Goal: Task Accomplishment & Management: Use online tool/utility

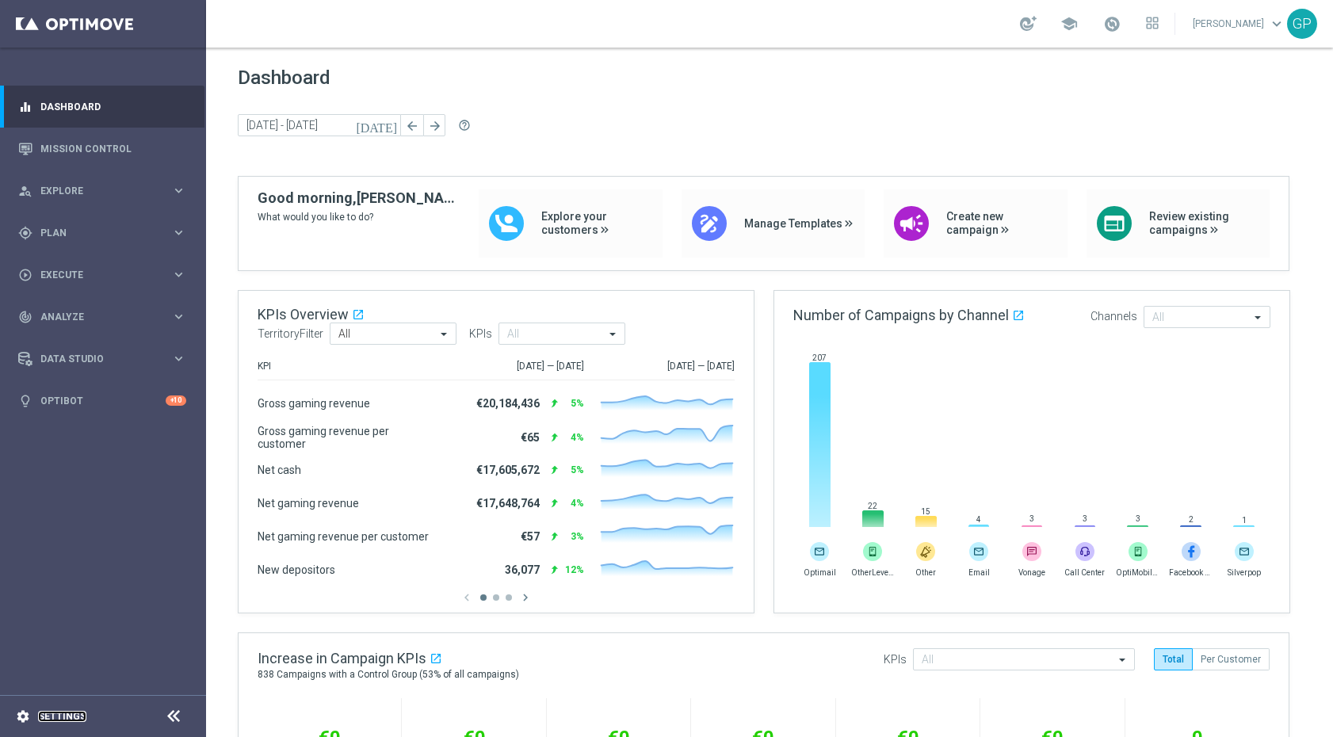
click at [55, 716] on link "Settings" at bounding box center [62, 717] width 48 height 10
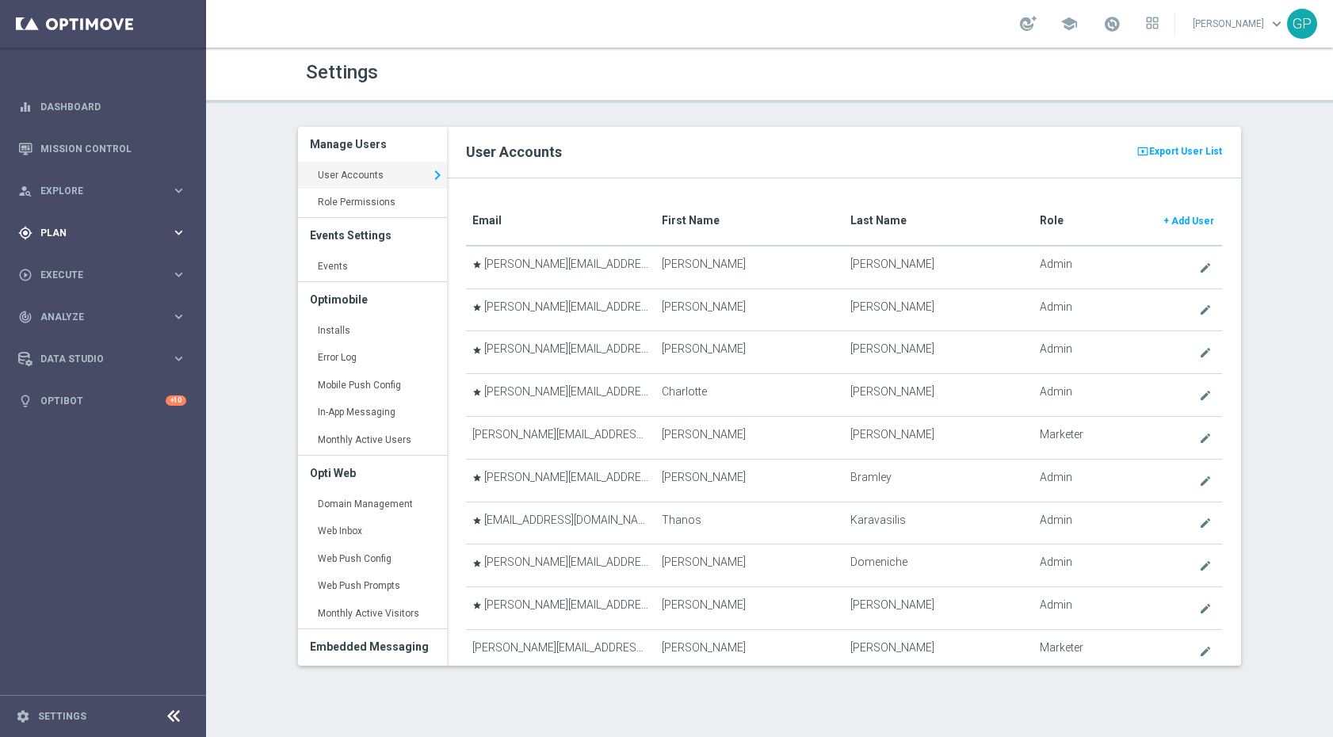
click at [120, 231] on span "Plan" at bounding box center [105, 233] width 131 height 10
click at [139, 308] on span "Templates" at bounding box center [98, 313] width 113 height 10
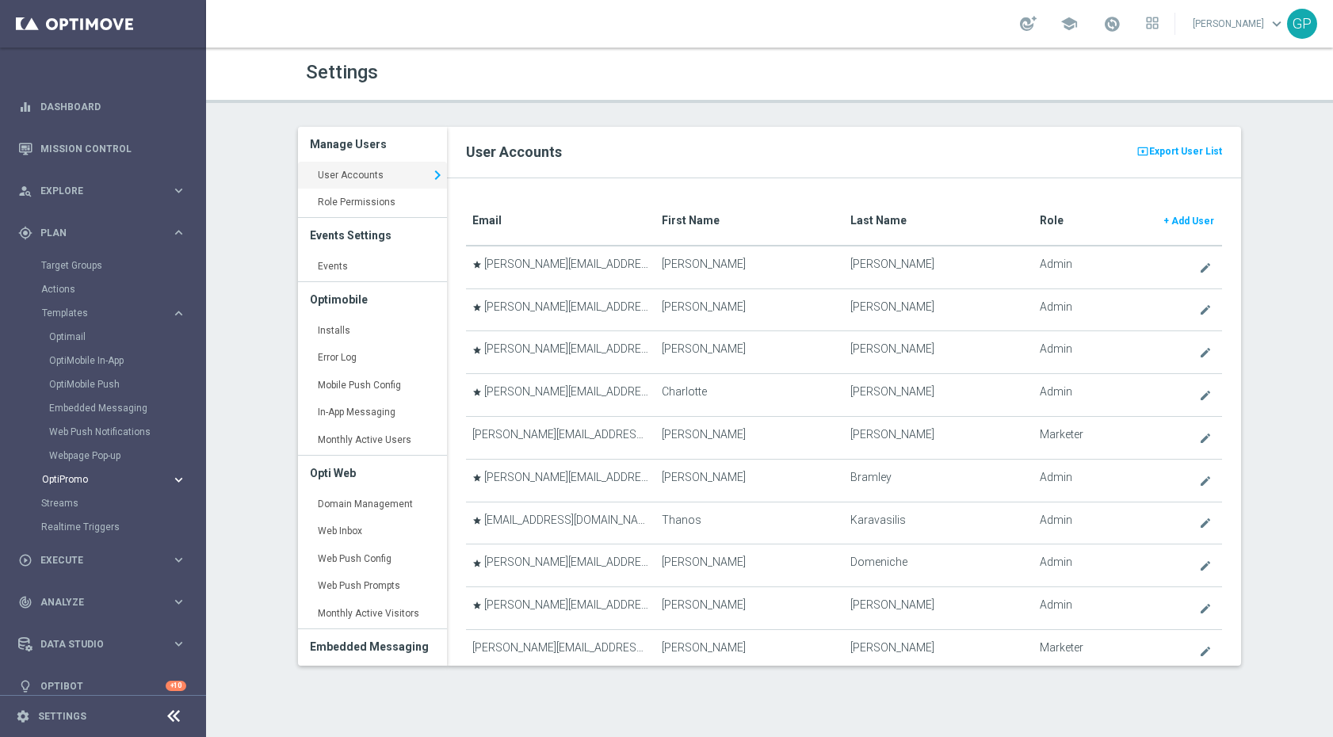
click at [160, 480] on div "OptiPromo" at bounding box center [106, 480] width 129 height 10
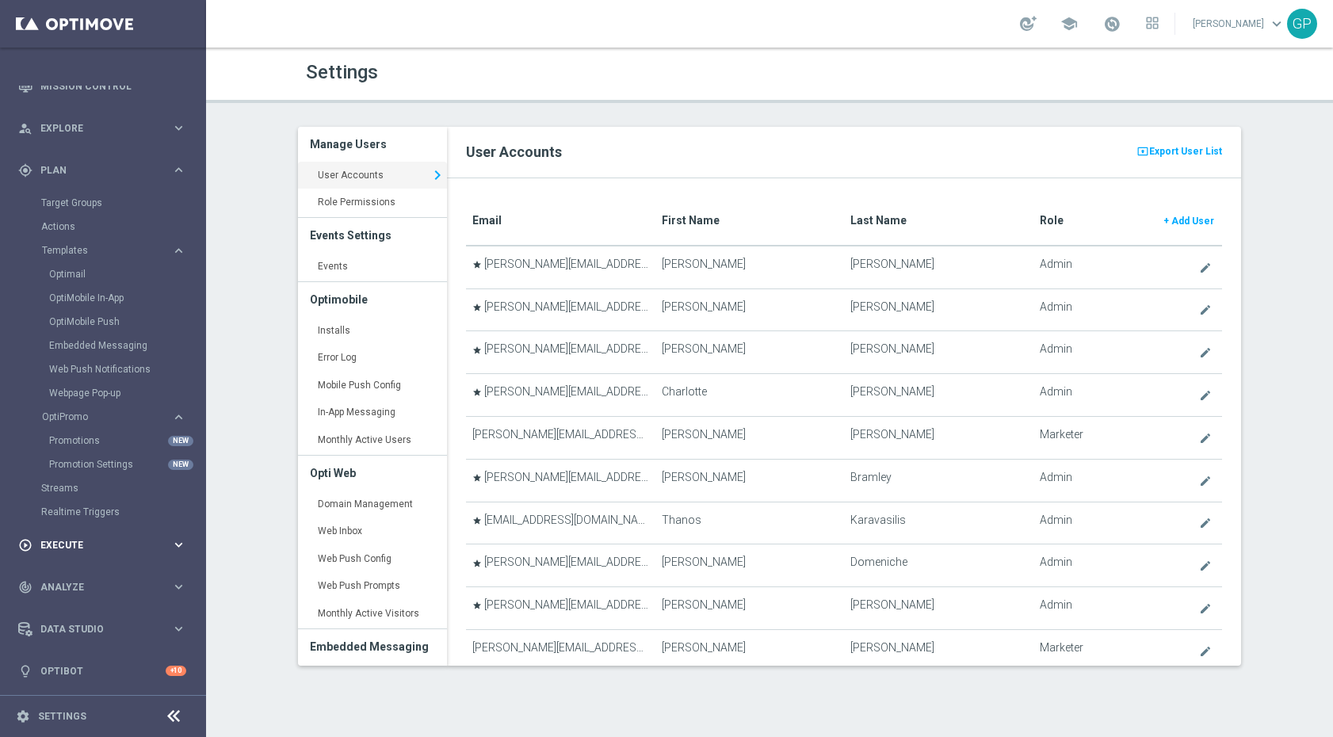
scroll to position [63, 0]
click at [125, 551] on div "play_circle_outline Execute keyboard_arrow_right" at bounding box center [102, 544] width 204 height 42
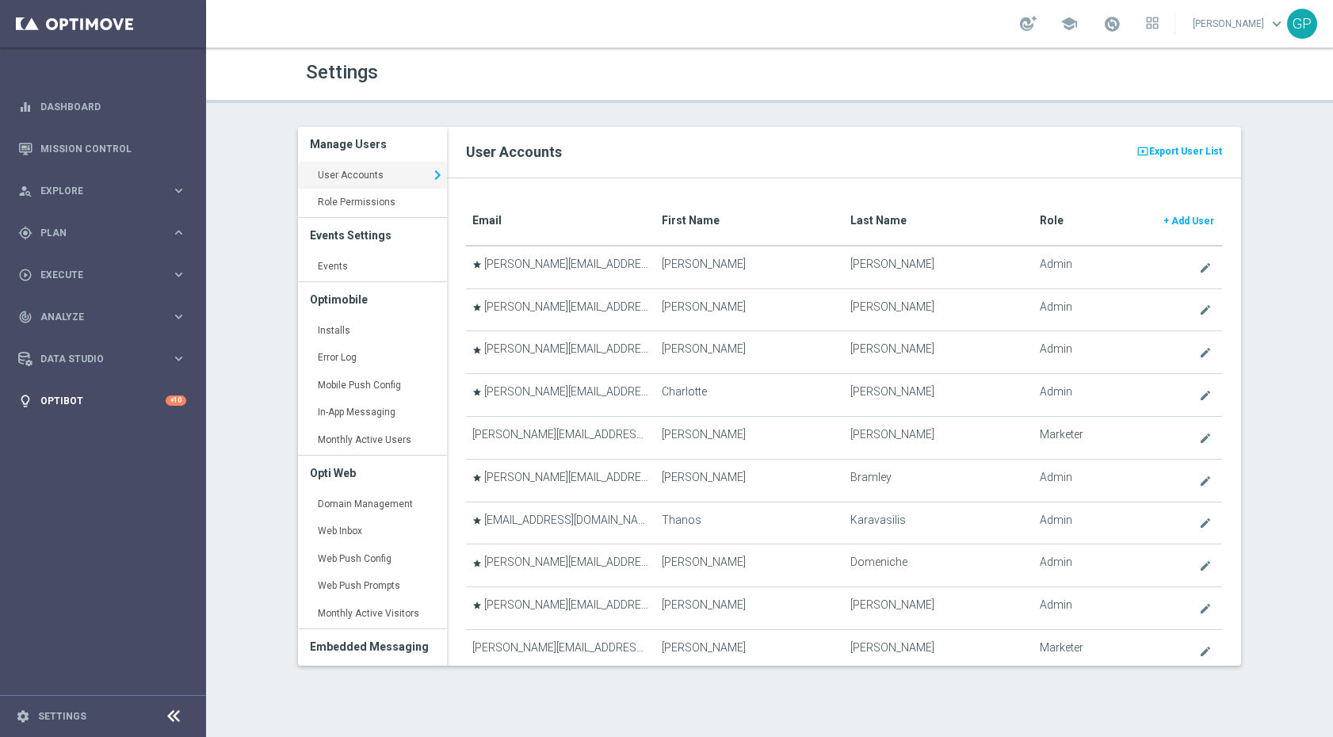
scroll to position [0, 0]
click at [91, 303] on link "Campaign Builder" at bounding box center [103, 307] width 124 height 13
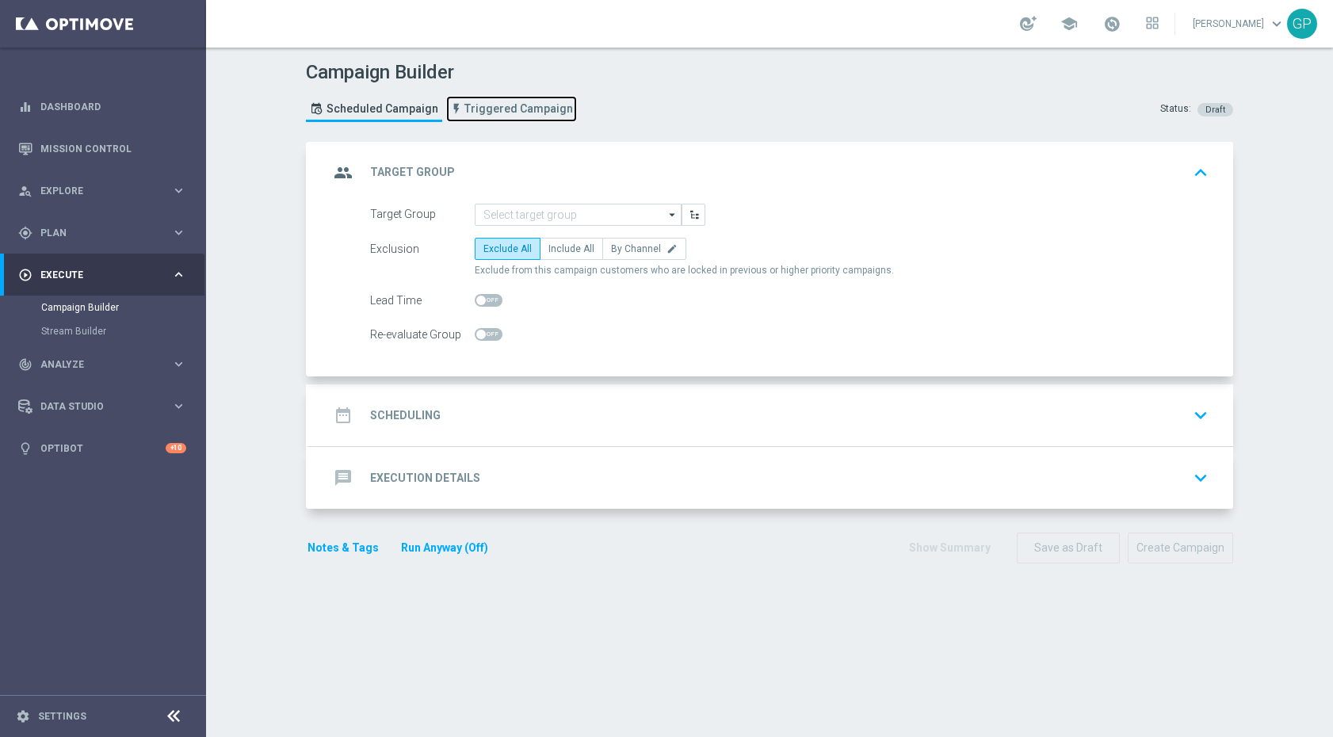
click at [471, 107] on span "Triggered Campaign" at bounding box center [518, 108] width 109 height 13
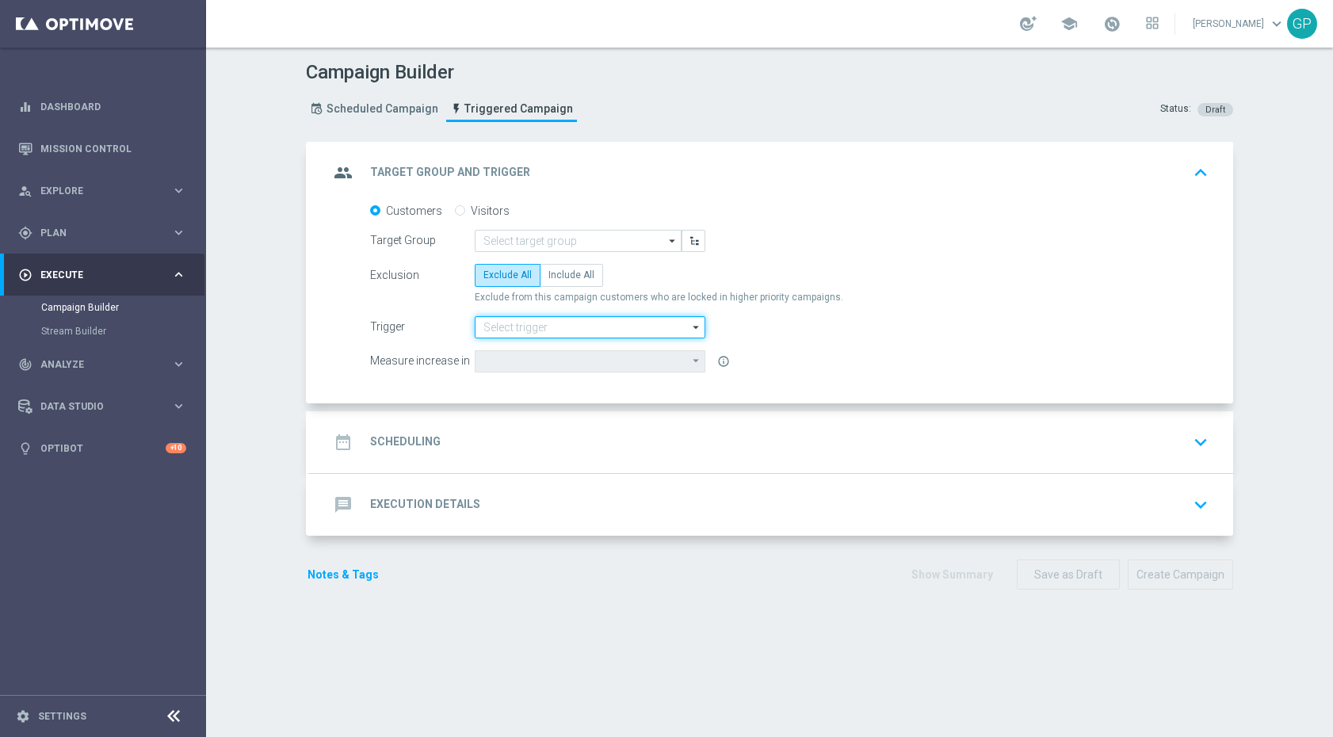
click at [616, 326] on input at bounding box center [590, 327] width 231 height 22
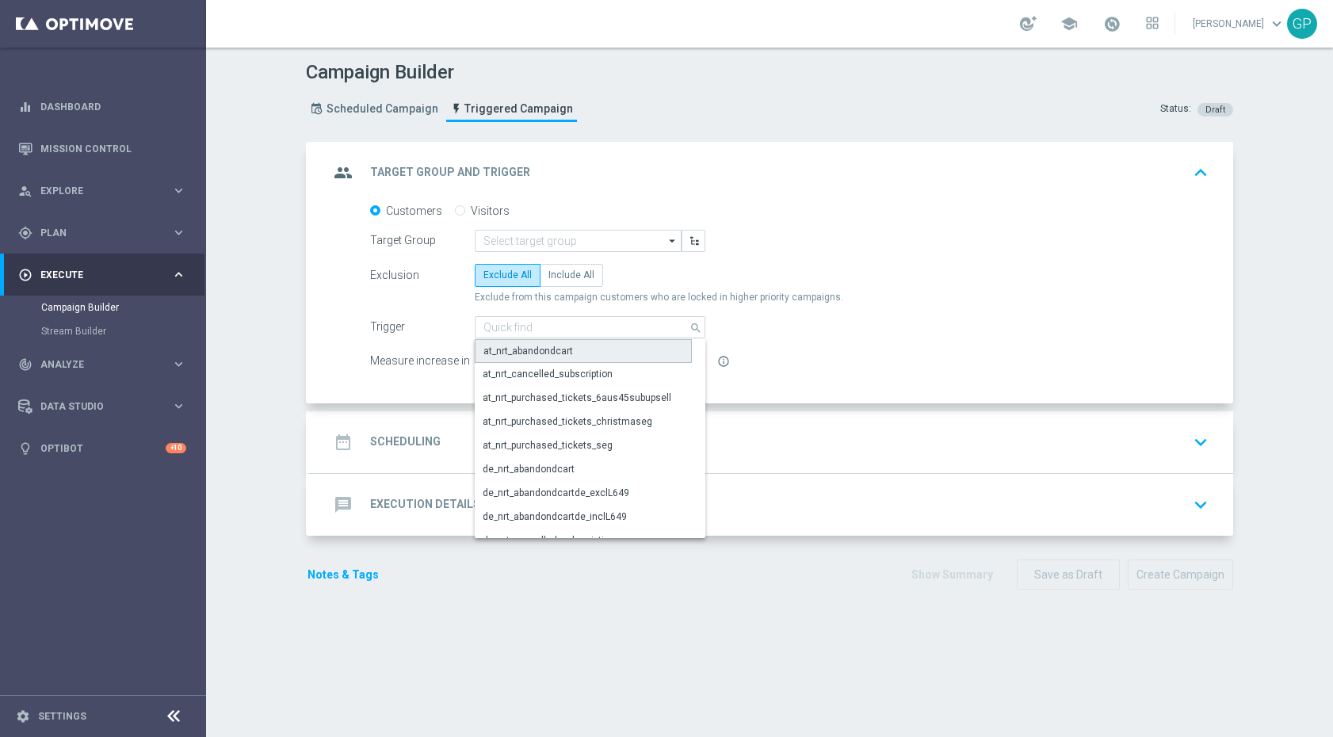
click at [605, 345] on div "at_nrt_abandondcart" at bounding box center [583, 351] width 217 height 24
type input "at_nrt_abandondcart"
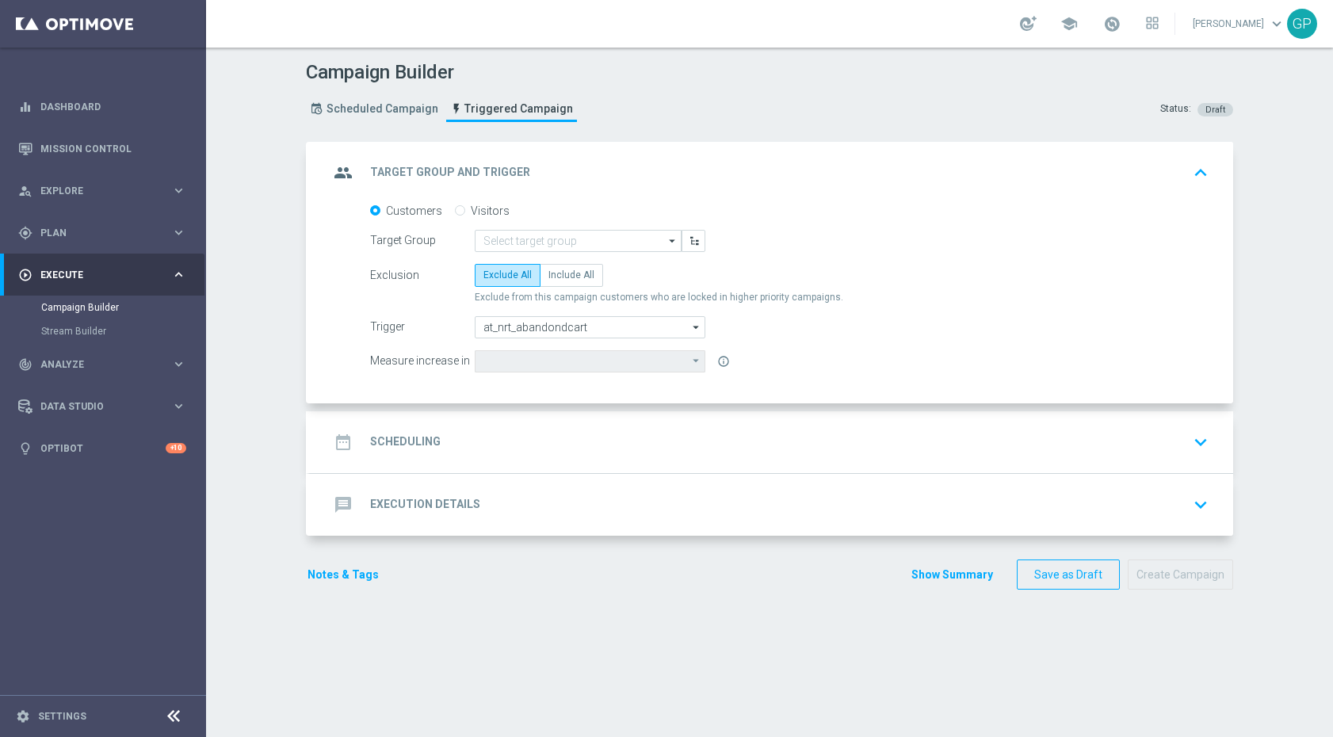
click at [1162, 423] on div "date_range Scheduling keyboard_arrow_down" at bounding box center [771, 442] width 923 height 62
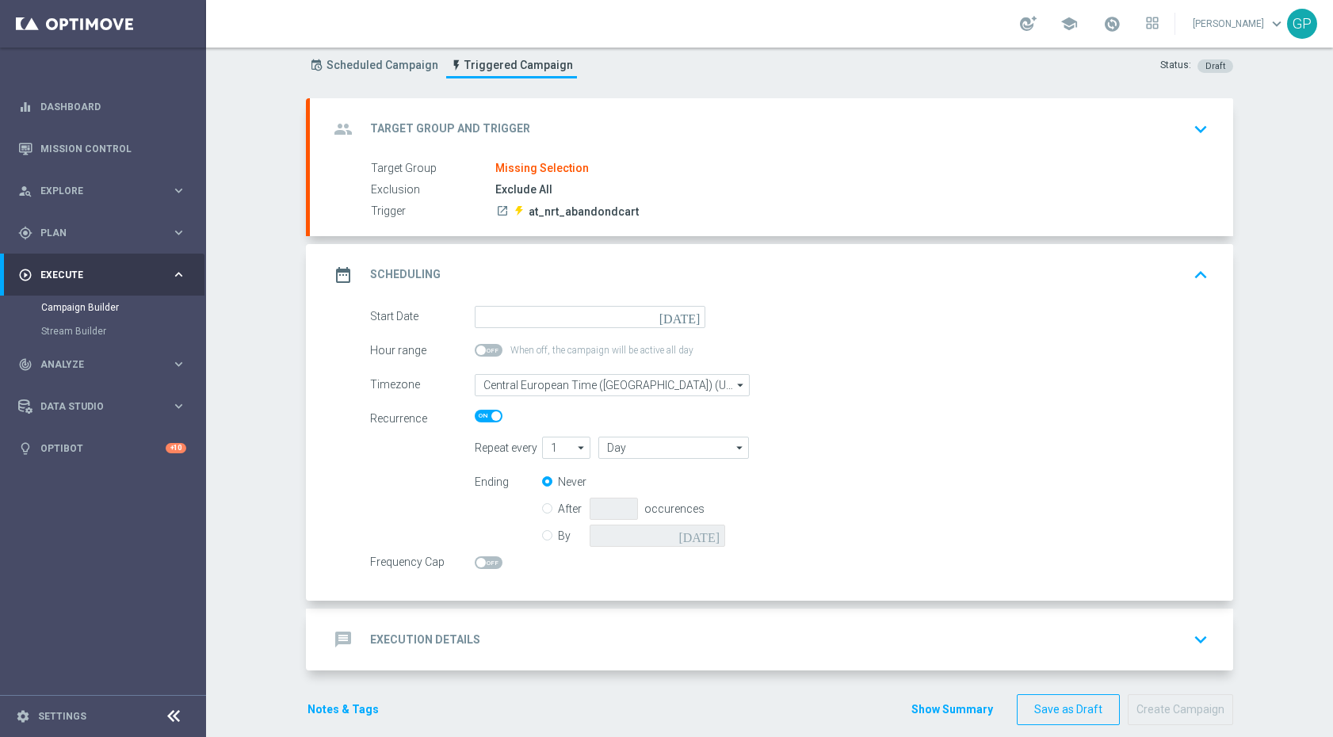
scroll to position [48, 0]
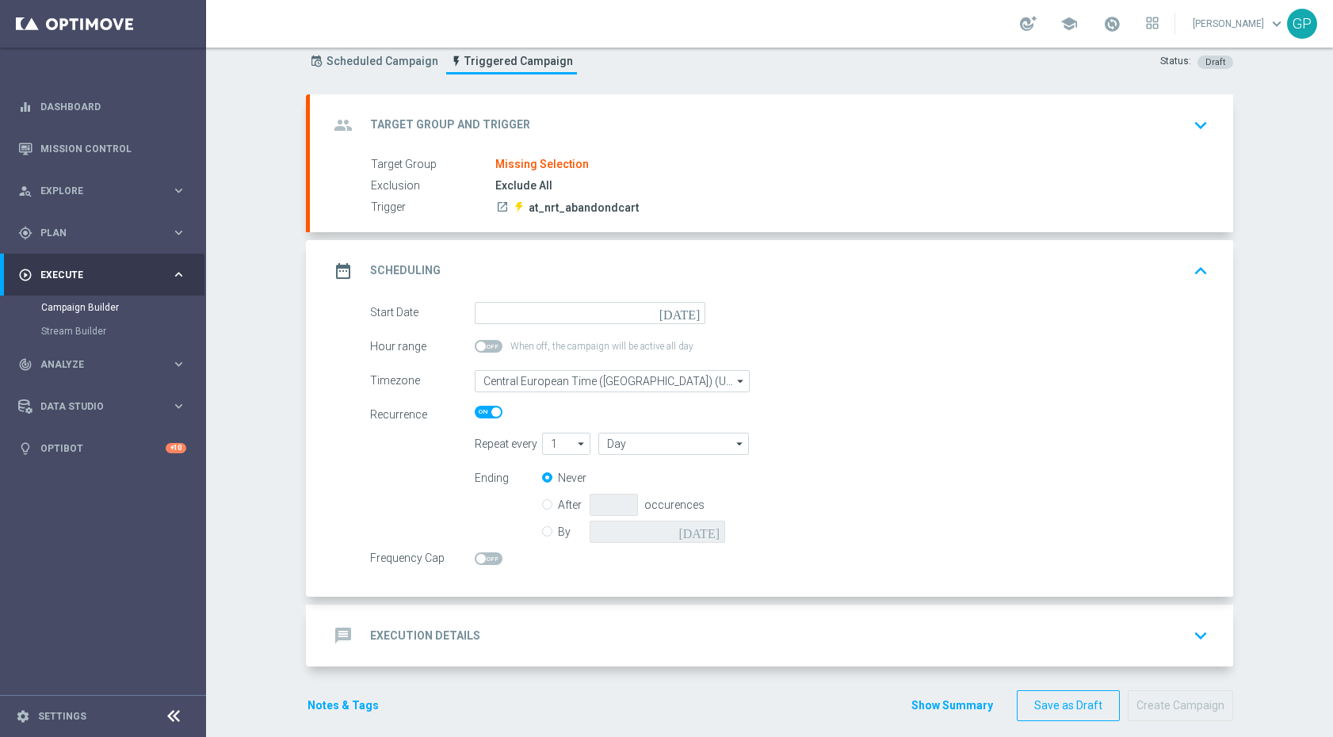
click at [666, 639] on div "message Execution Details keyboard_arrow_down" at bounding box center [771, 635] width 885 height 30
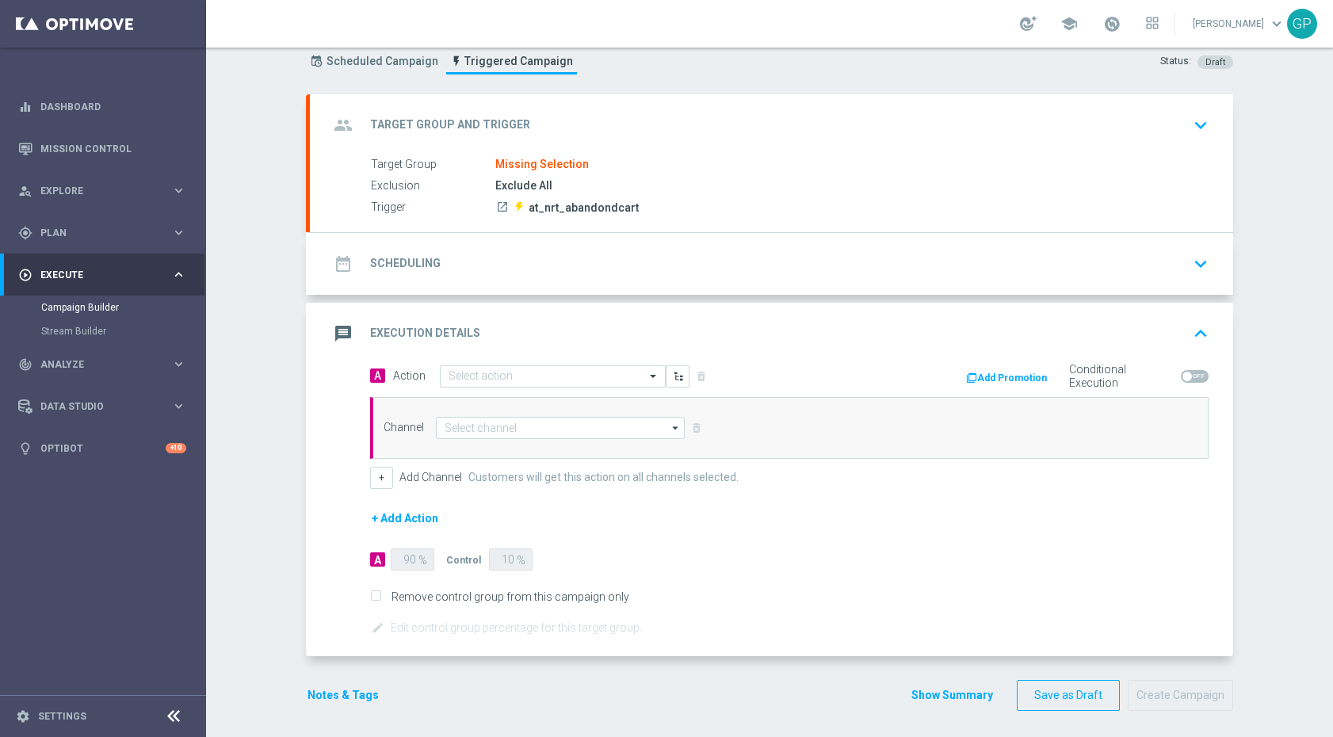
click at [408, 518] on button "+ Add Action" at bounding box center [405, 519] width 70 height 20
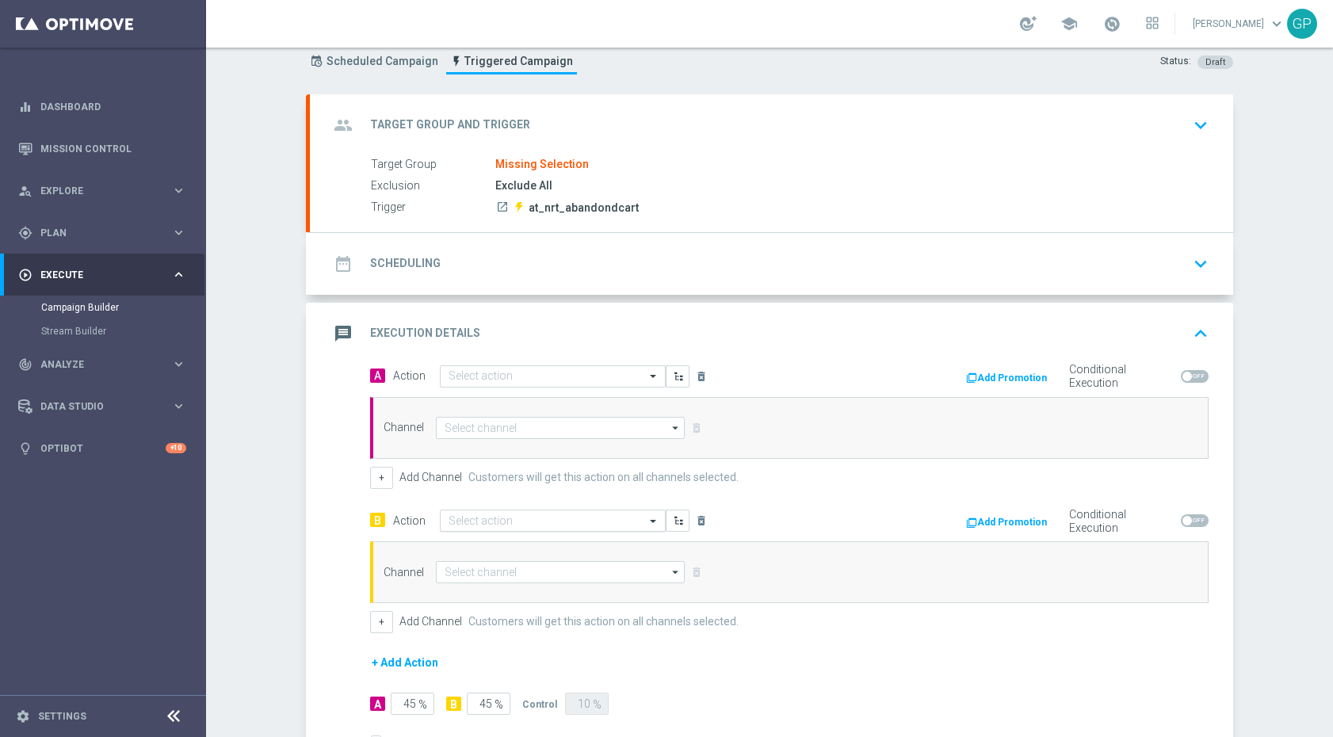
click at [492, 520] on input "text" at bounding box center [536, 520] width 177 height 13
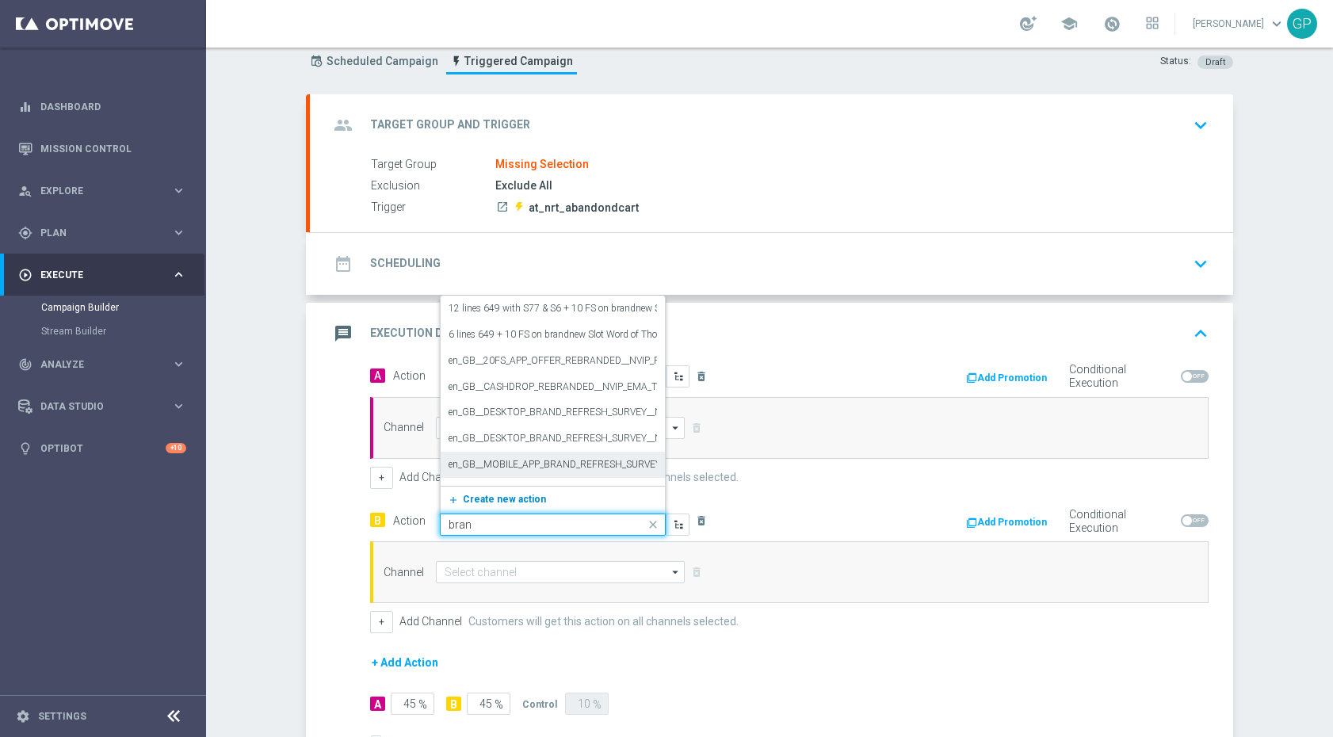
type input "brand"
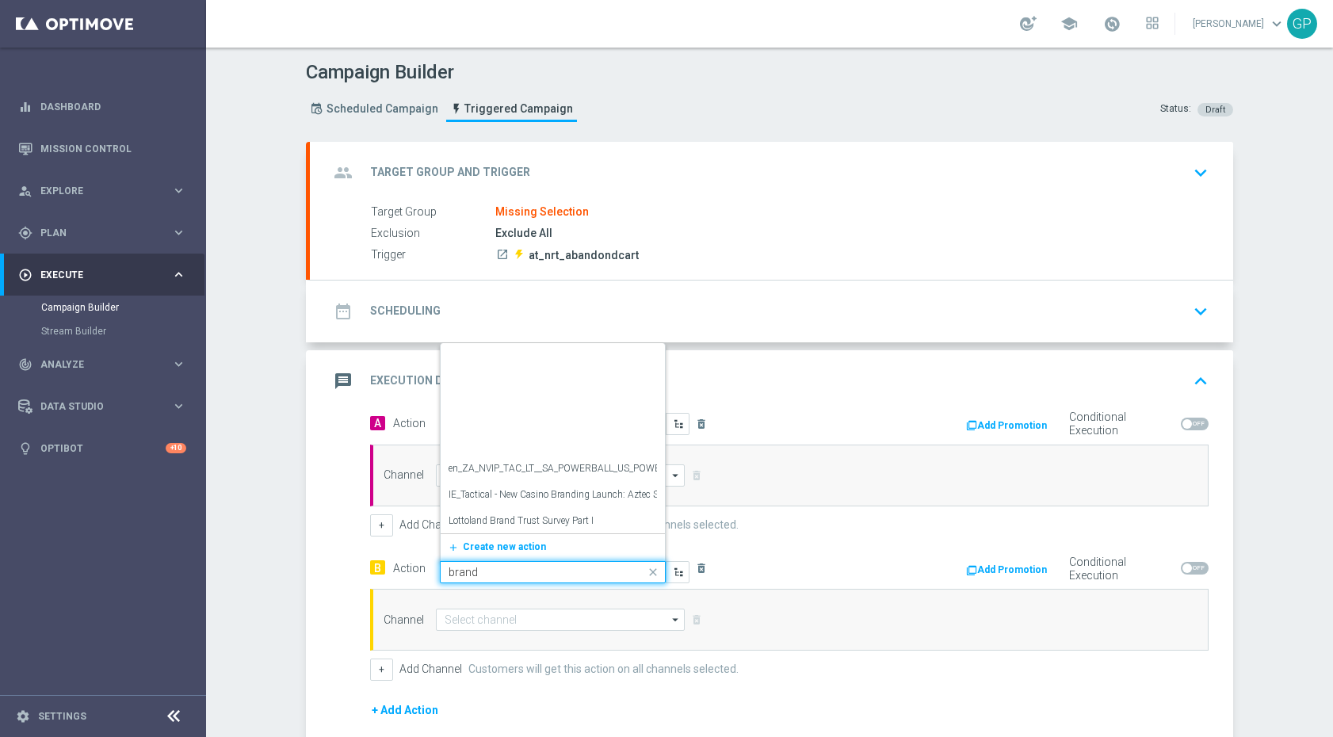
scroll to position [0, 0]
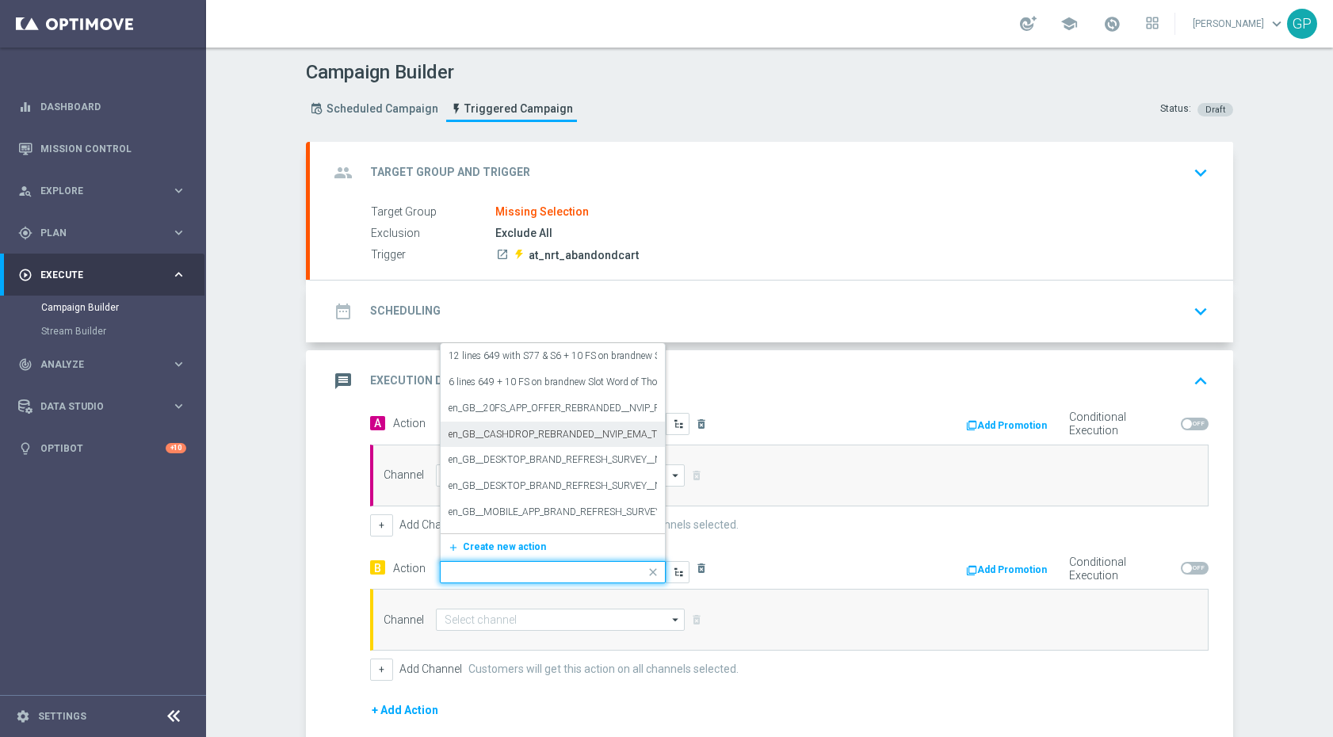
click at [944, 388] on div "message Execution Details keyboard_arrow_up" at bounding box center [771, 381] width 885 height 30
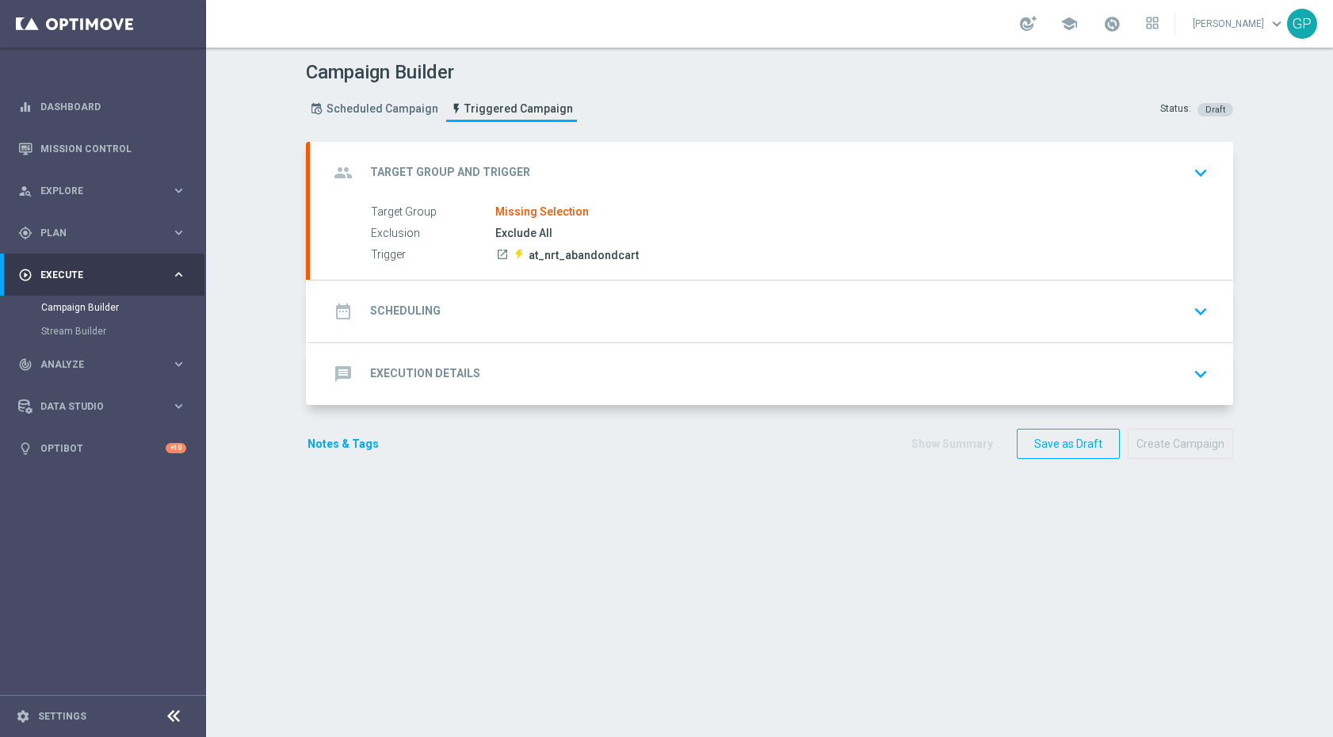
click at [800, 377] on div "message Execution Details keyboard_arrow_down" at bounding box center [771, 374] width 885 height 30
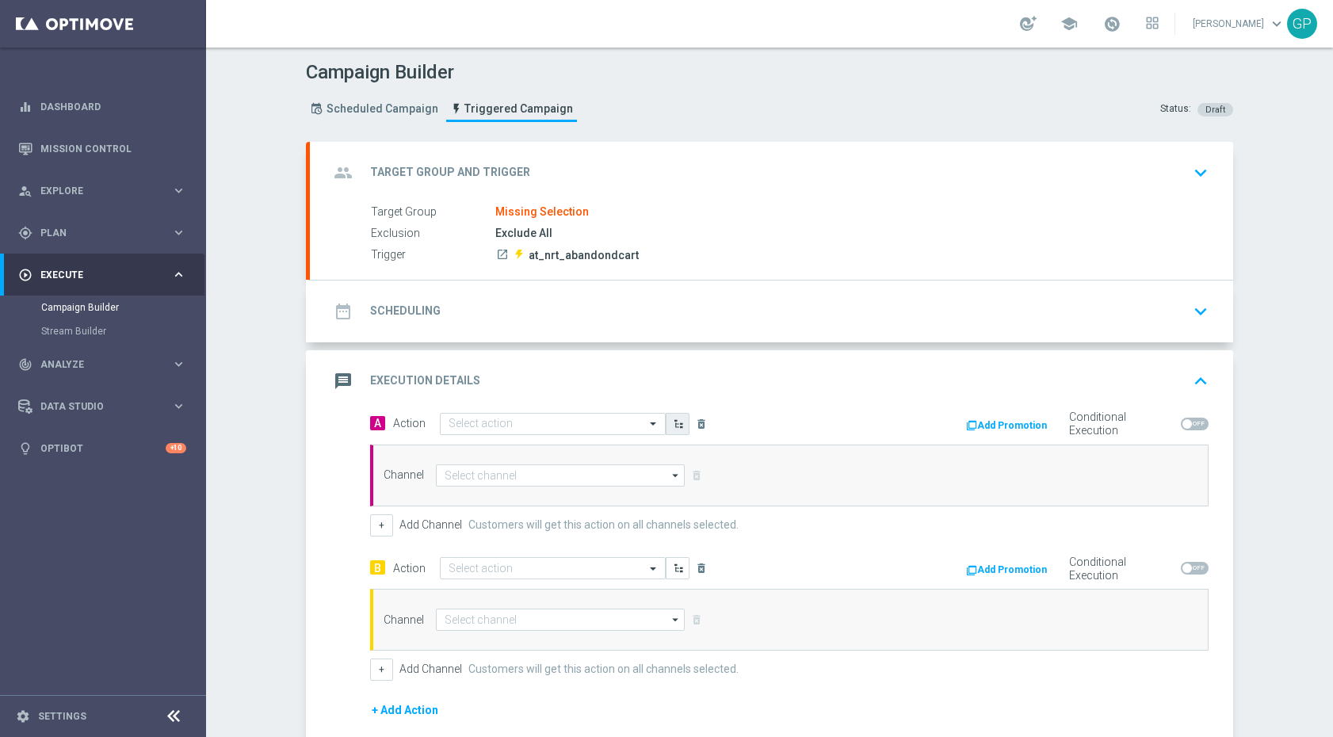
click at [673, 422] on icon "button" at bounding box center [678, 423] width 11 height 11
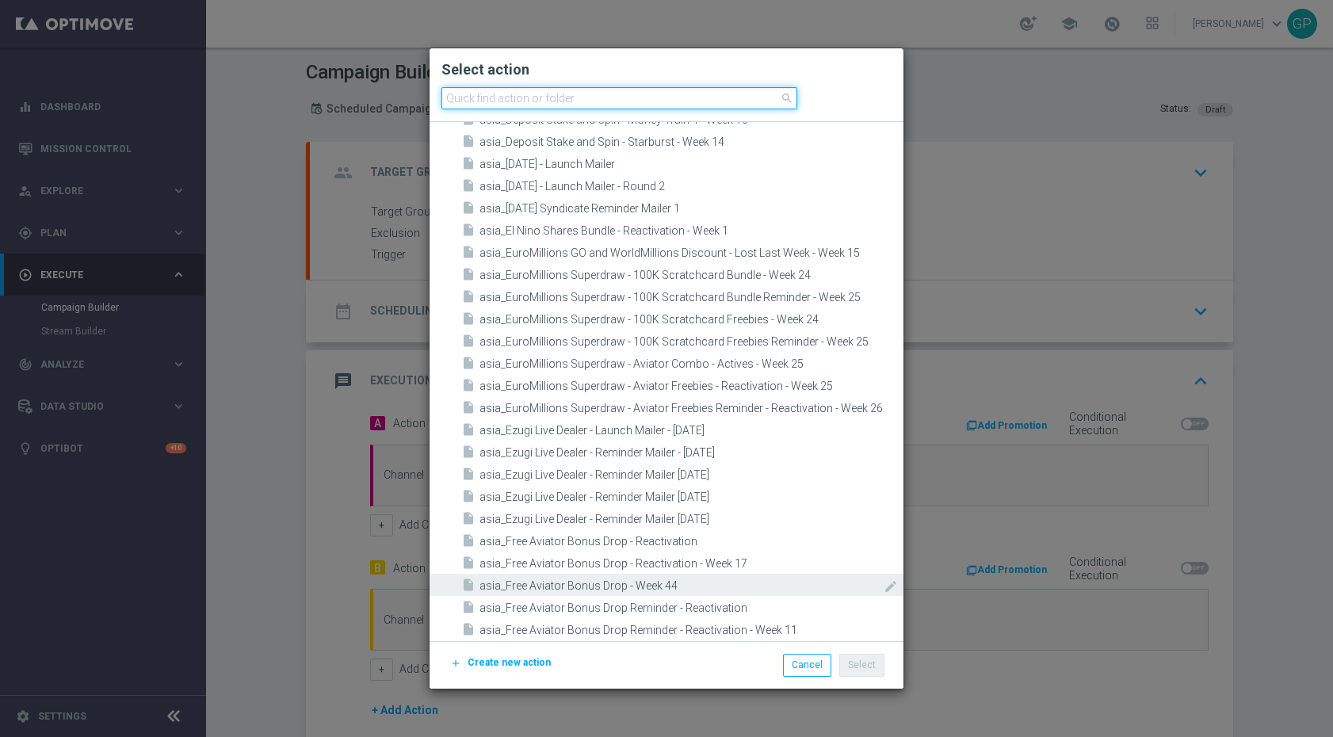
scroll to position [5158, 0]
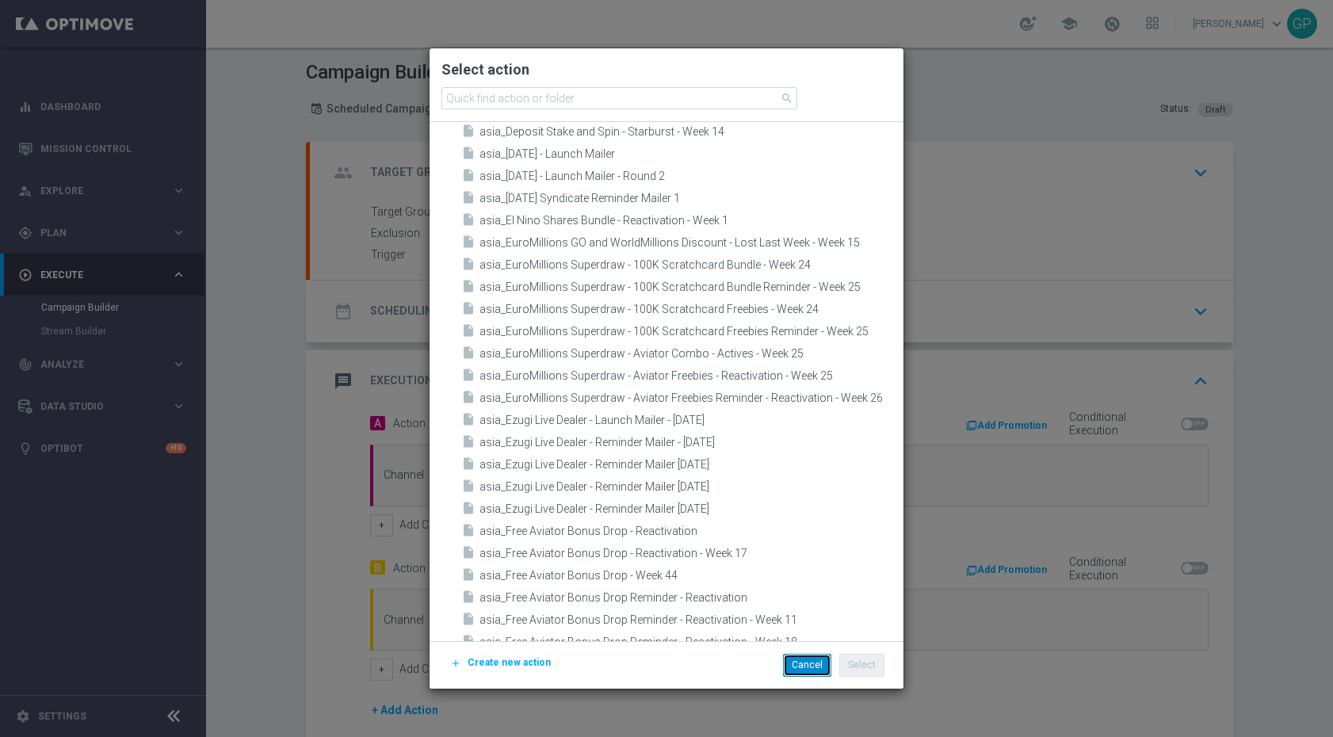
click at [798, 666] on button "Cancel" at bounding box center [807, 665] width 48 height 22
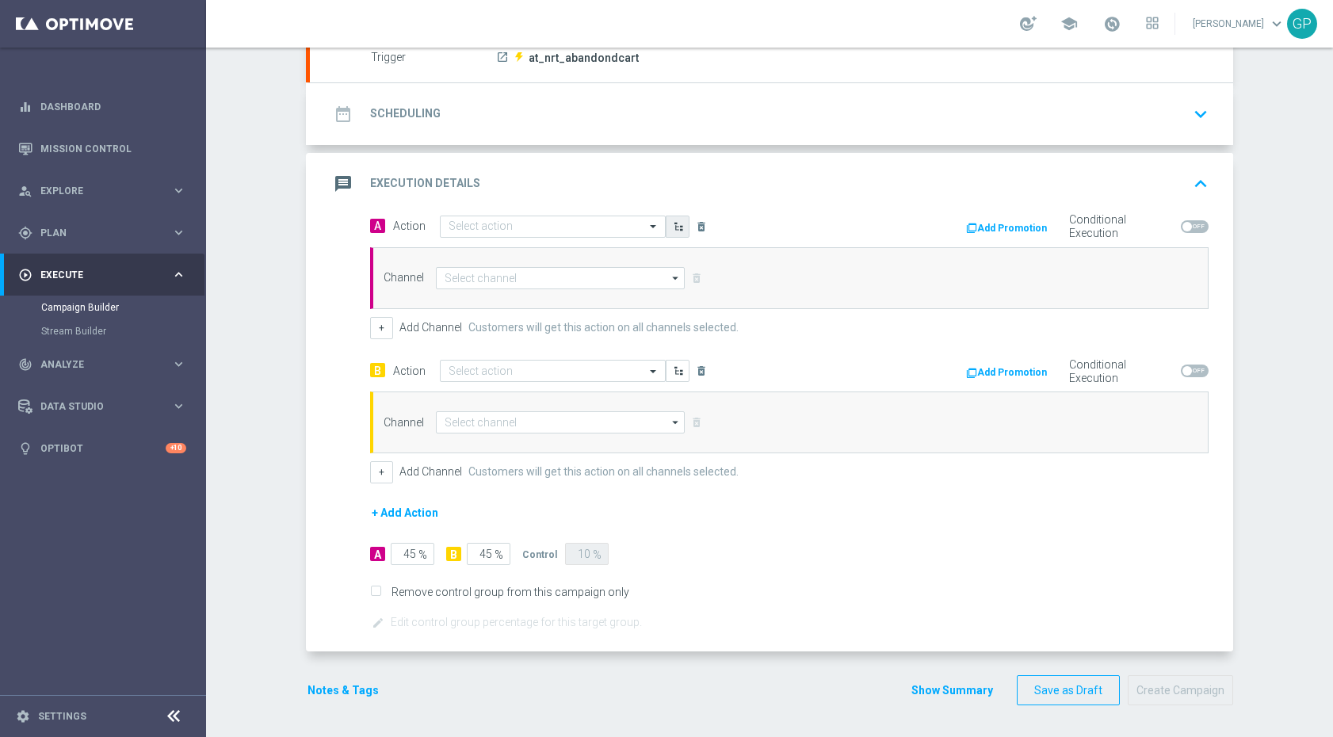
scroll to position [0, 0]
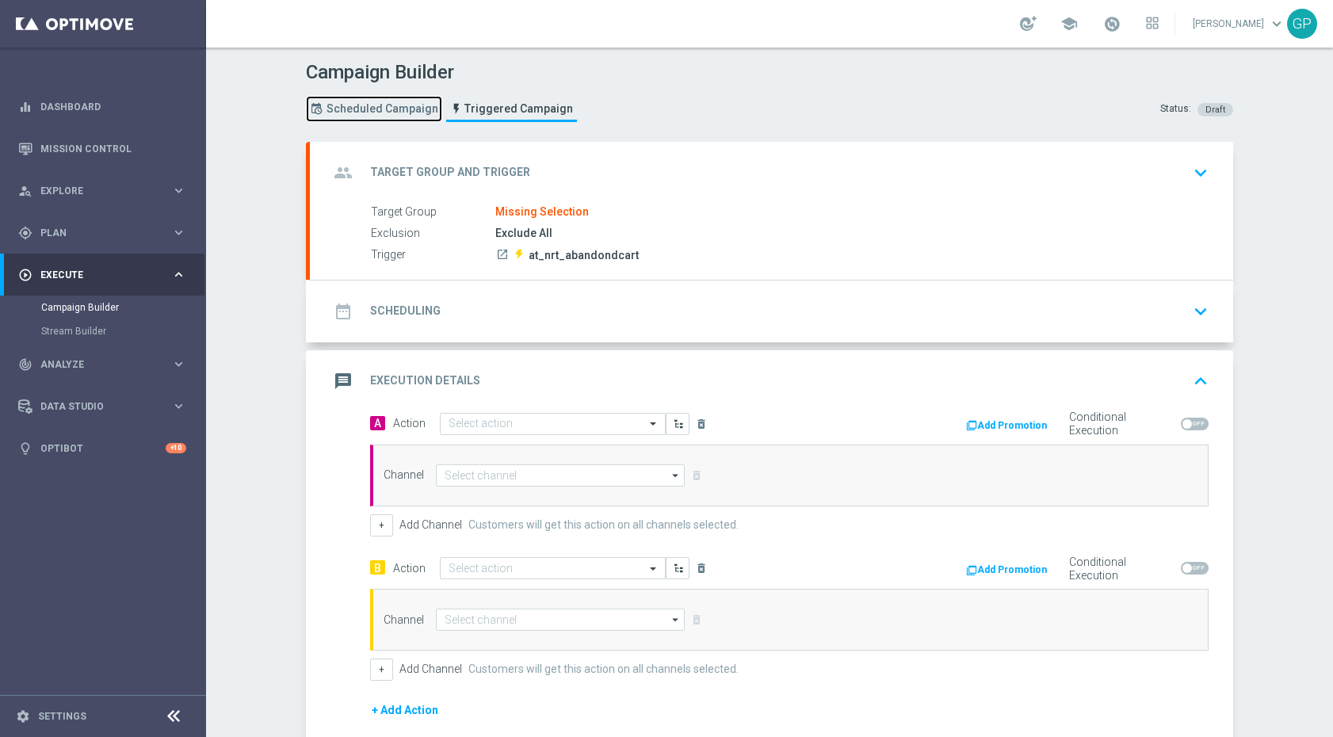
click at [353, 107] on span "Scheduled Campaign" at bounding box center [382, 108] width 112 height 13
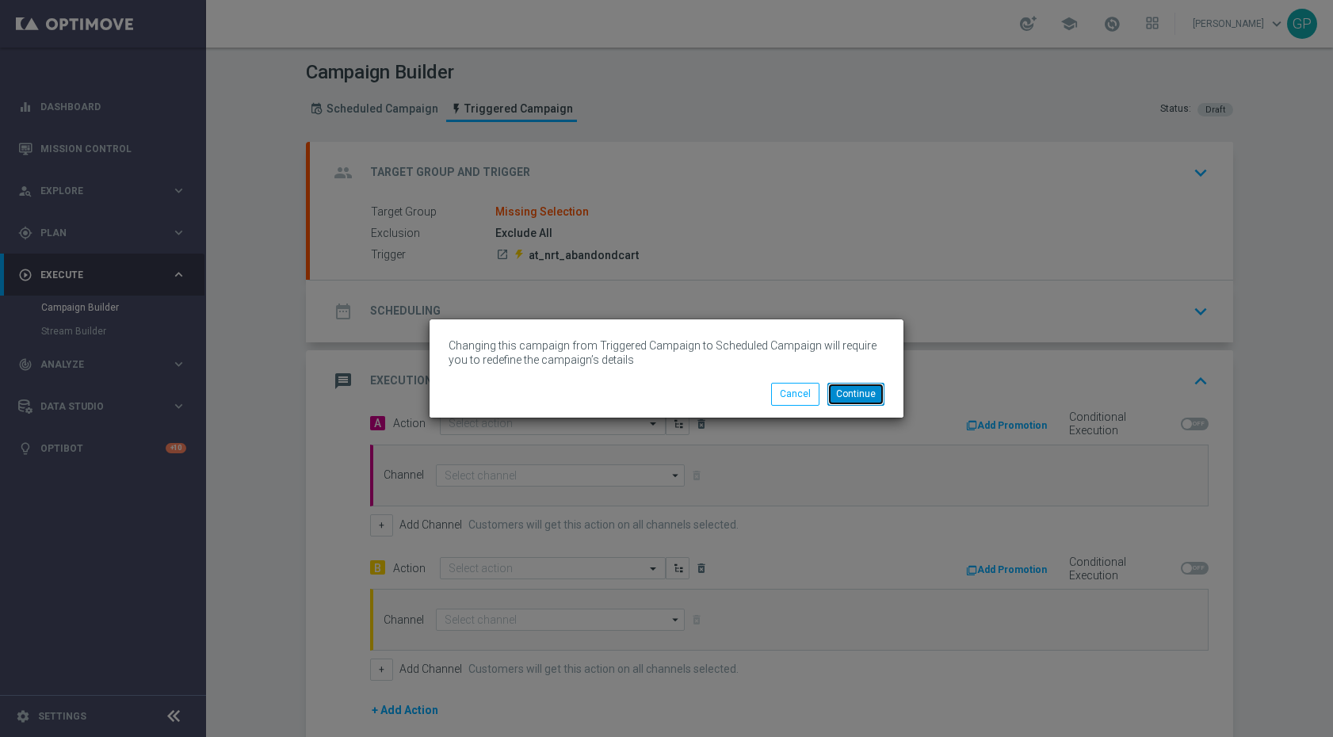
click at [880, 392] on button "Continue" at bounding box center [855, 394] width 57 height 22
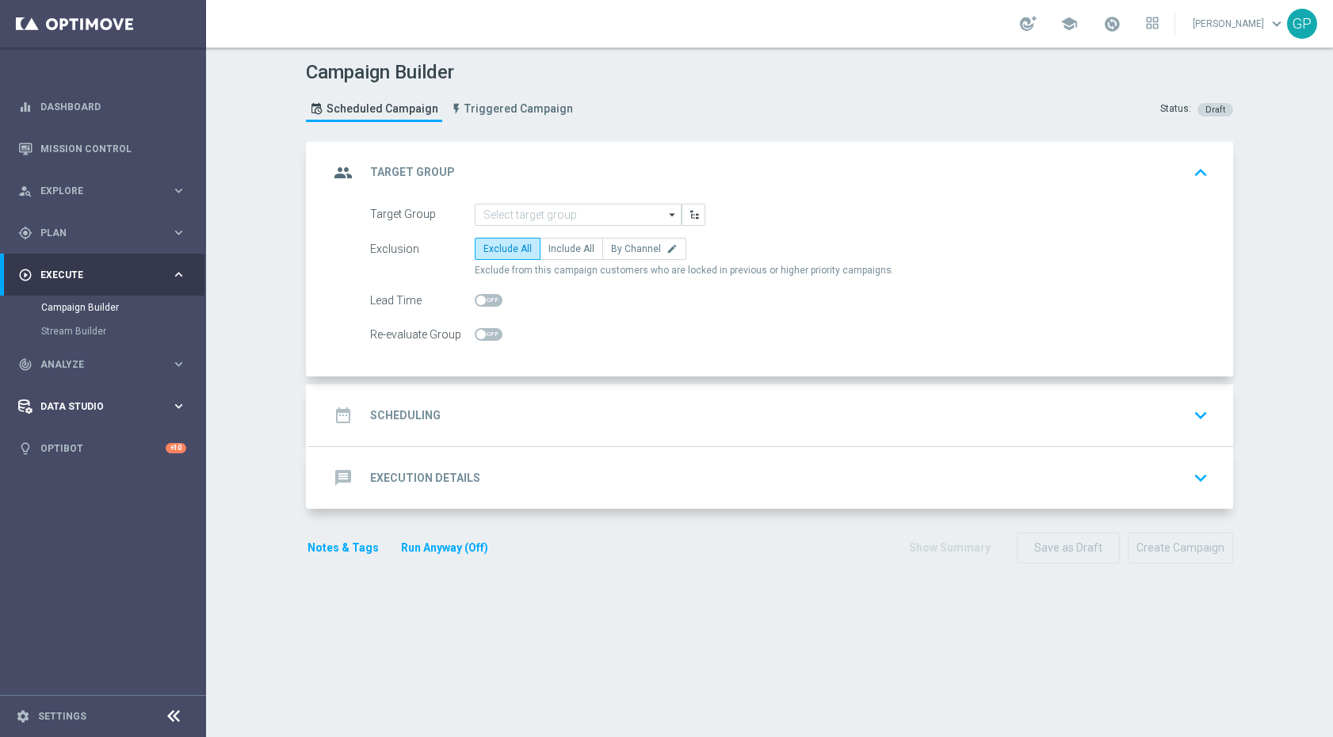
click at [93, 408] on span "Data Studio" at bounding box center [105, 407] width 131 height 10
click at [104, 216] on div "gps_fixed Plan keyboard_arrow_right" at bounding box center [102, 233] width 204 height 42
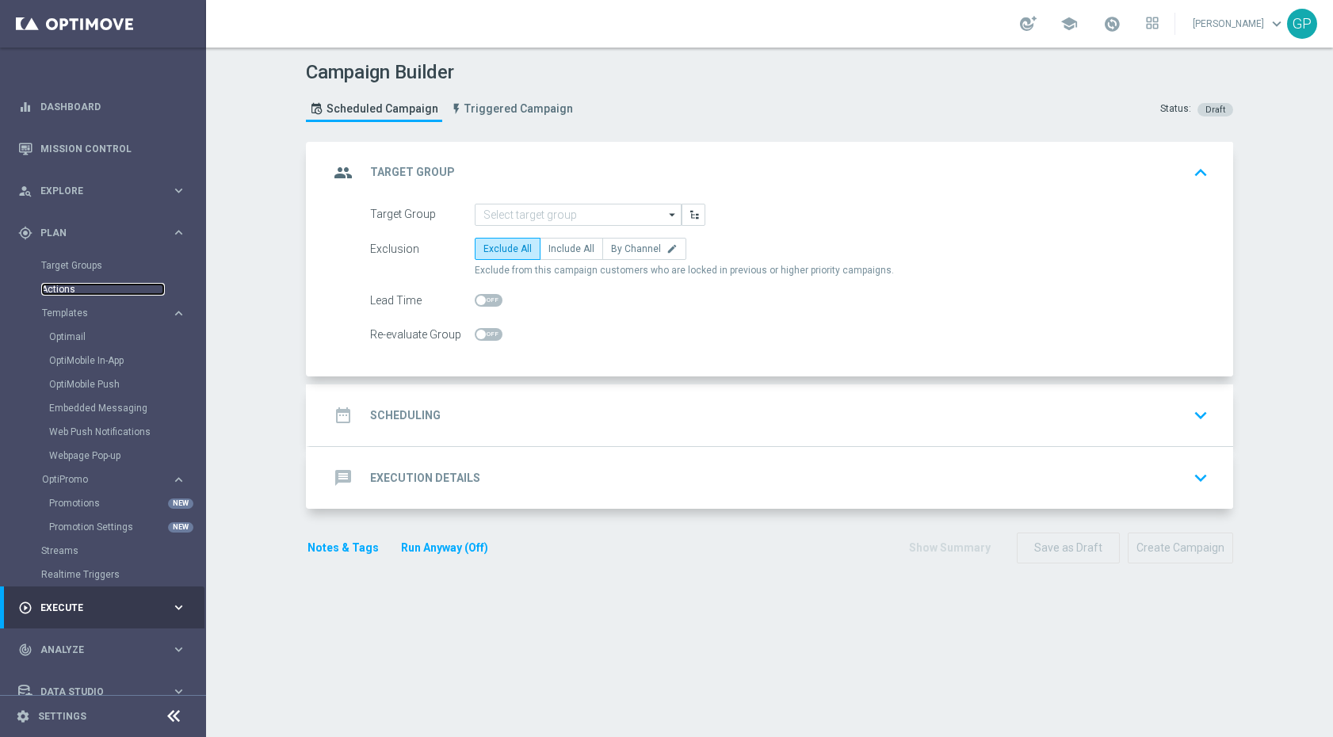
click at [109, 291] on link "Actions" at bounding box center [103, 289] width 124 height 13
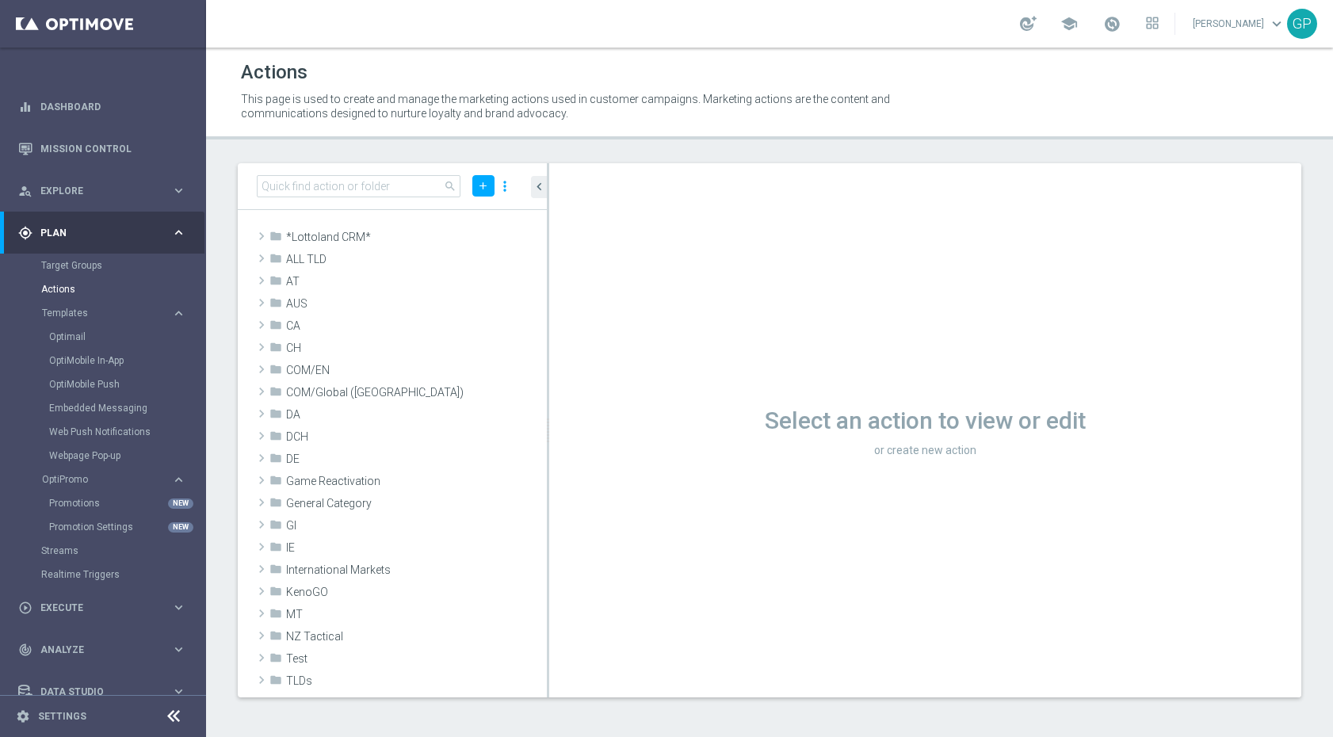
click at [74, 258] on div "Target Groups" at bounding box center [122, 266] width 163 height 24
click at [78, 335] on link "Optimail" at bounding box center [107, 336] width 116 height 13
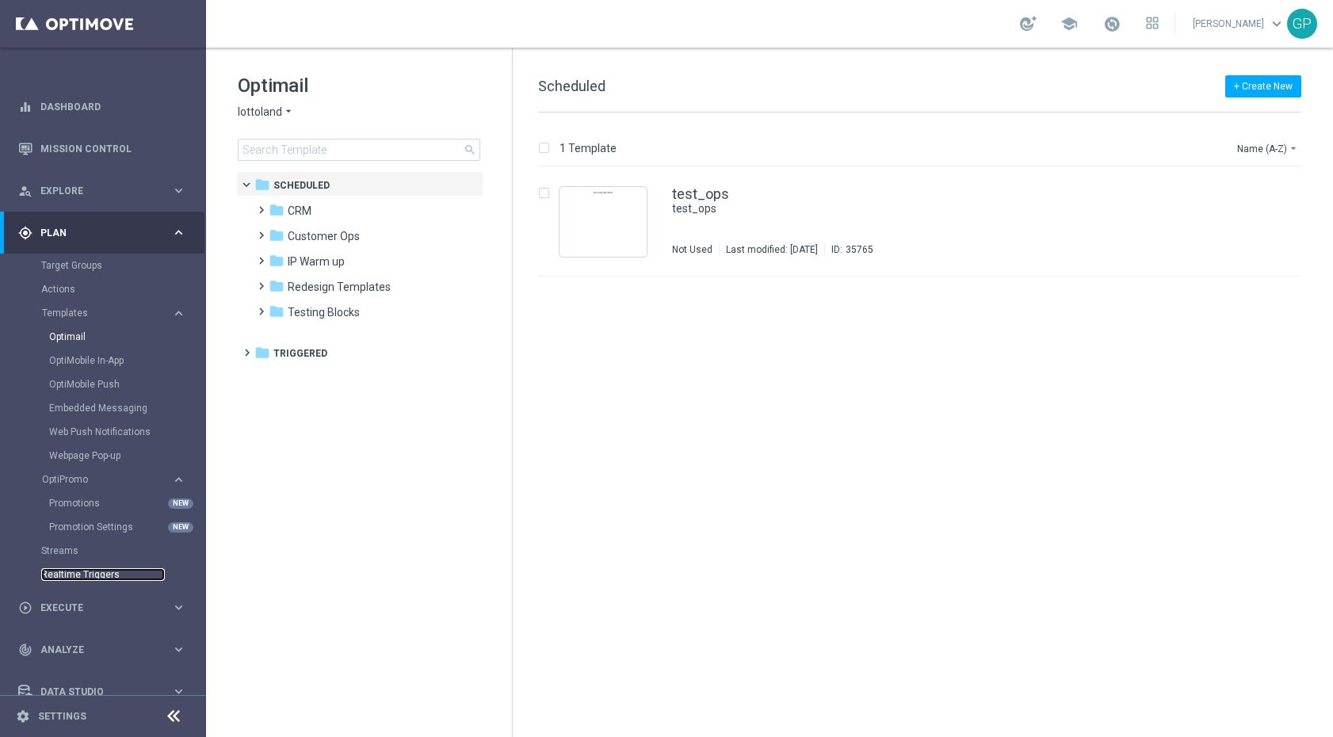
click at [147, 574] on link "Realtime Triggers" at bounding box center [103, 574] width 124 height 13
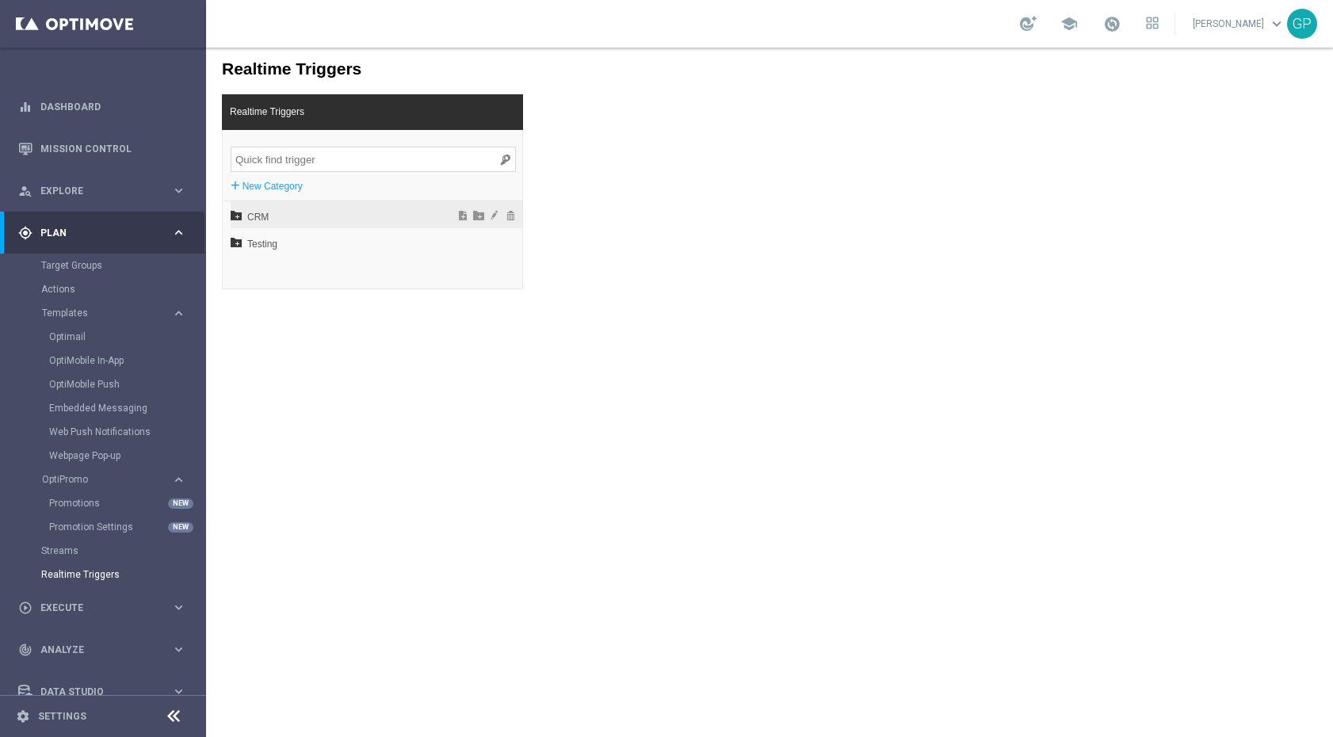
click at [258, 212] on span "CRM" at bounding box center [334, 217] width 175 height 27
click at [297, 272] on span "EN" at bounding box center [340, 271] width 170 height 27
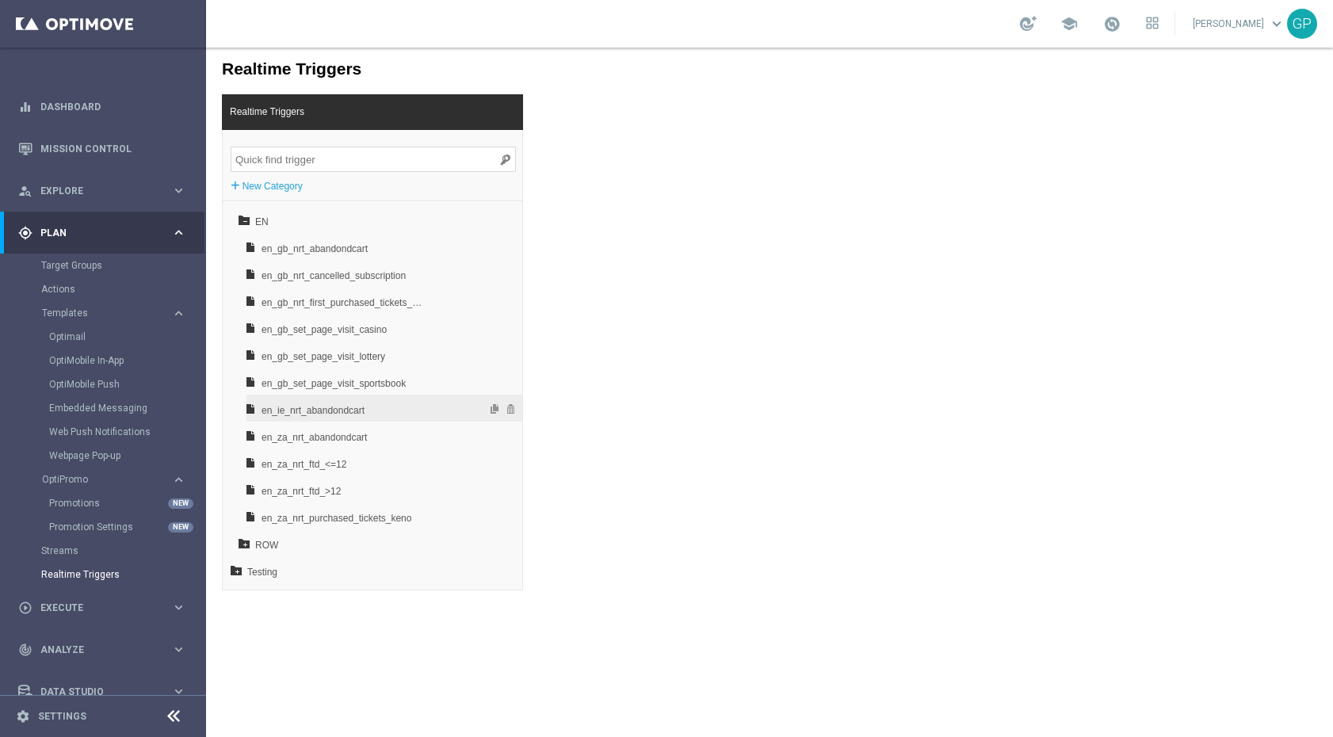
scroll to position [51, 0]
click at [333, 414] on span "en_ie_nrt_abandondcart" at bounding box center [344, 408] width 166 height 27
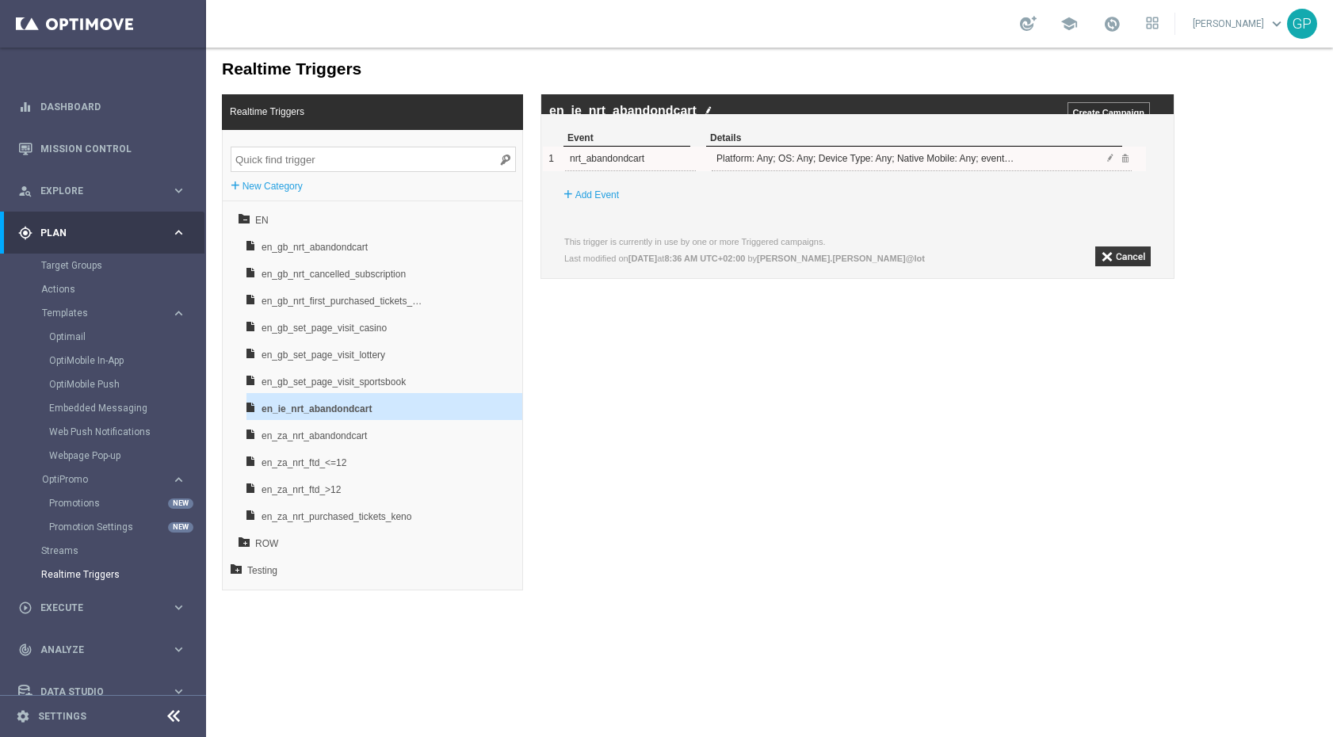
click at [1102, 171] on div "1 nrt_abandondcart Platform: Any; OS: Any; Device Type: Any; Native Mobile: Any…" at bounding box center [844, 159] width 603 height 25
click at [1108, 162] on span at bounding box center [1110, 158] width 10 height 10
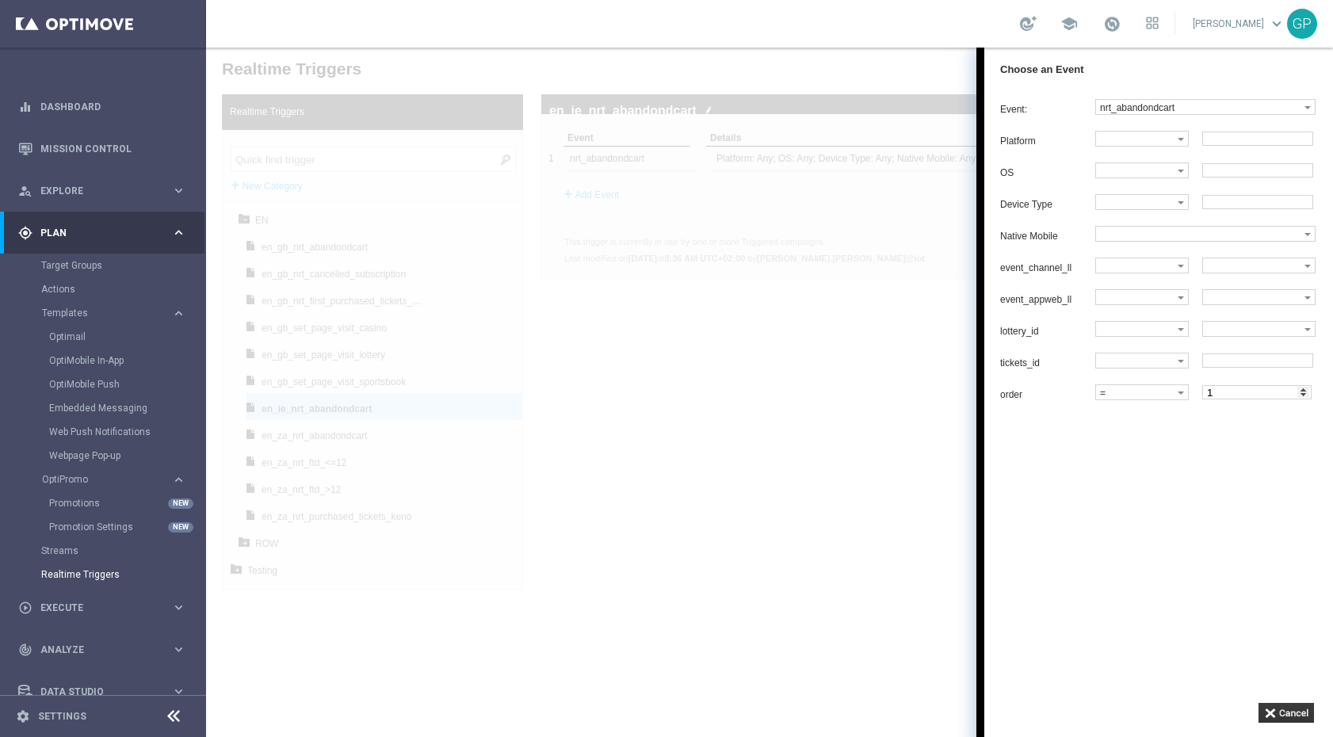
click at [590, 487] on div at bounding box center [769, 392] width 1127 height 689
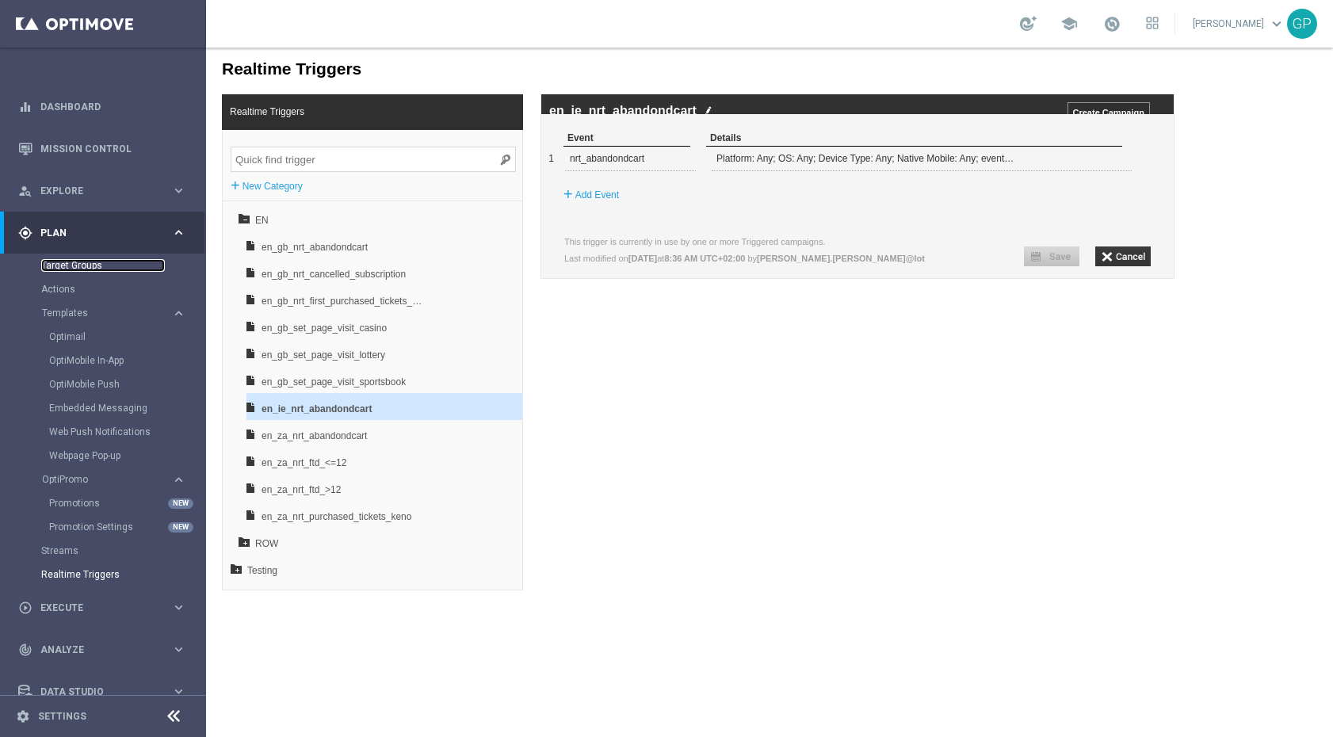
click at [105, 267] on link "Target Groups" at bounding box center [103, 265] width 124 height 13
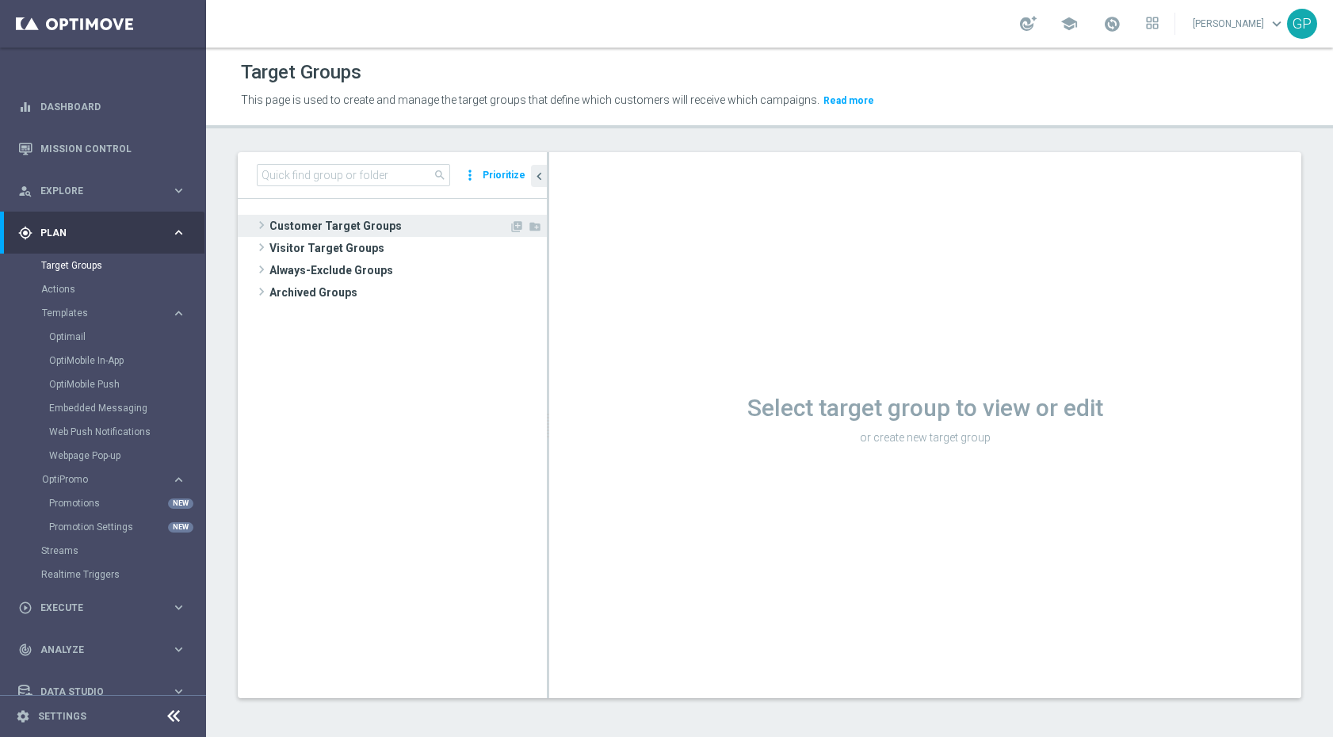
click at [264, 227] on span at bounding box center [262, 225] width 16 height 19
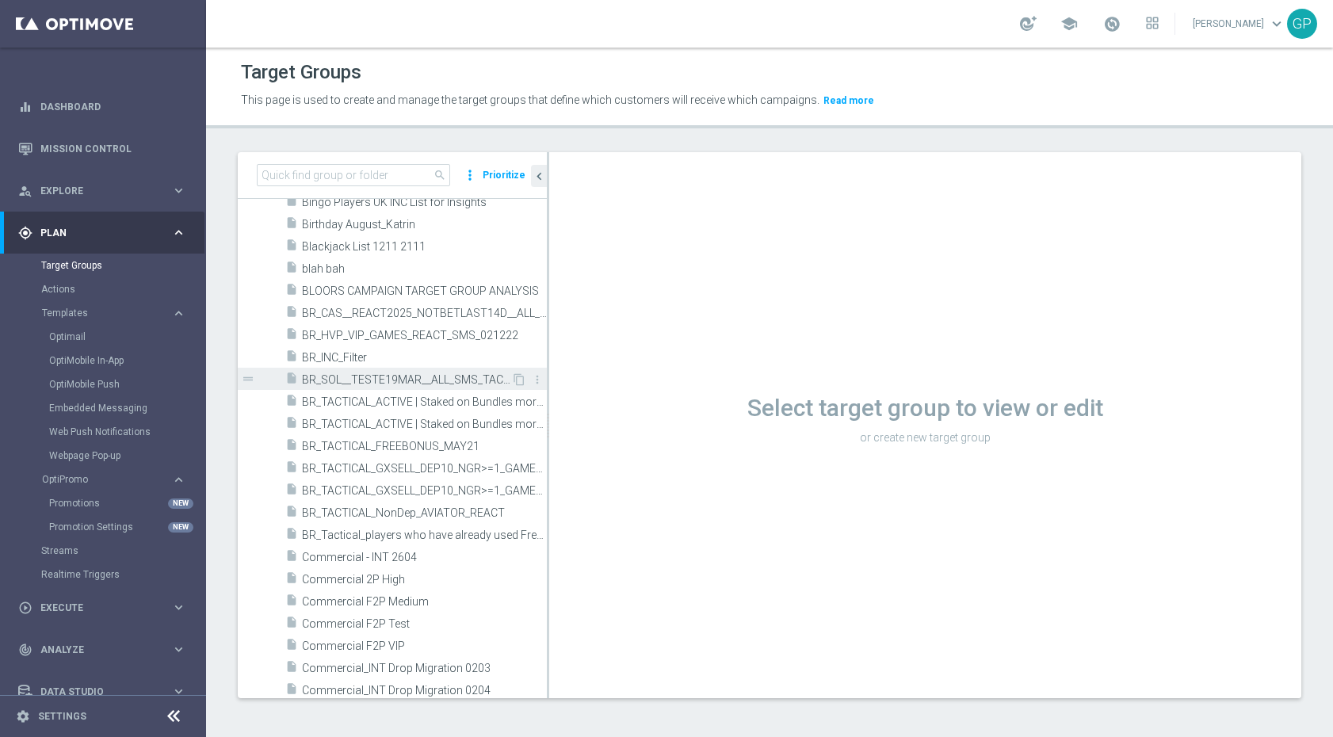
scroll to position [2321, 0]
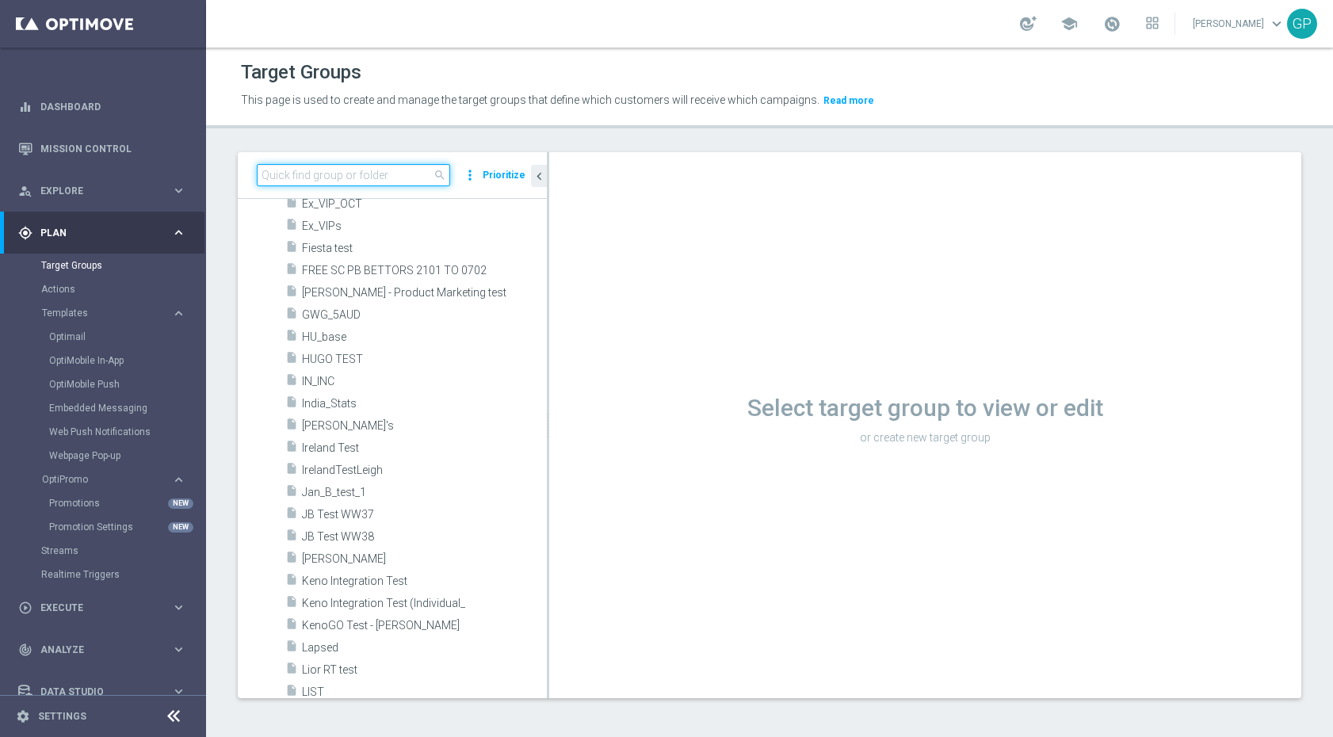
click at [379, 178] on input at bounding box center [353, 175] width 193 height 22
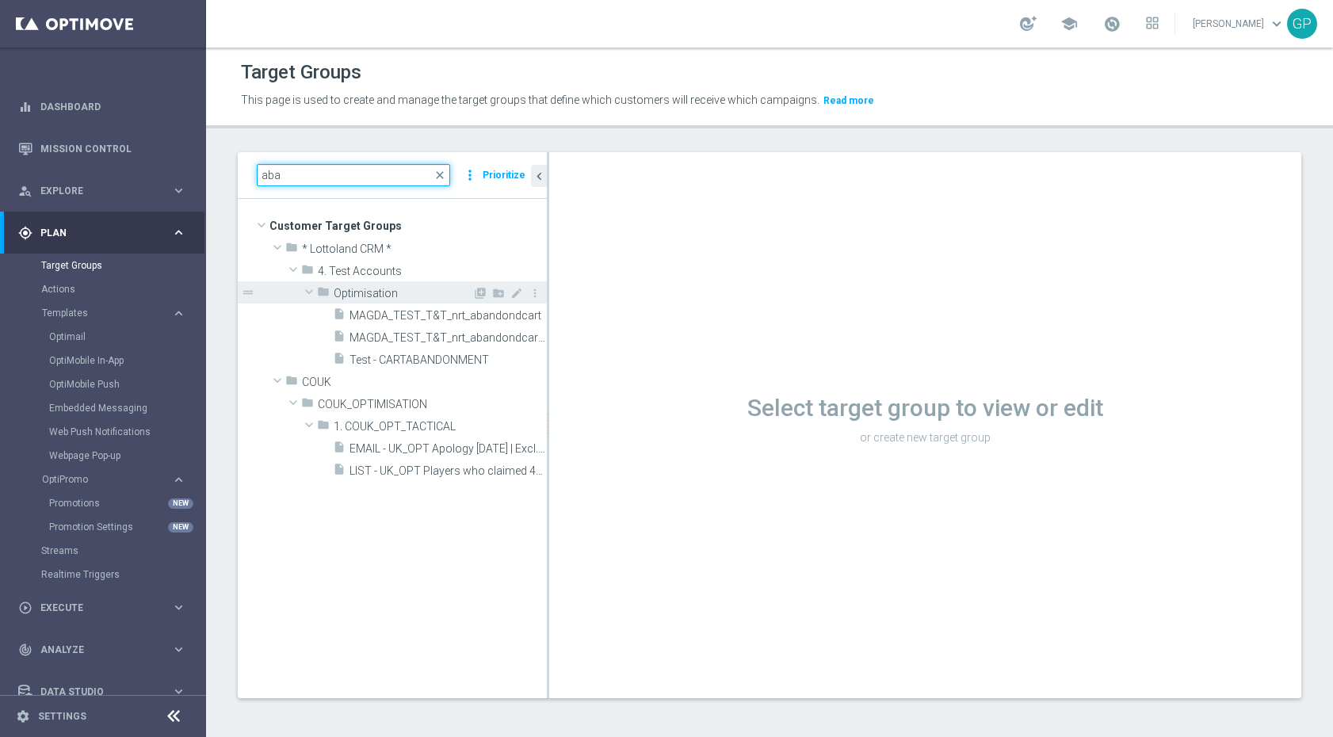
scroll to position [0, 0]
type input "aba"
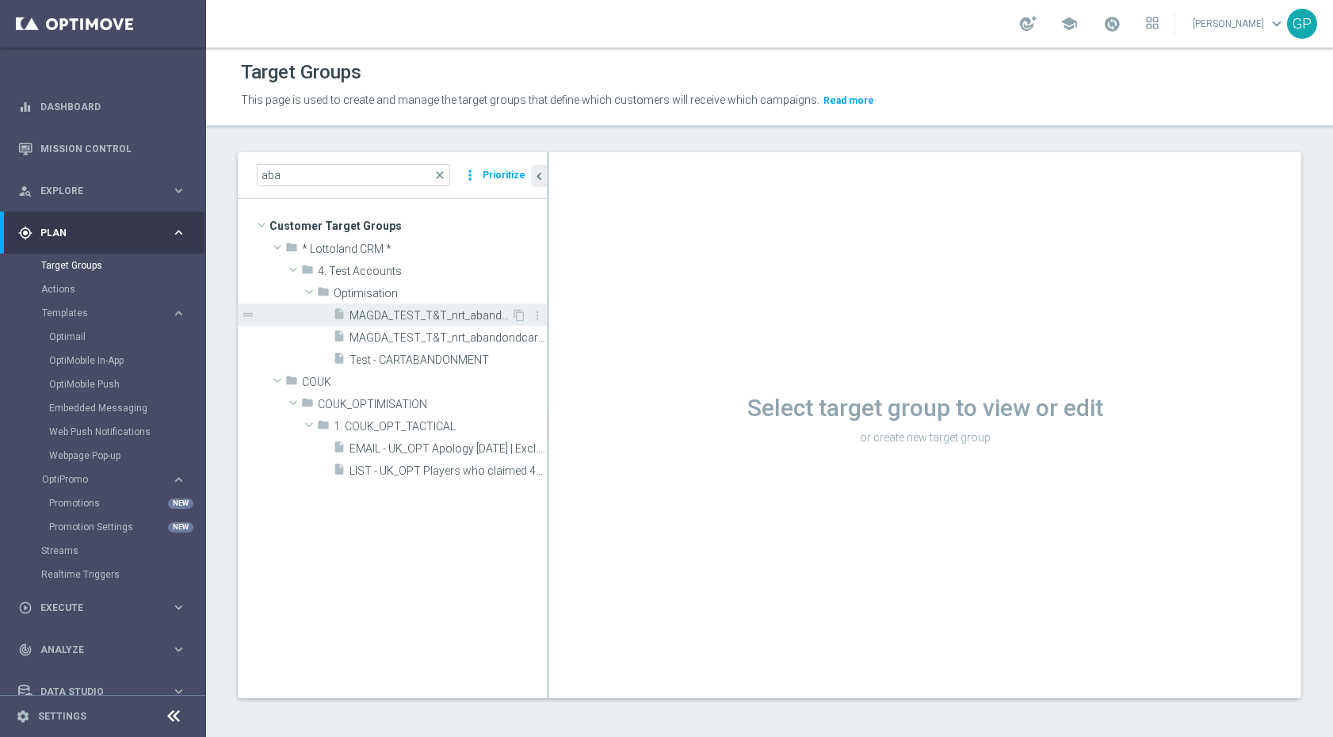
click at [456, 313] on span "MAGDA_TEST_T&T_nrt_abandondcart" at bounding box center [430, 315] width 162 height 13
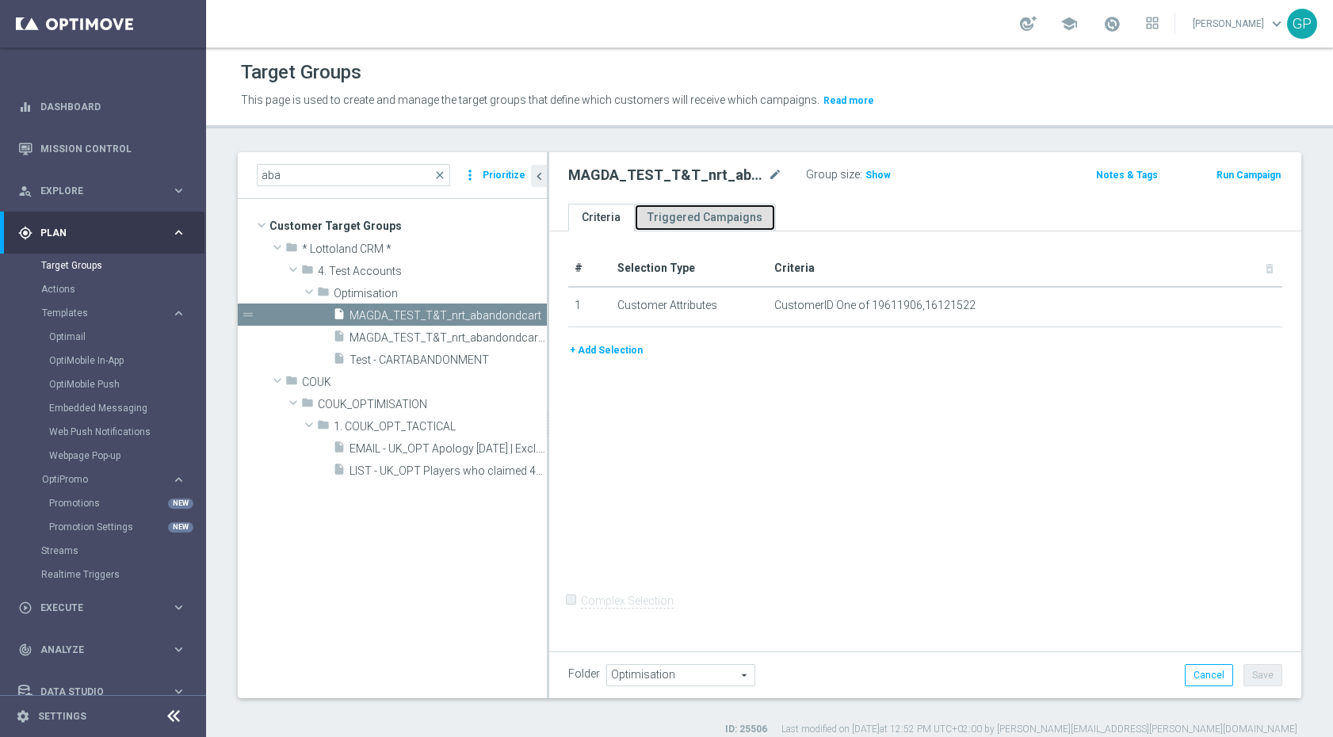
click at [653, 219] on link "Triggered Campaigns" at bounding box center [705, 218] width 142 height 28
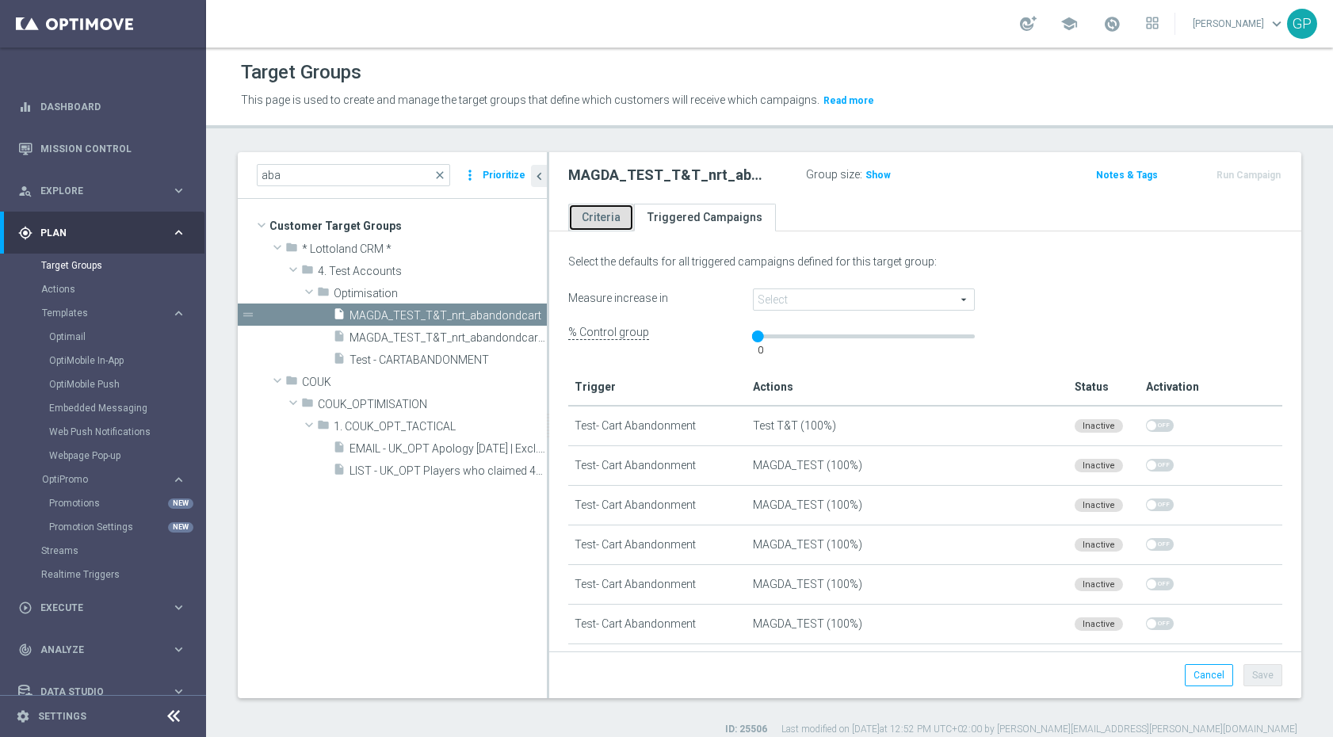
click at [586, 223] on link "Criteria" at bounding box center [601, 218] width 66 height 28
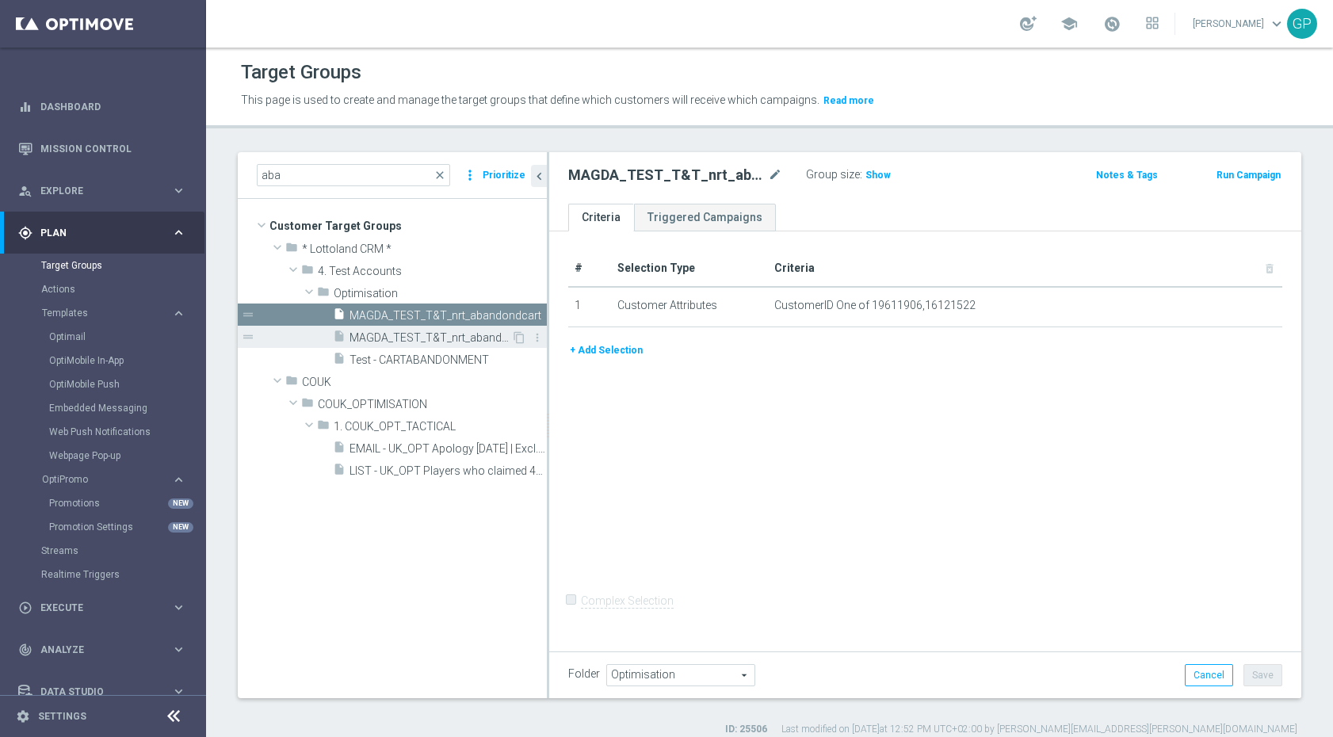
click at [479, 335] on span "MAGDA_TEST_T&T_nrt_abandondcart2" at bounding box center [430, 337] width 162 height 13
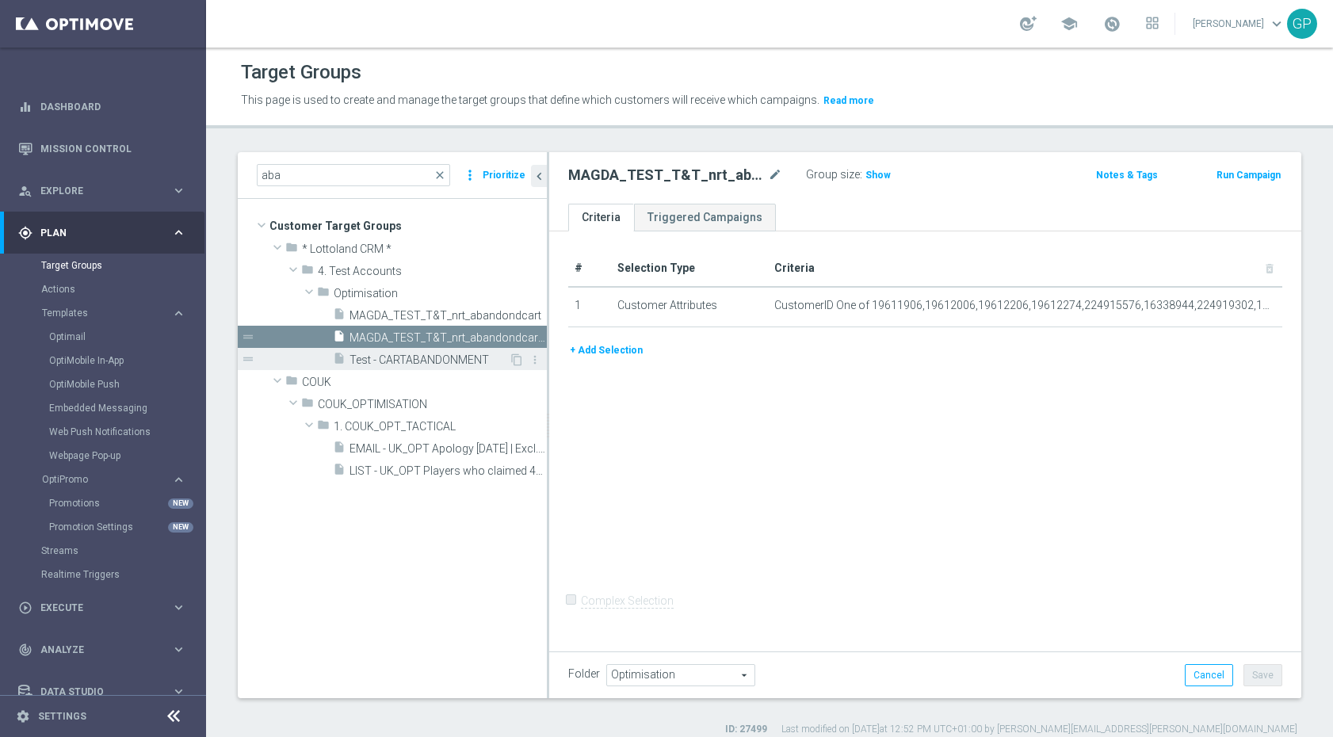
click at [473, 360] on span "Test - CARTABANDONMENT" at bounding box center [428, 359] width 159 height 13
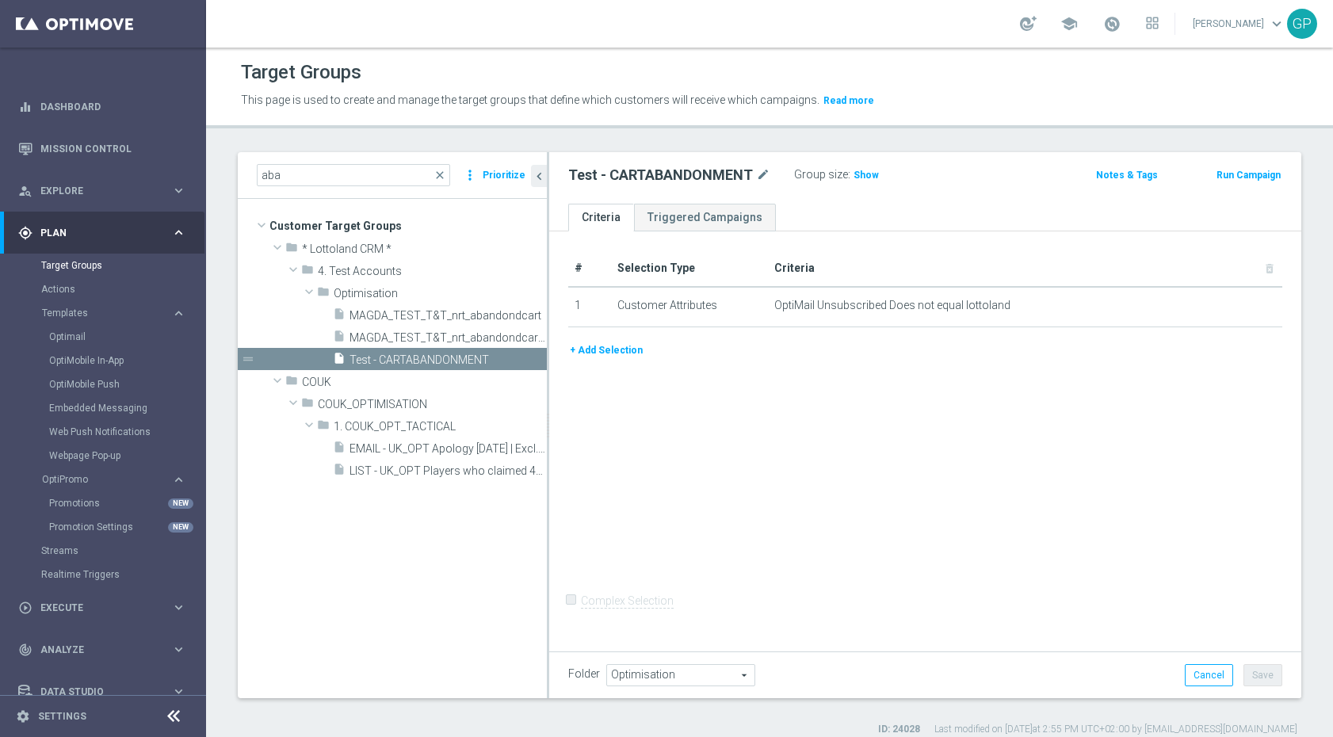
click at [171, 236] on icon "keyboard_arrow_right" at bounding box center [178, 232] width 15 height 15
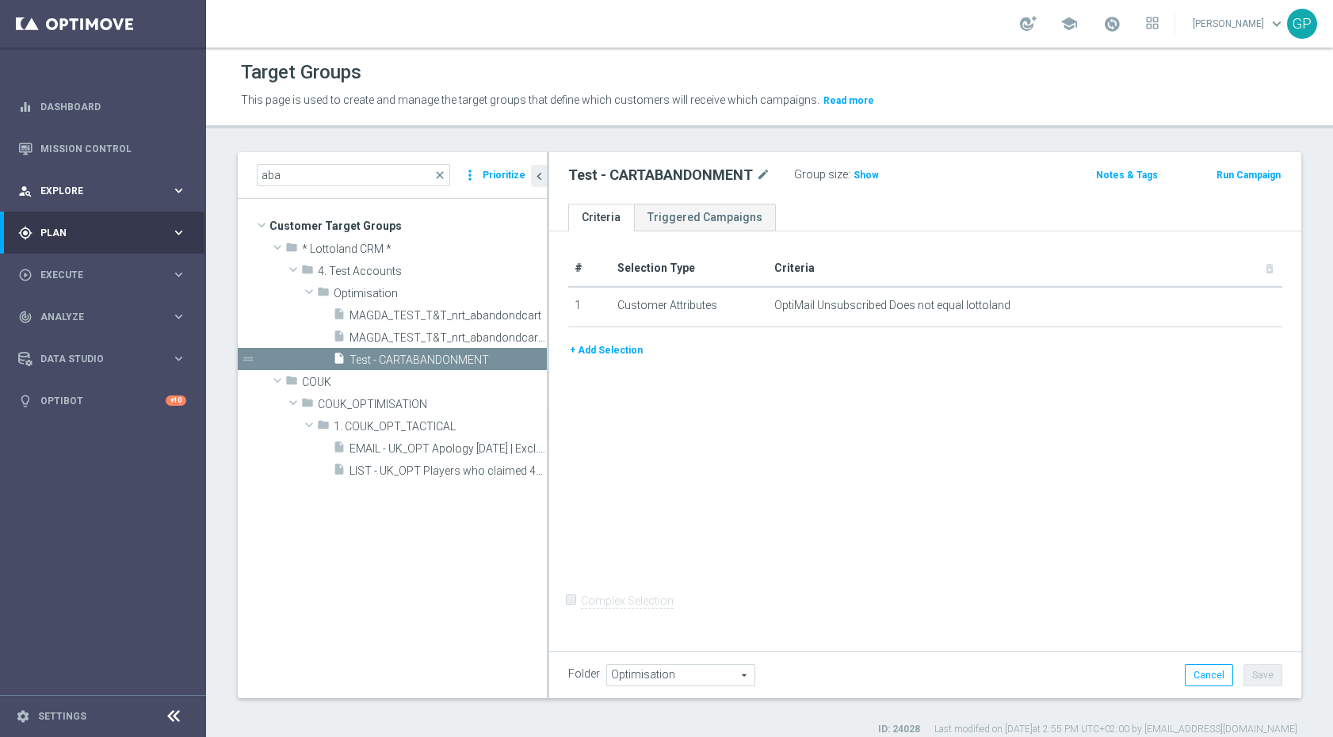
click at [173, 201] on div "person_search Explore keyboard_arrow_right" at bounding box center [102, 191] width 204 height 42
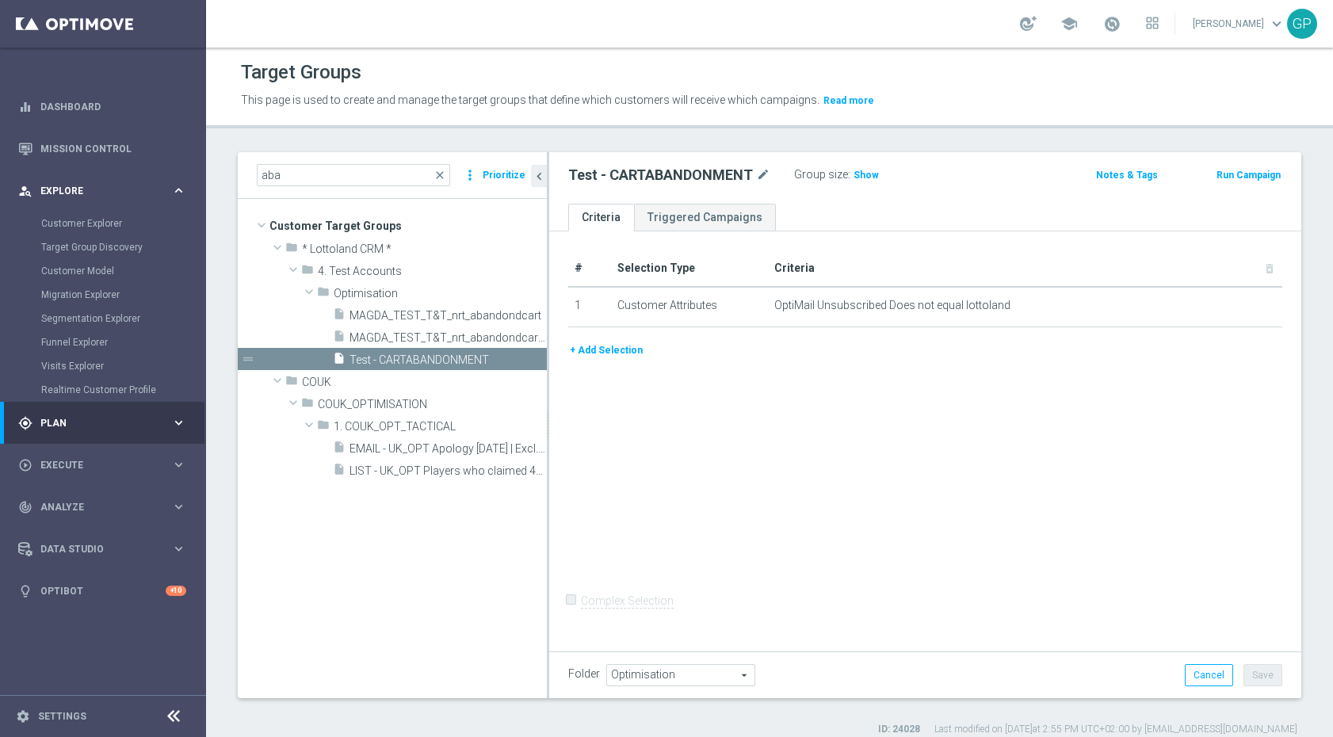
click at [172, 204] on div "person_search Explore keyboard_arrow_right" at bounding box center [102, 191] width 204 height 42
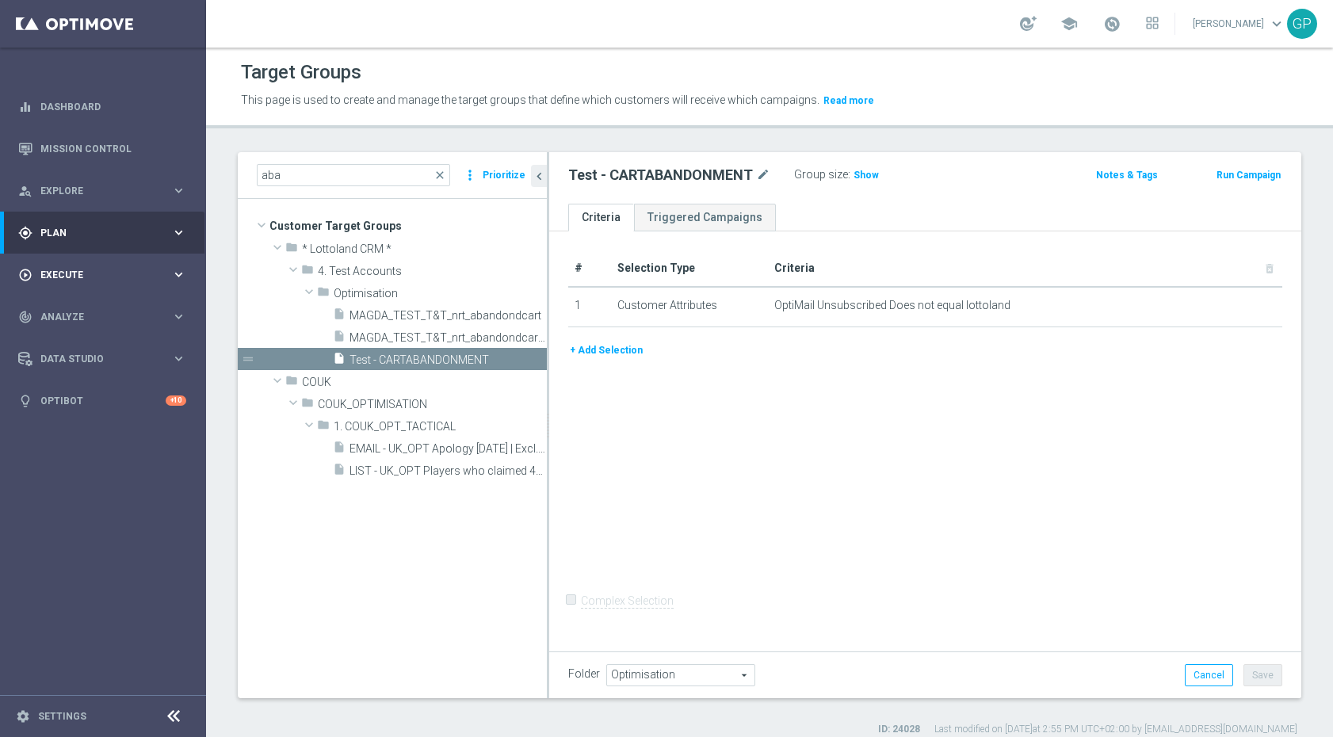
click at [180, 274] on icon "keyboard_arrow_right" at bounding box center [178, 274] width 15 height 15
click at [153, 357] on div "track_changes Analyze" at bounding box center [94, 364] width 153 height 14
click at [132, 281] on div "play_circle_outline Execute keyboard_arrow_right" at bounding box center [102, 275] width 204 height 42
click at [160, 224] on div "gps_fixed Plan keyboard_arrow_right" at bounding box center [102, 233] width 204 height 42
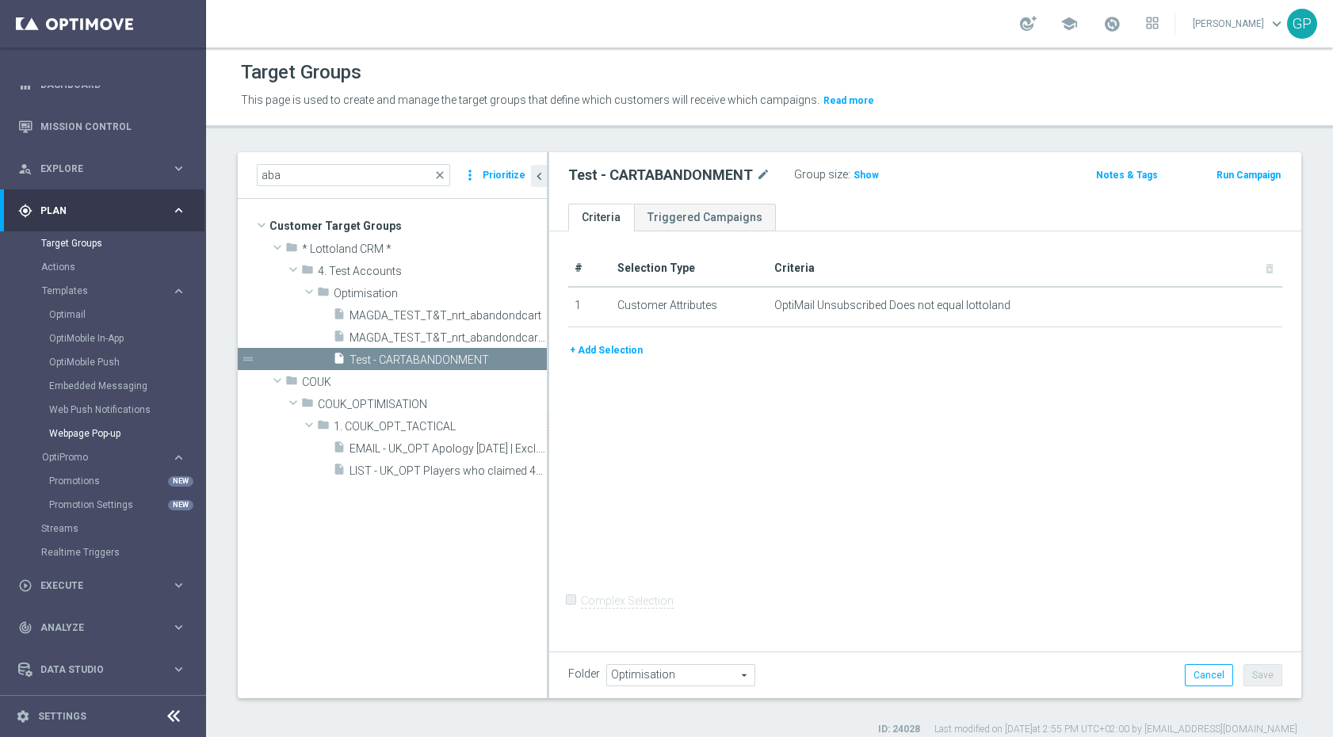
scroll to position [63, 0]
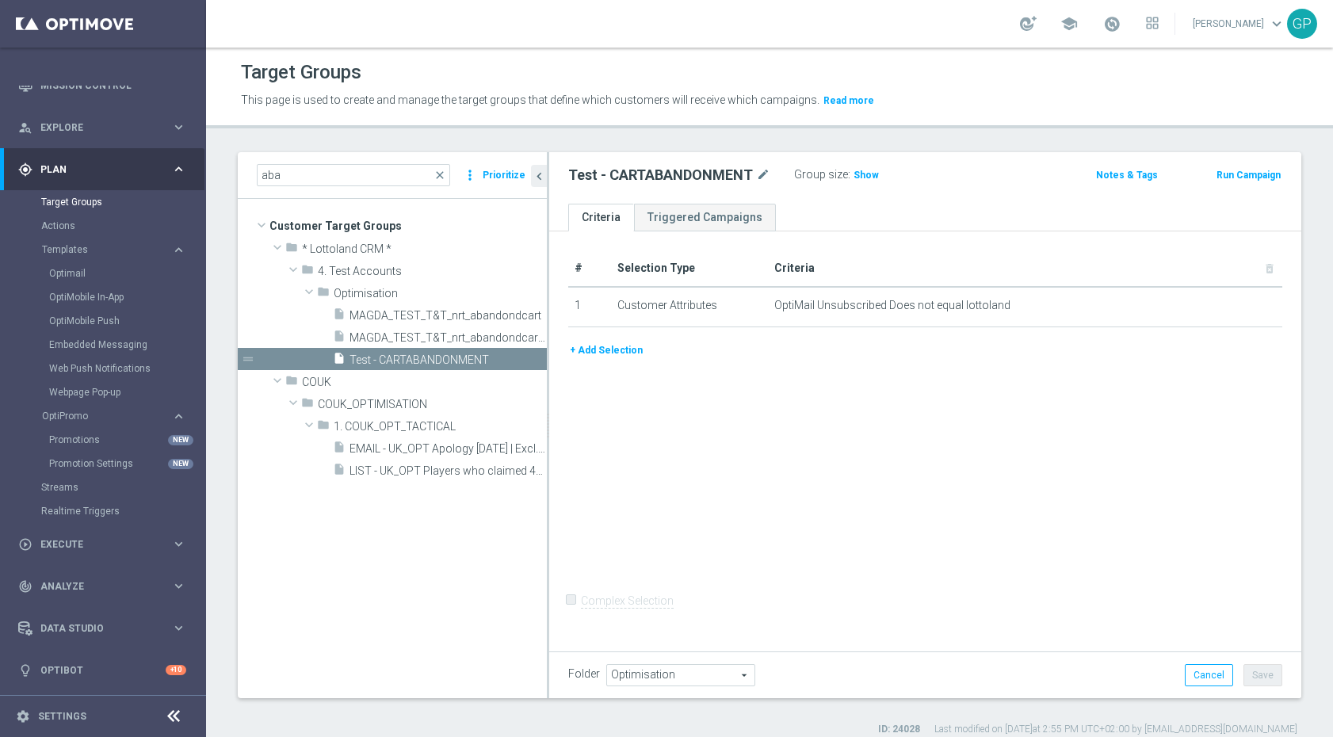
click at [159, 167] on span "Plan" at bounding box center [105, 170] width 131 height 10
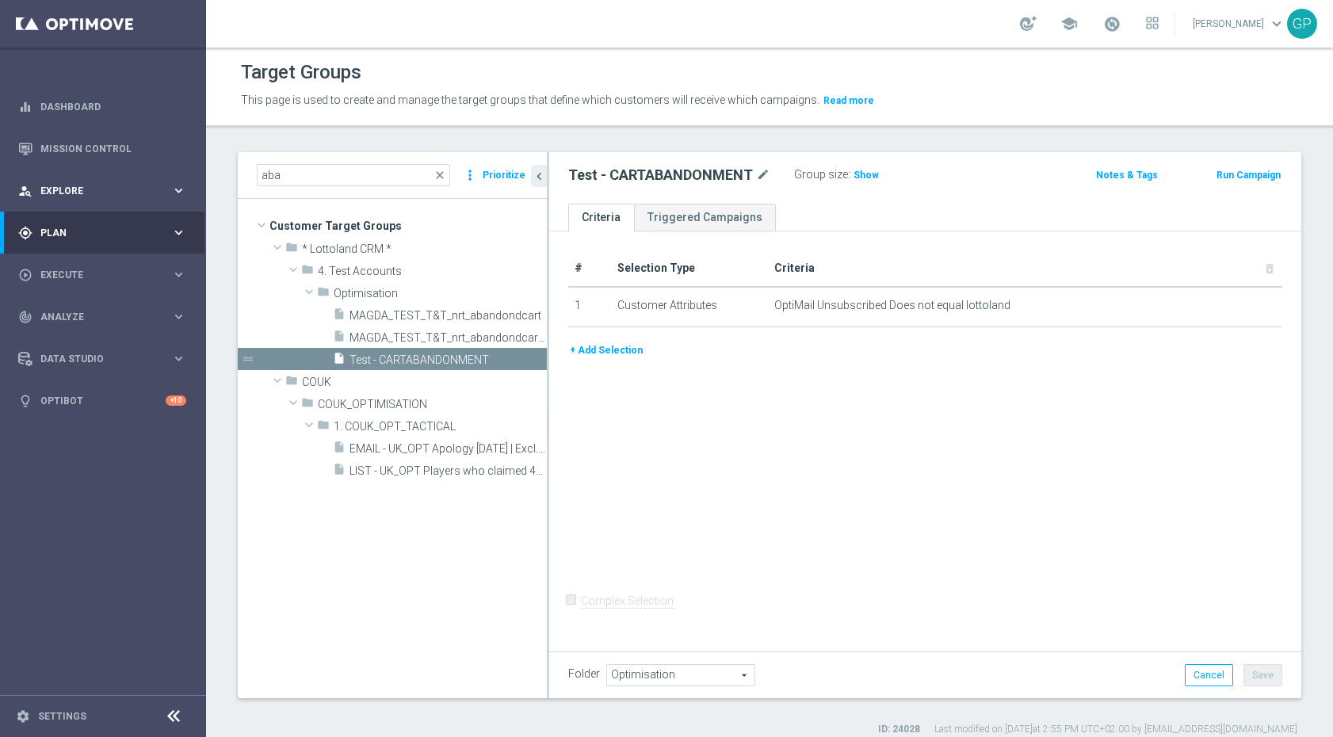
scroll to position [0, 0]
click at [150, 245] on div "gps_fixed Plan keyboard_arrow_right" at bounding box center [102, 233] width 204 height 42
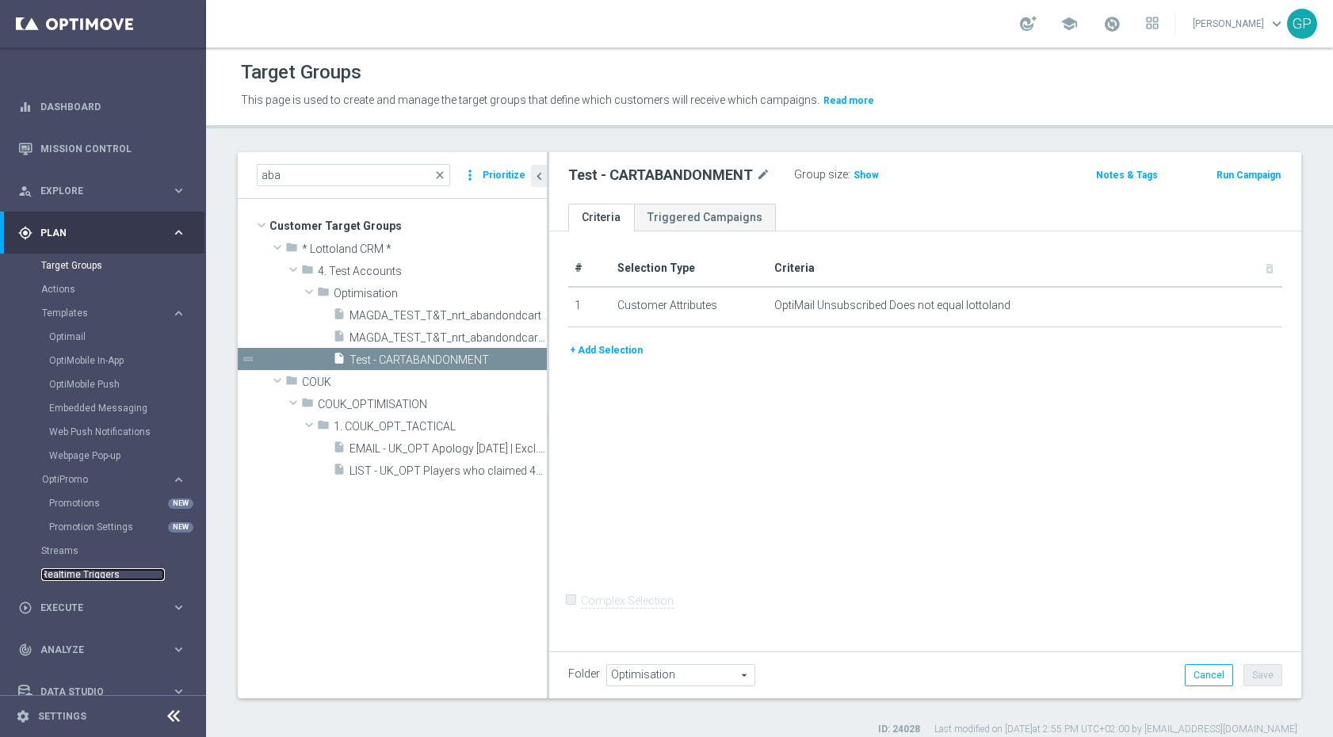
click at [63, 571] on link "Realtime Triggers" at bounding box center [103, 574] width 124 height 13
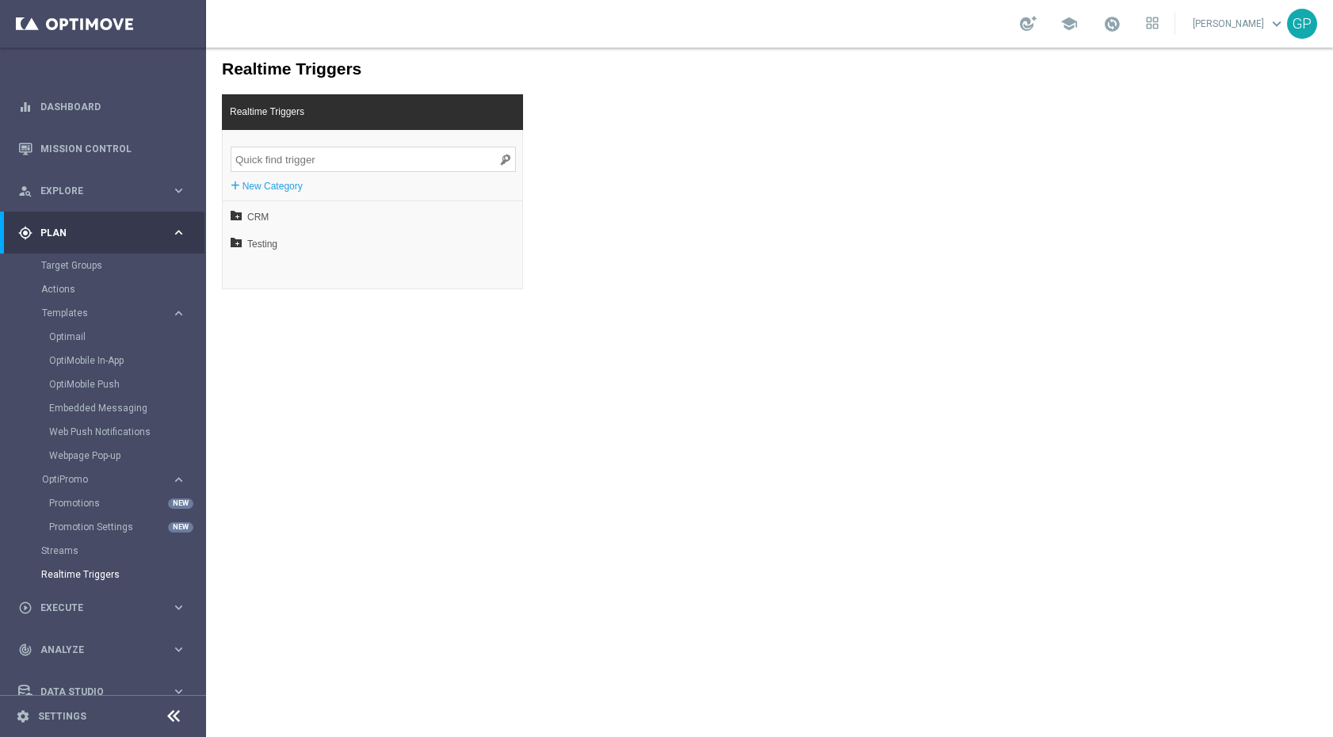
click at [111, 235] on span "Plan" at bounding box center [105, 233] width 131 height 10
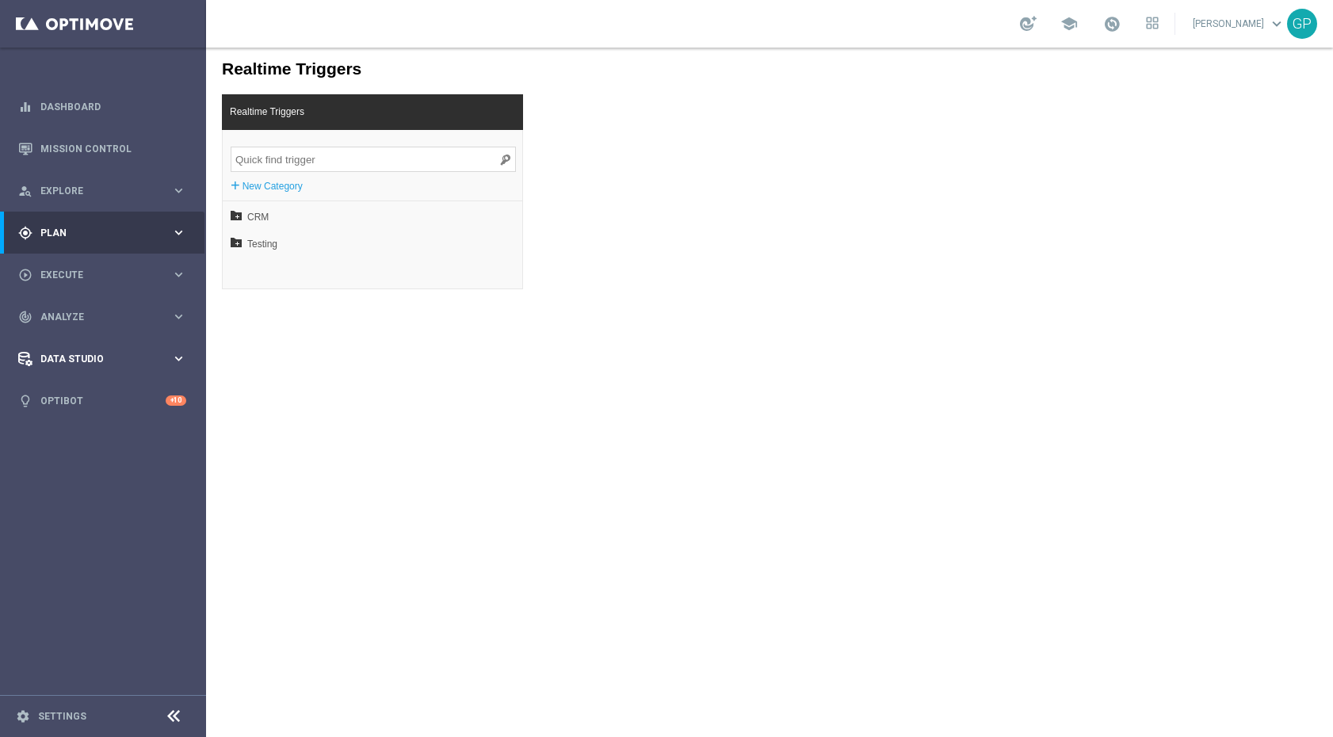
click at [101, 361] on span "Data Studio" at bounding box center [105, 359] width 131 height 10
click at [36, 715] on div "settings Settings" at bounding box center [79, 716] width 158 height 14
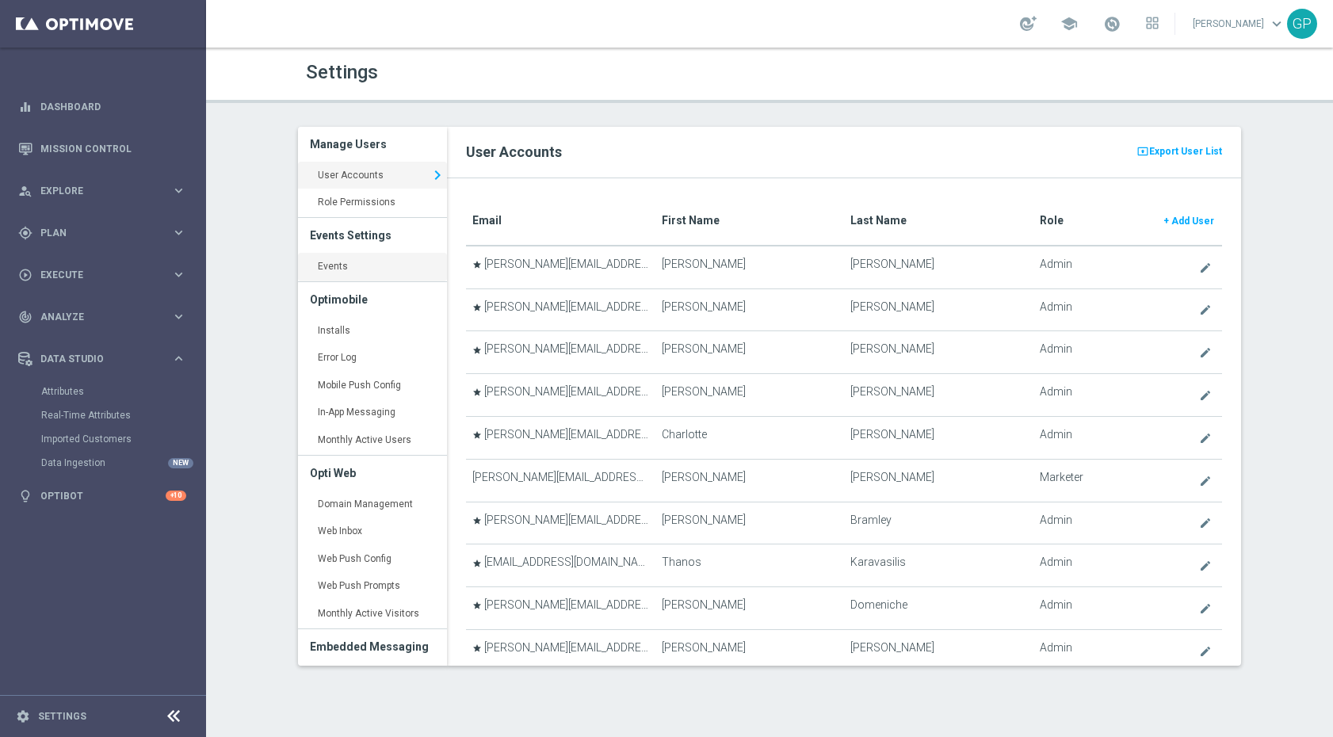
click at [373, 273] on link "Events keyboard_arrow_right" at bounding box center [372, 267] width 149 height 29
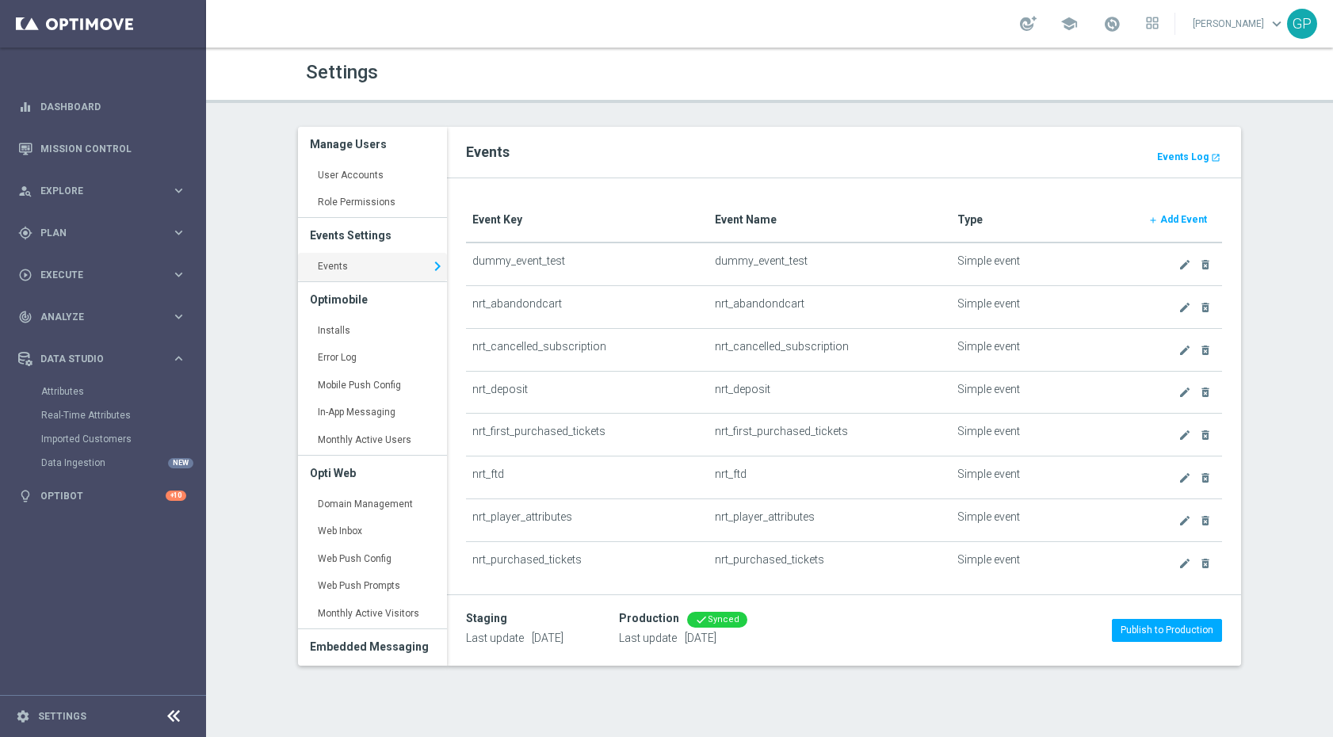
click at [1089, 151] on h2 "Events" at bounding box center [844, 152] width 756 height 19
click at [1181, 162] on b "Events Log" at bounding box center [1183, 156] width 52 height 11
click at [1202, 153] on b "Events Log" at bounding box center [1183, 156] width 52 height 11
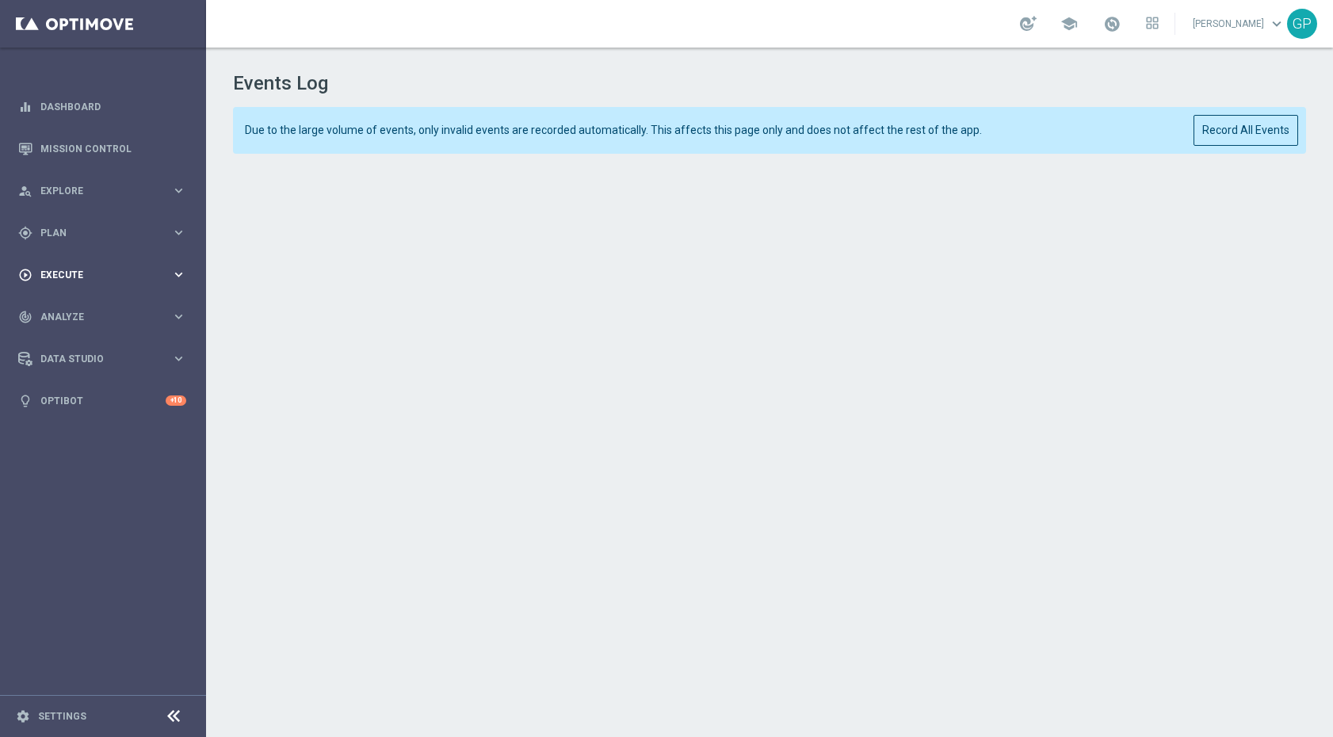
click at [104, 272] on span "Execute" at bounding box center [105, 275] width 131 height 10
click at [179, 231] on icon "keyboard_arrow_right" at bounding box center [178, 232] width 15 height 15
click at [139, 286] on link "Actions" at bounding box center [103, 289] width 124 height 13
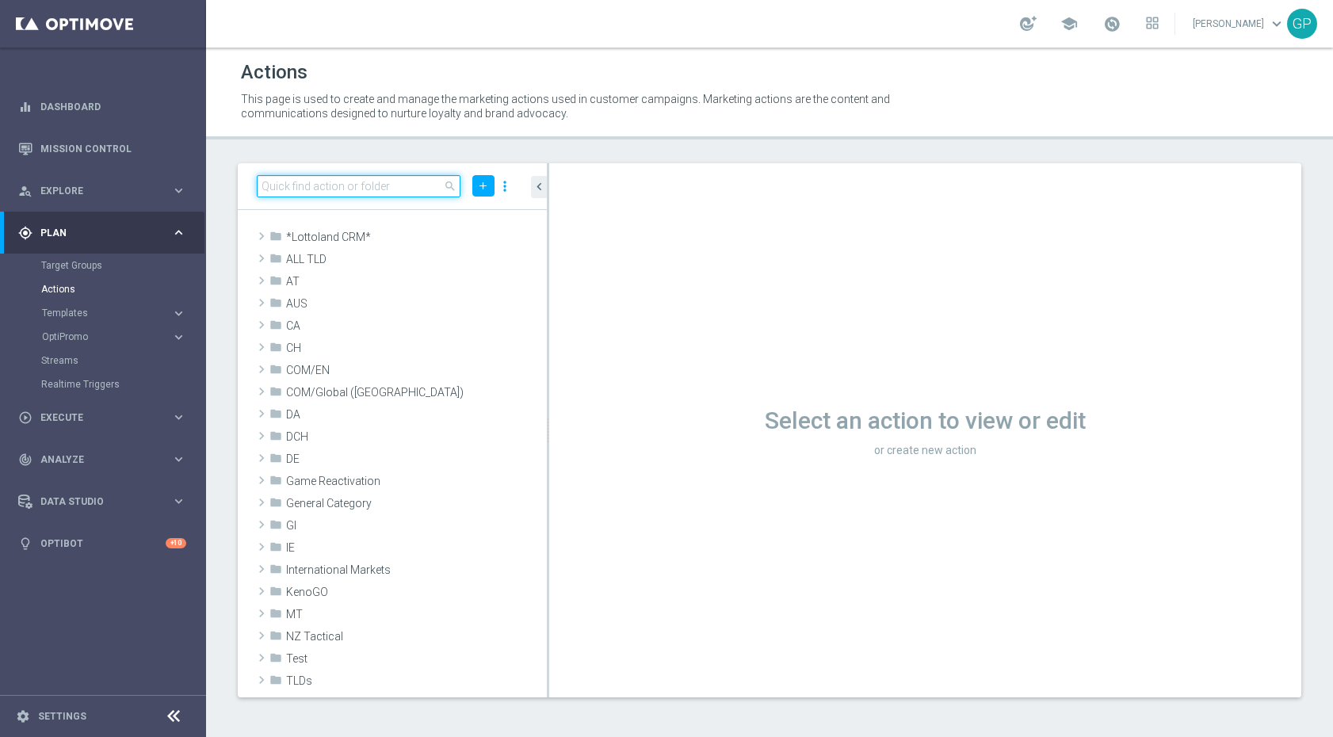
click at [321, 188] on input at bounding box center [359, 186] width 204 height 22
paste input "Track & Trigger nrt_abandondcart"
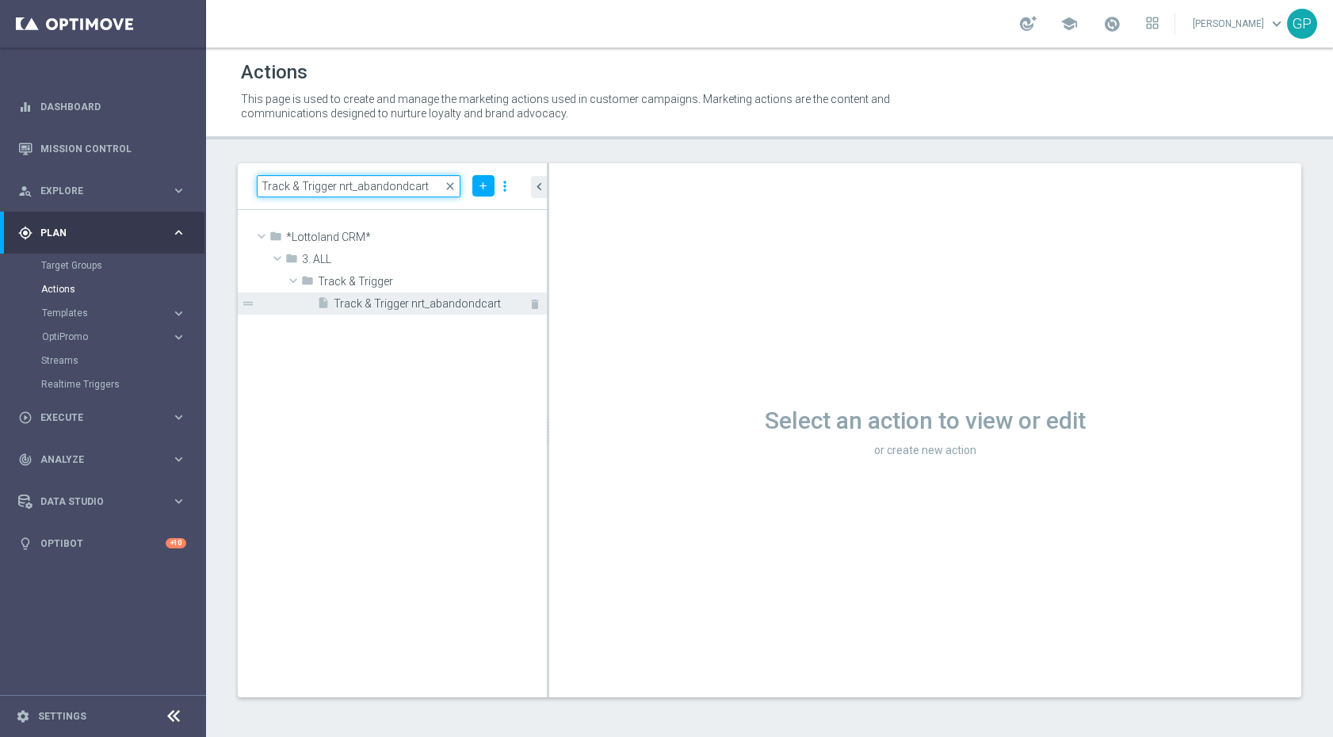
type input "Track & Trigger nrt_abandondcart"
click at [404, 310] on span "Track & Trigger nrt_abandondcart" at bounding box center [422, 303] width 177 height 13
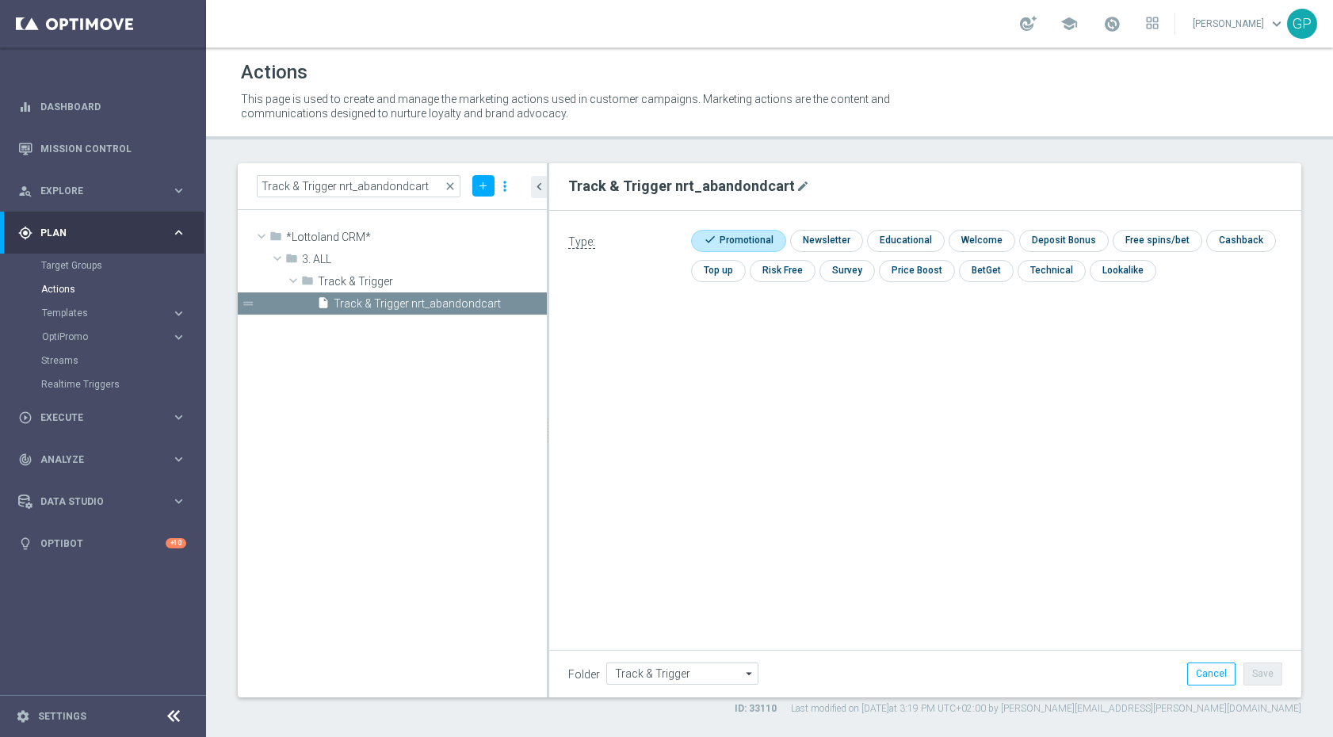
click at [723, 235] on input "checkbox" at bounding box center [736, 240] width 90 height 21
click at [723, 235] on input "checkbox" at bounding box center [728, 240] width 75 height 21
checkbox input "true"
click at [796, 185] on icon "mode_edit" at bounding box center [802, 186] width 13 height 13
click at [588, 615] on div "Track & Trigger nrt_abandondcart Type: check Promotional check Newsletter check…" at bounding box center [925, 430] width 752 height 534
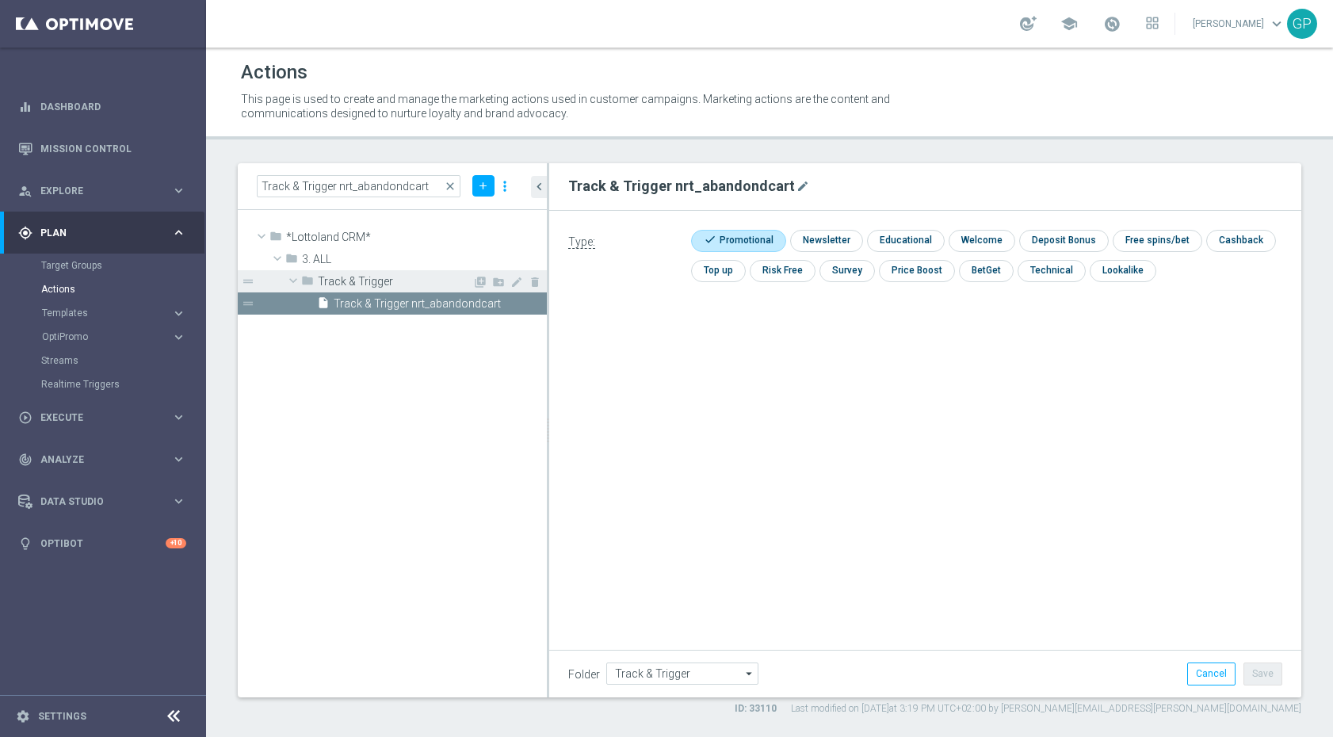
click at [360, 283] on span "Track & Trigger" at bounding box center [395, 281] width 155 height 13
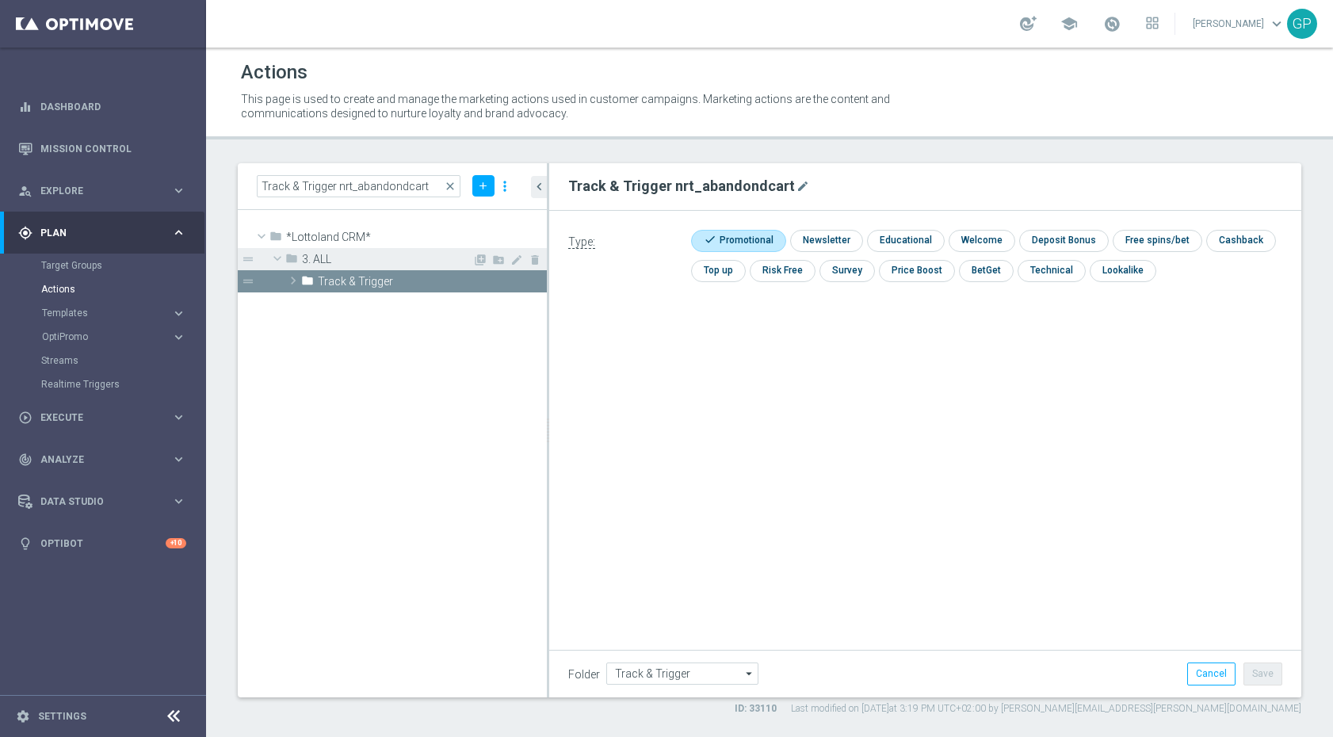
click at [326, 252] on div "folder 3. ALL" at bounding box center [378, 259] width 187 height 22
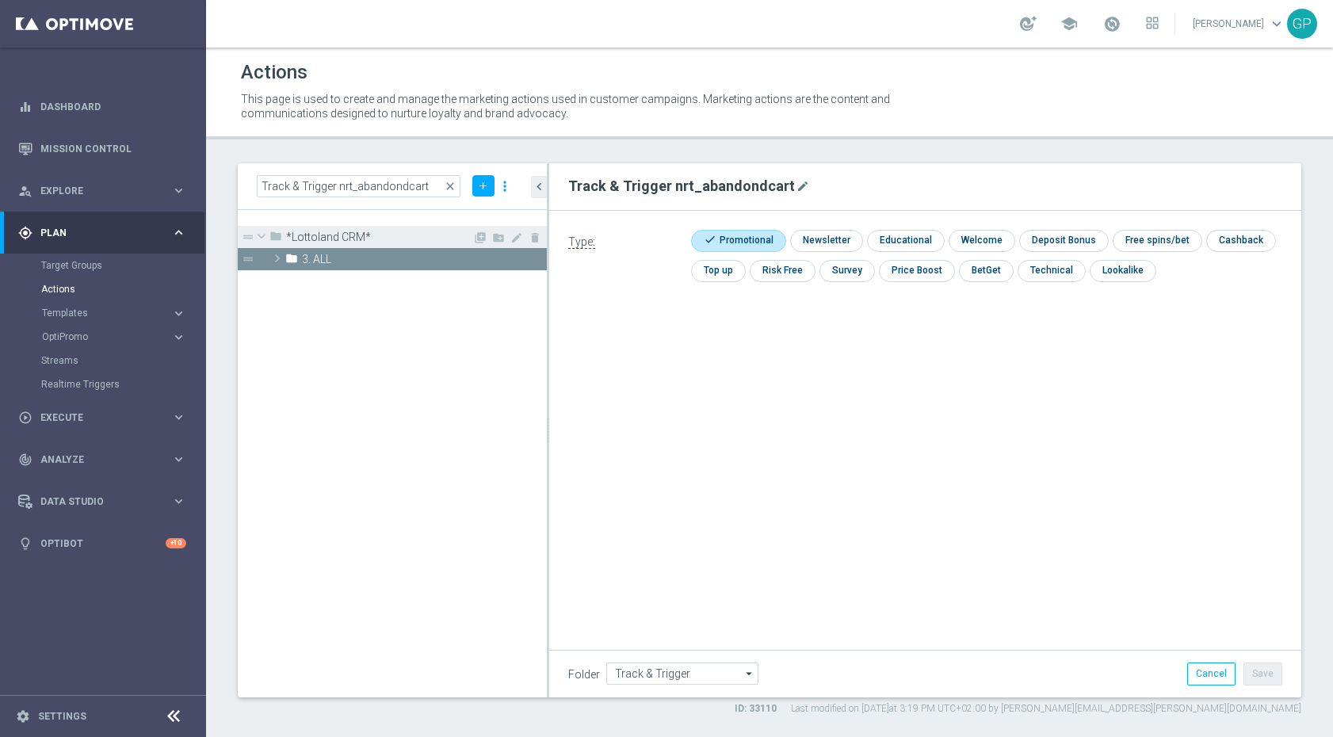
click at [334, 228] on div "folder *Lottoland CRM*" at bounding box center [370, 237] width 203 height 22
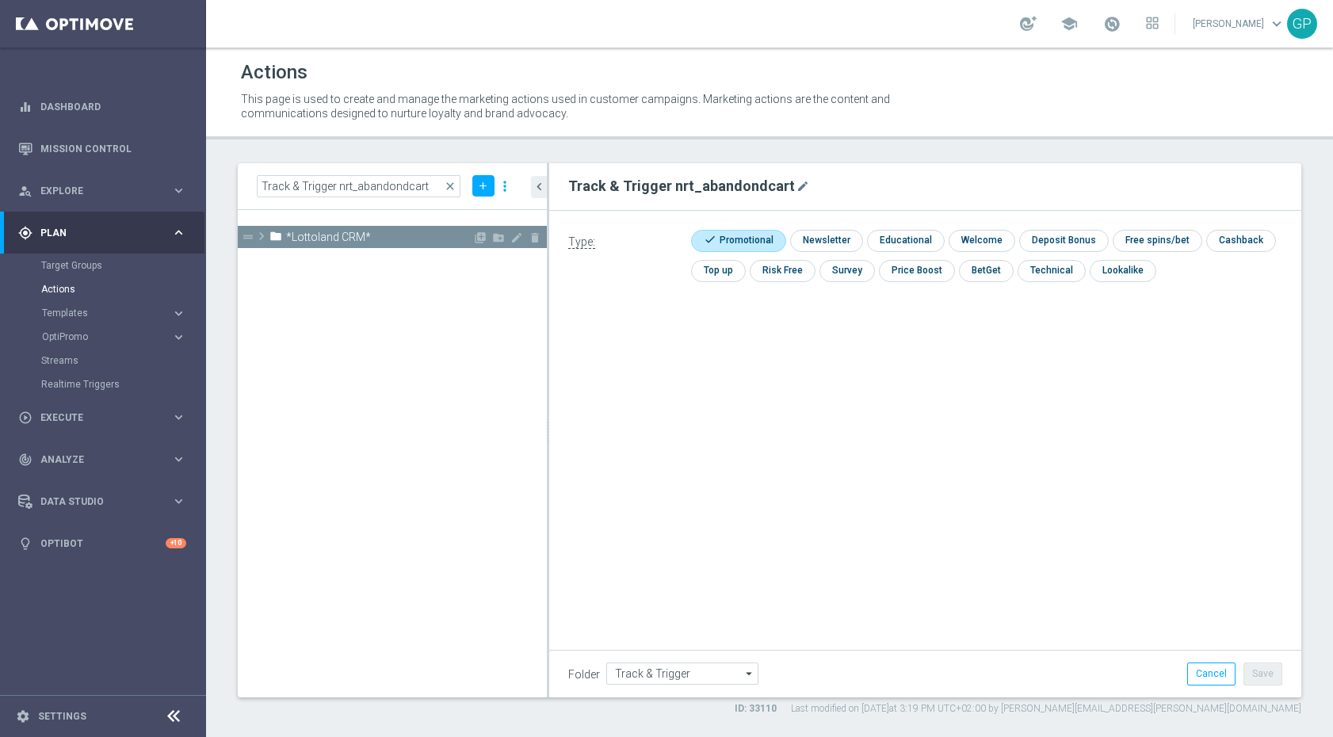
click at [332, 237] on span "*Lottoland CRM*" at bounding box center [379, 237] width 186 height 13
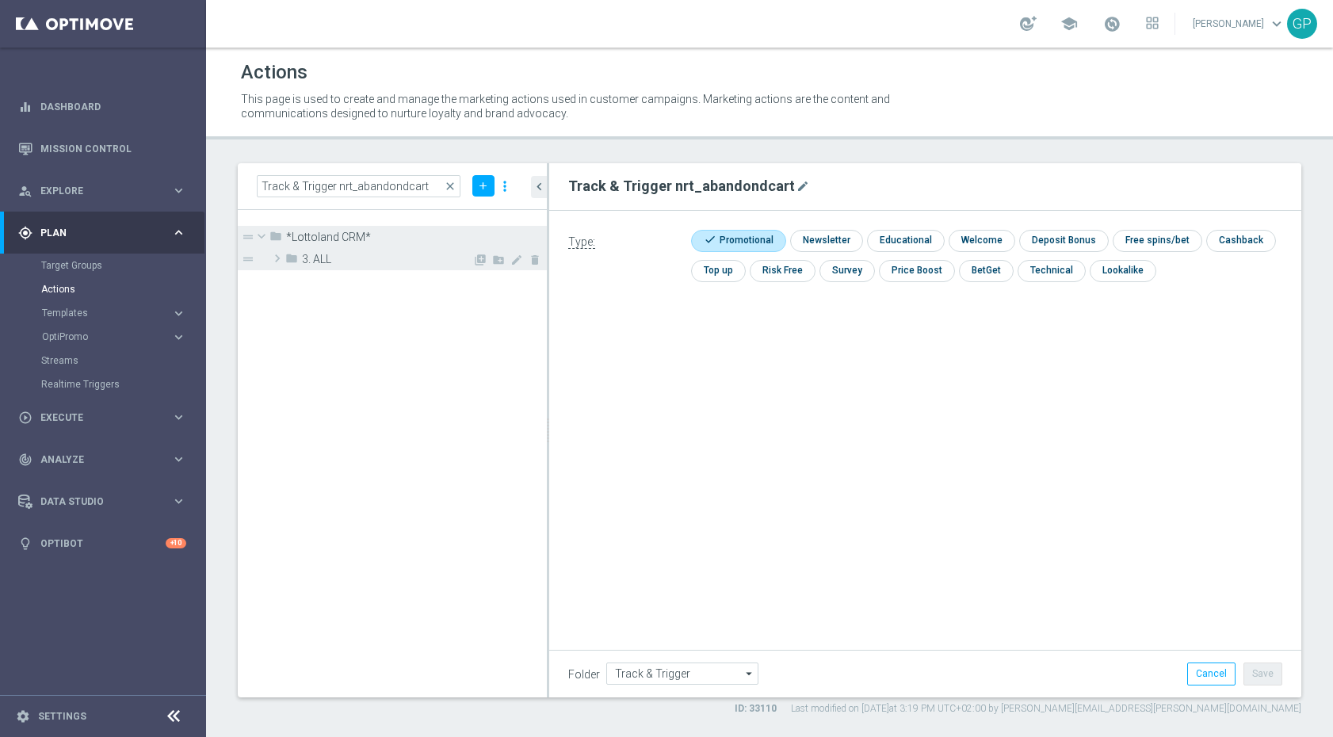
click at [310, 264] on span "3. ALL" at bounding box center [387, 259] width 170 height 13
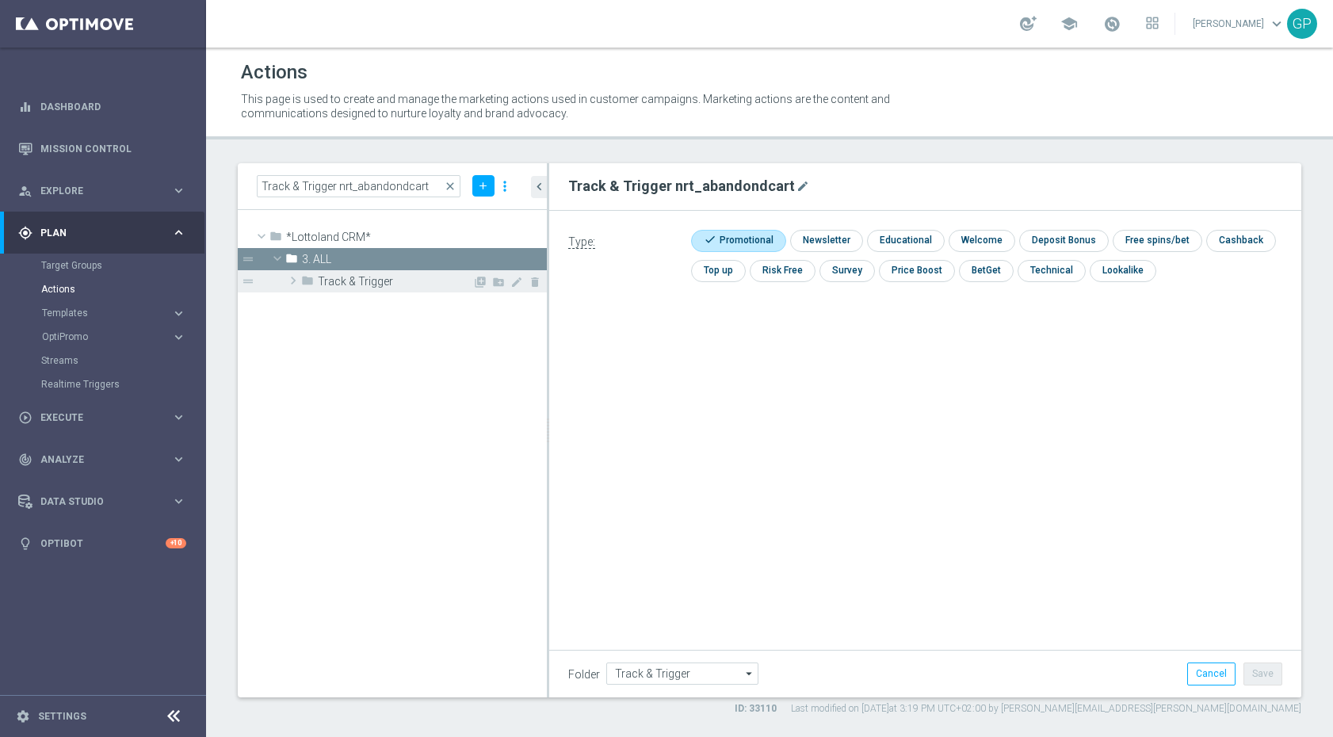
click at [291, 281] on span at bounding box center [293, 280] width 16 height 19
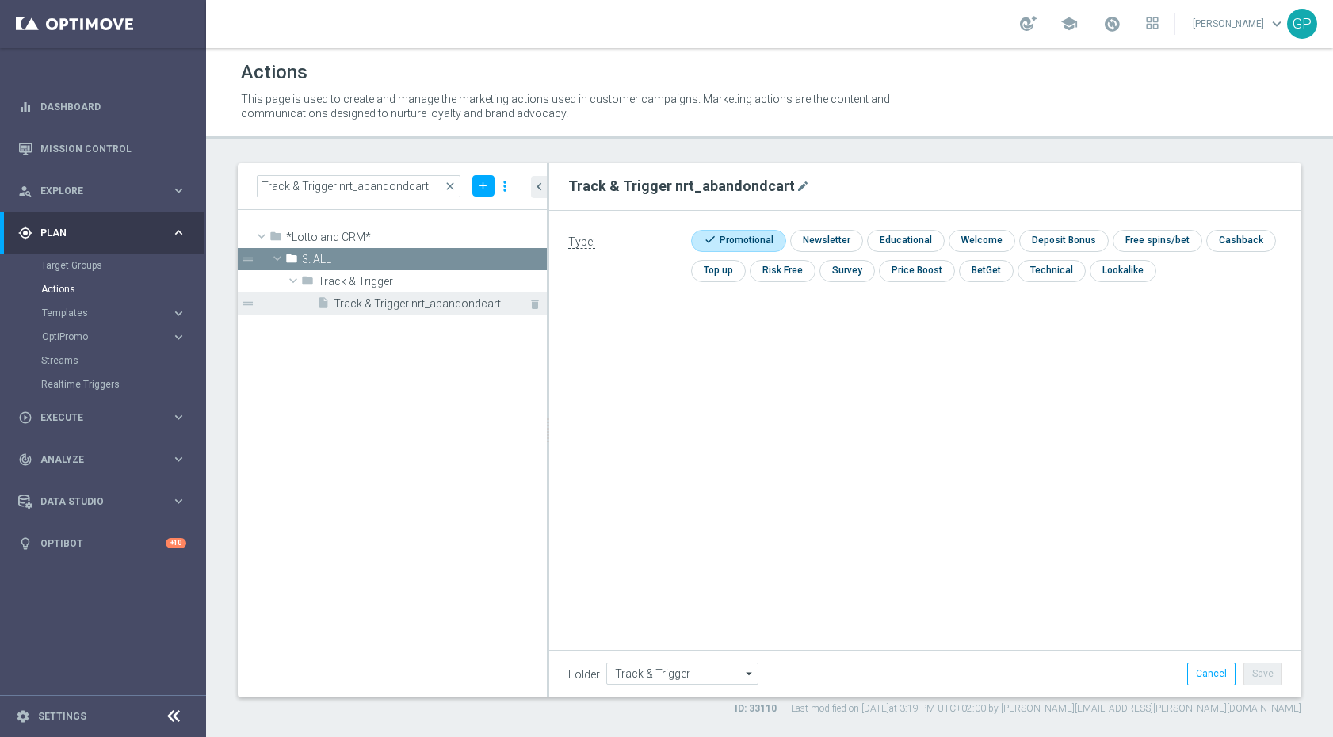
click at [334, 307] on span "Track & Trigger nrt_abandondcart" at bounding box center [422, 303] width 177 height 13
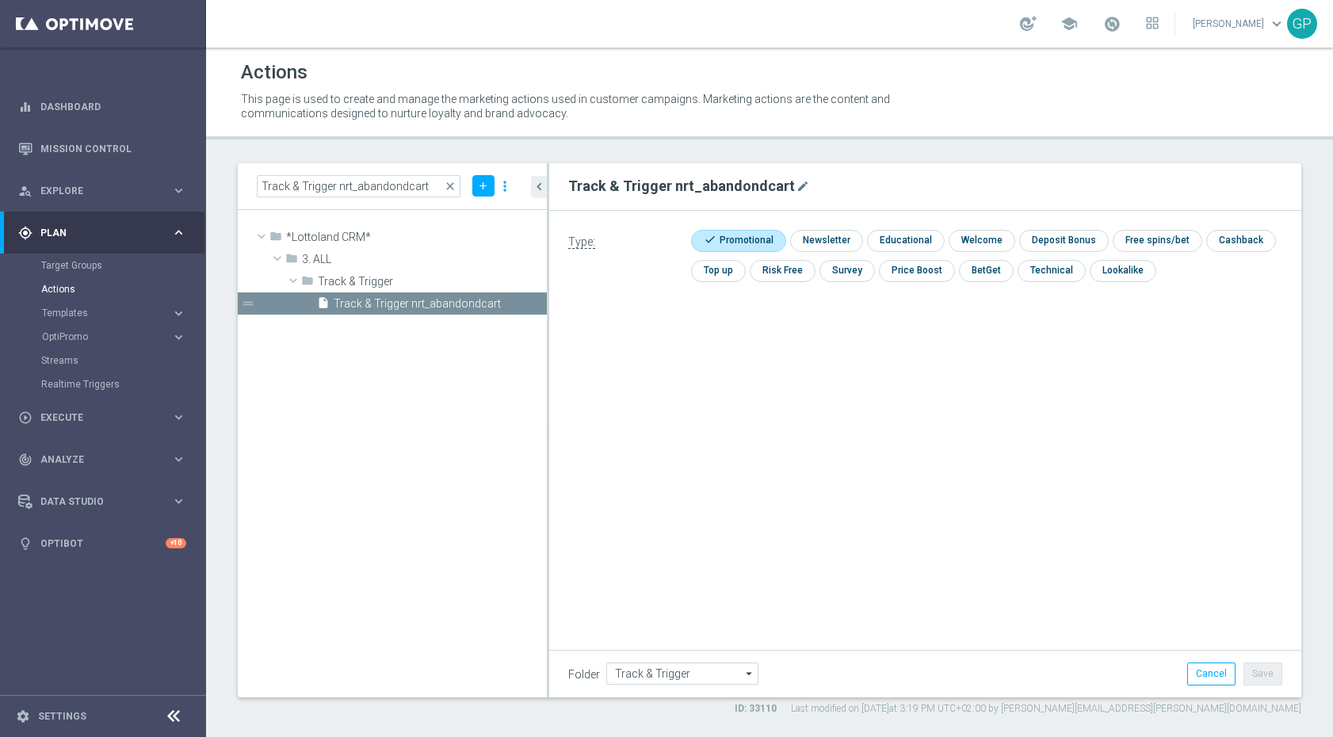
click at [955, 483] on div "Type: check Promotional check Newsletter check Educational check Welcome check …" at bounding box center [925, 389] width 752 height 357
click at [712, 672] on input "Track & Trigger" at bounding box center [682, 673] width 152 height 22
click at [1003, 614] on div "Track & Trigger nrt_abandondcart mode_edit Type: check Promotional check Newsle…" at bounding box center [925, 430] width 752 height 534
type input "Track & Trigger"
click at [57, 319] on button "Templates keyboard_arrow_right" at bounding box center [114, 313] width 146 height 13
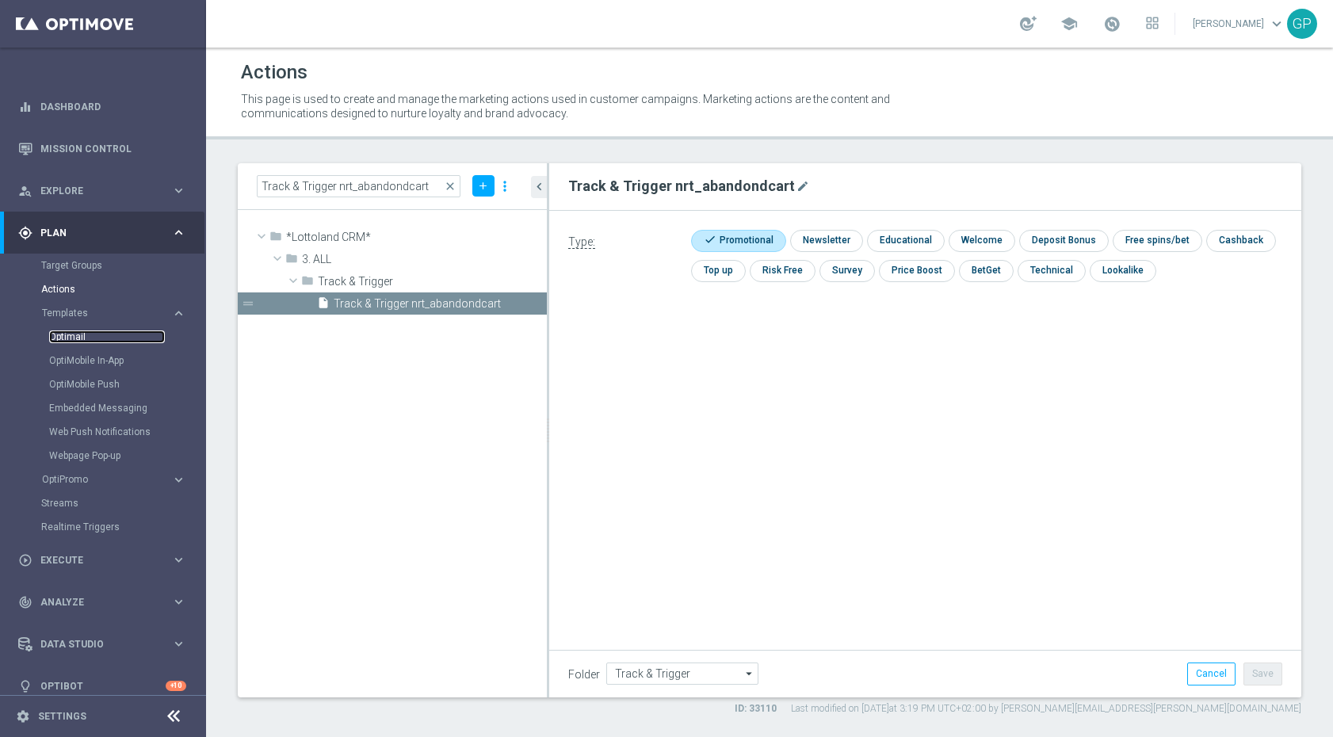
click at [78, 331] on link "Optimail" at bounding box center [107, 336] width 116 height 13
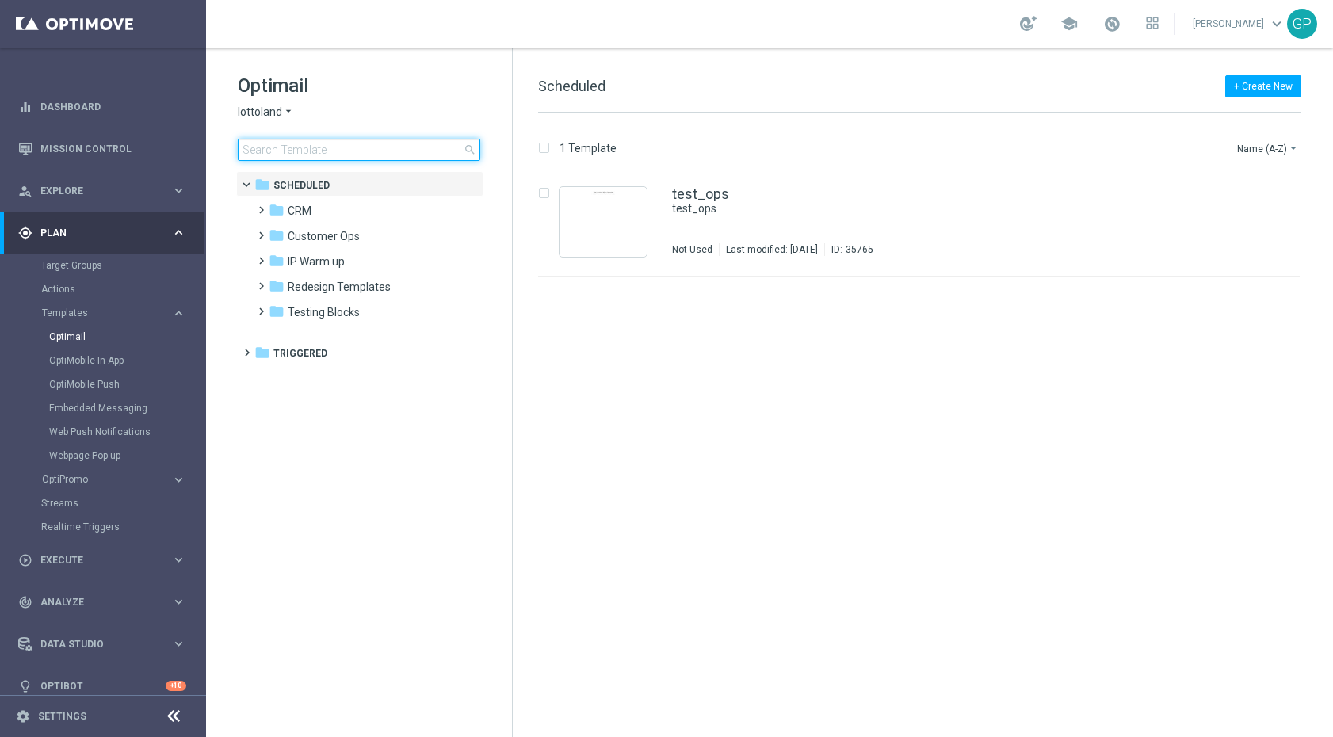
click at [330, 153] on input at bounding box center [359, 150] width 242 height 22
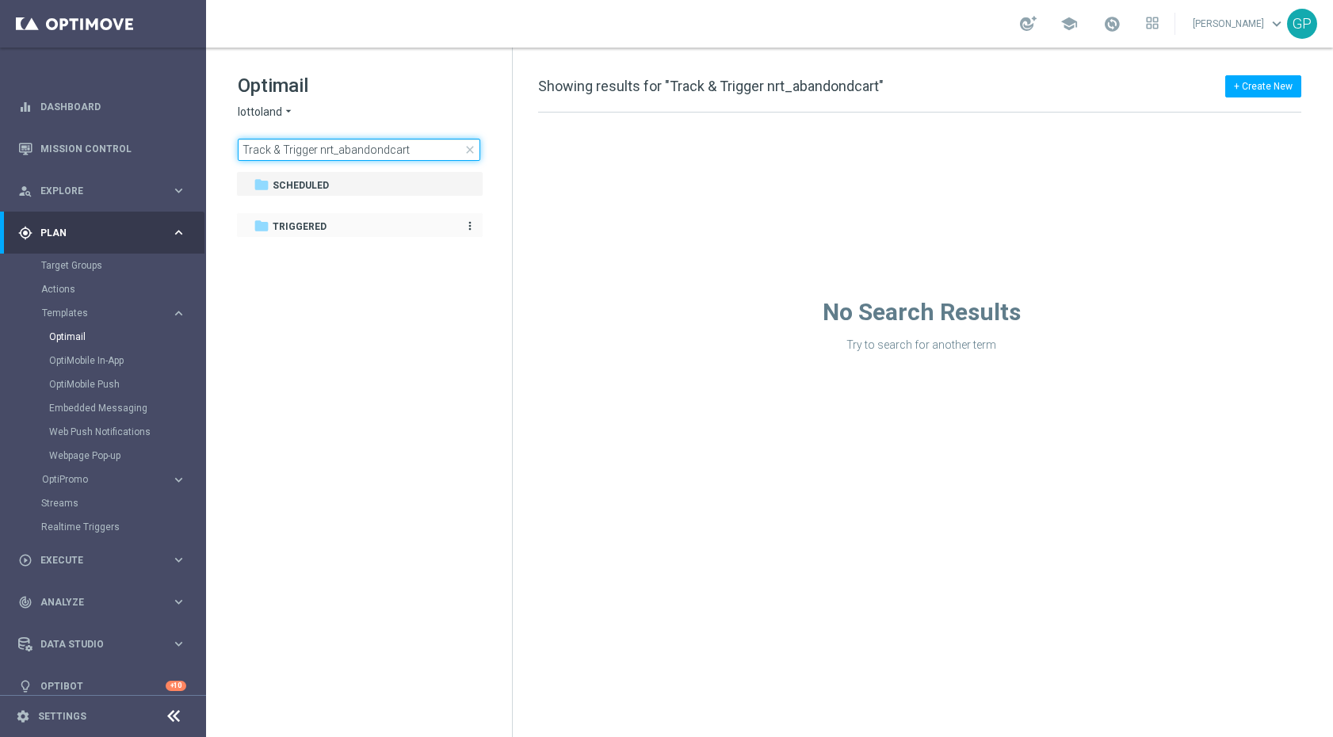
type input "Track & Trigger nrt_abandondcart"
click at [322, 223] on span "Triggered" at bounding box center [300, 226] width 54 height 14
click at [322, 185] on span "Scheduled" at bounding box center [301, 185] width 56 height 14
click at [108, 480] on span "OptiPromo" at bounding box center [98, 480] width 113 height 10
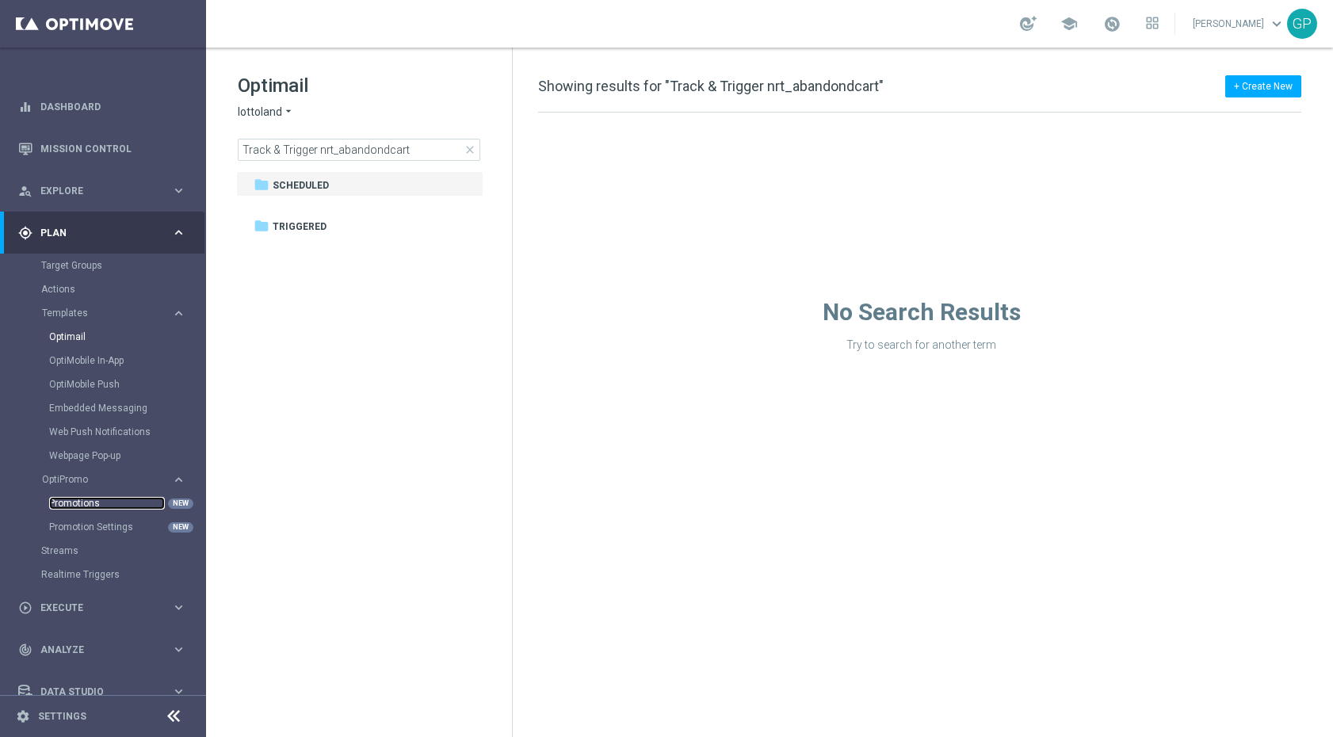
click at [98, 507] on link "Promotions" at bounding box center [107, 503] width 116 height 13
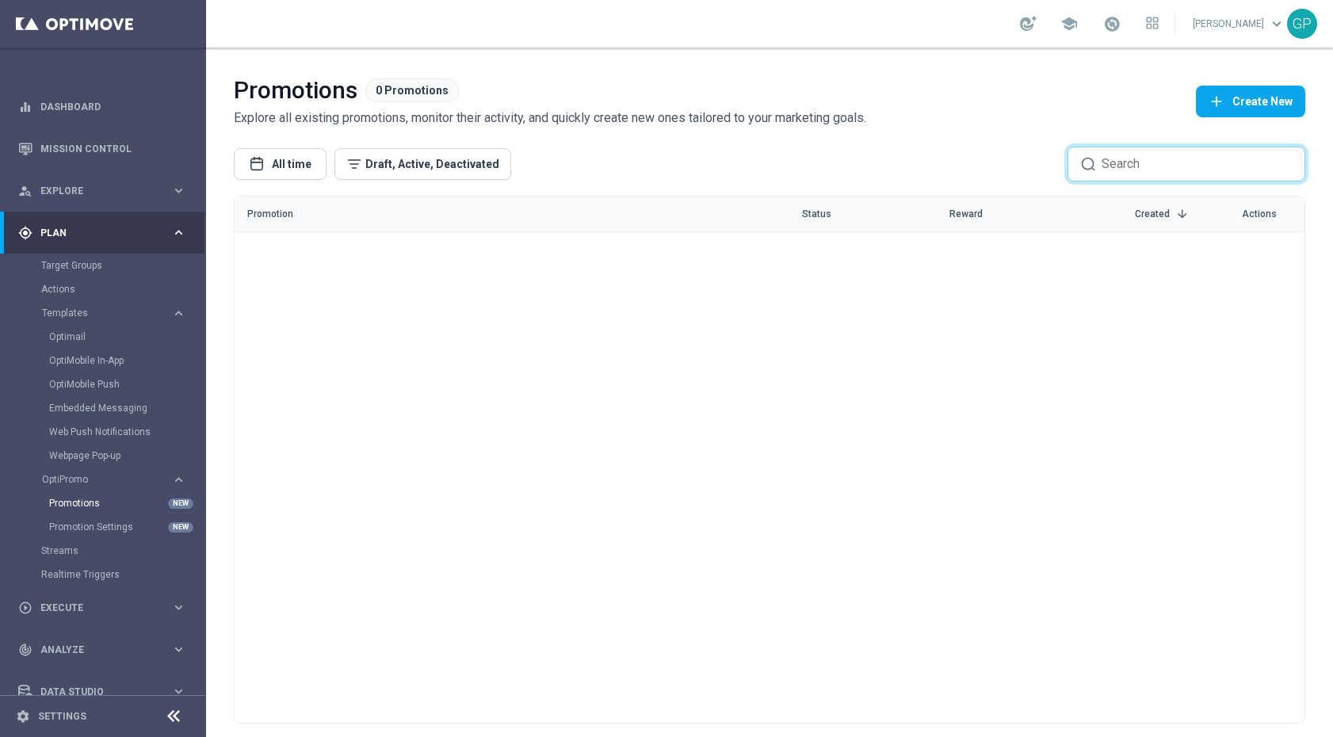
click at [1162, 163] on input at bounding box center [1196, 164] width 190 height 19
paste input "Track & Trigger nrt_abandondcart"
type input "Track & Trigger nrt_abandondcart"
click at [95, 525] on link "Promotion Settings" at bounding box center [107, 527] width 116 height 13
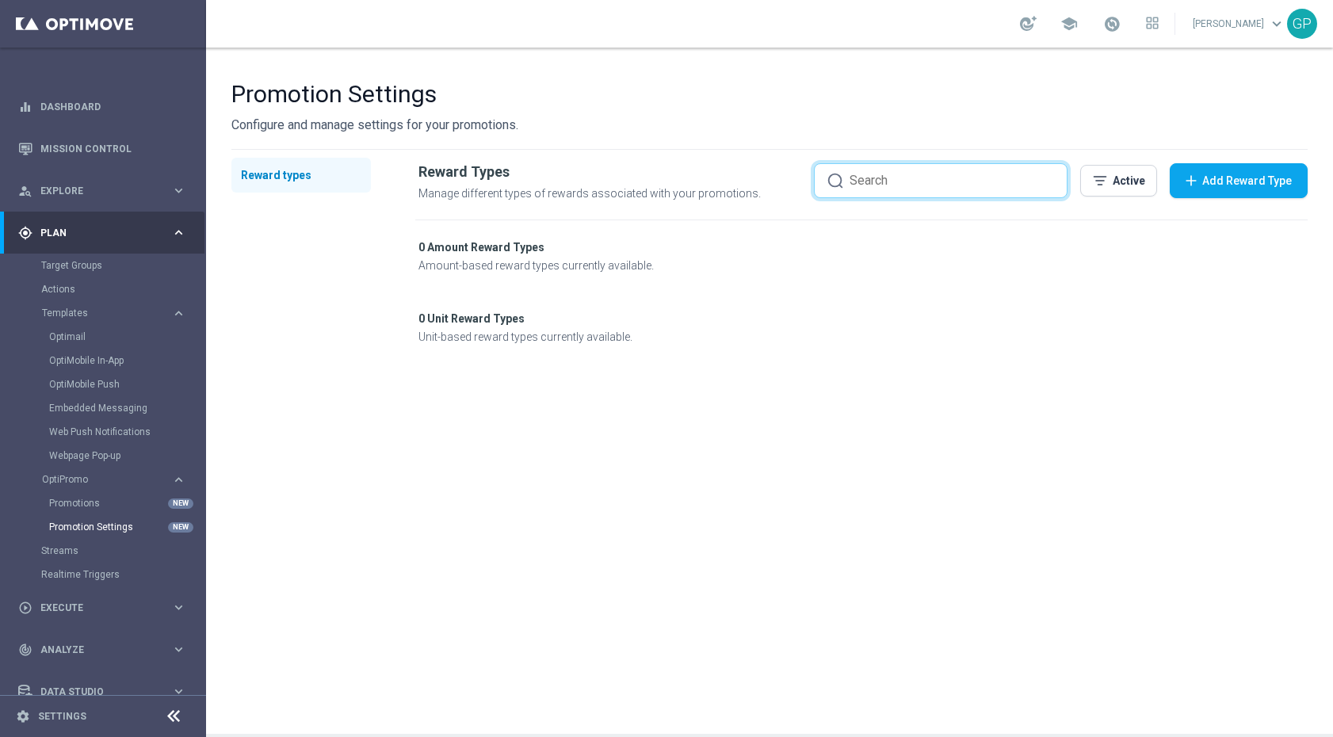
click at [1013, 186] on input at bounding box center [951, 180] width 204 height 19
paste input "Track & Trigger nrt_abandondcart"
type input "Track & Trigger nrt_abandondcart"
click at [82, 549] on link "Streams" at bounding box center [103, 550] width 124 height 13
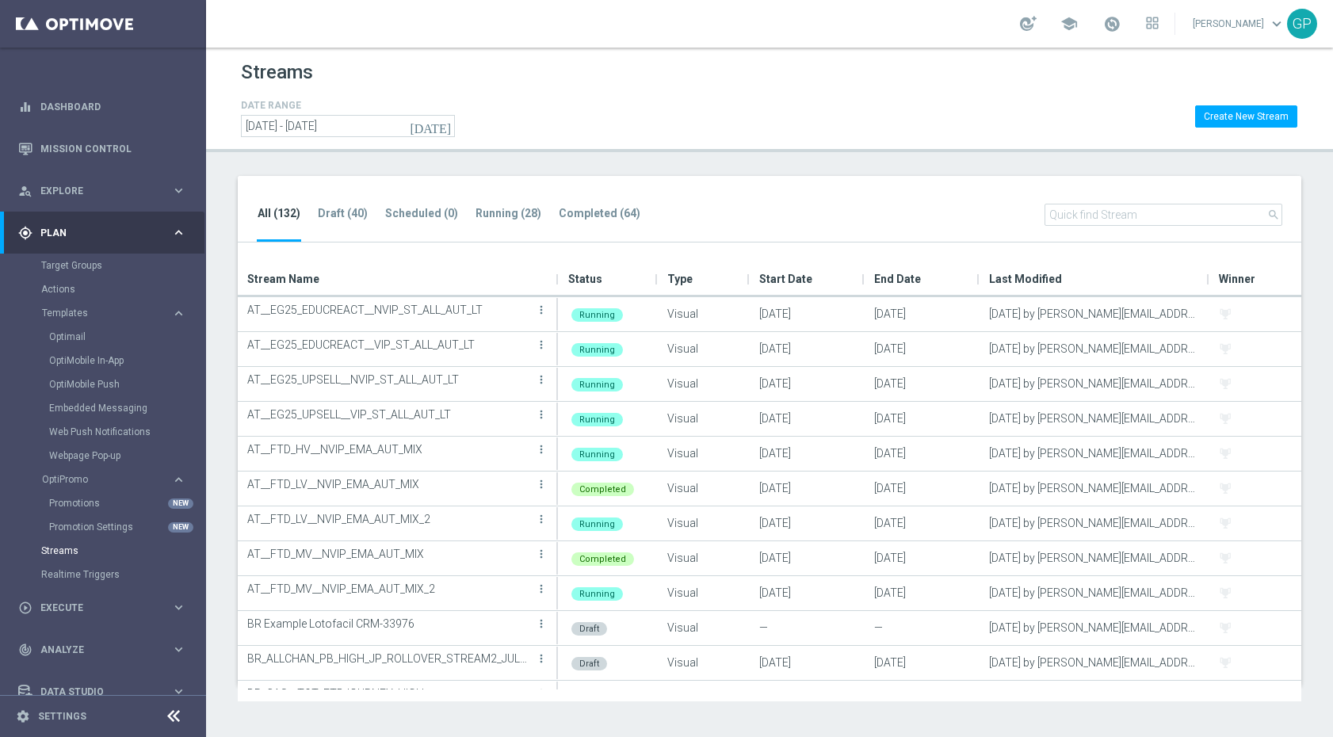
click at [1120, 212] on input "text" at bounding box center [1163, 215] width 238 height 22
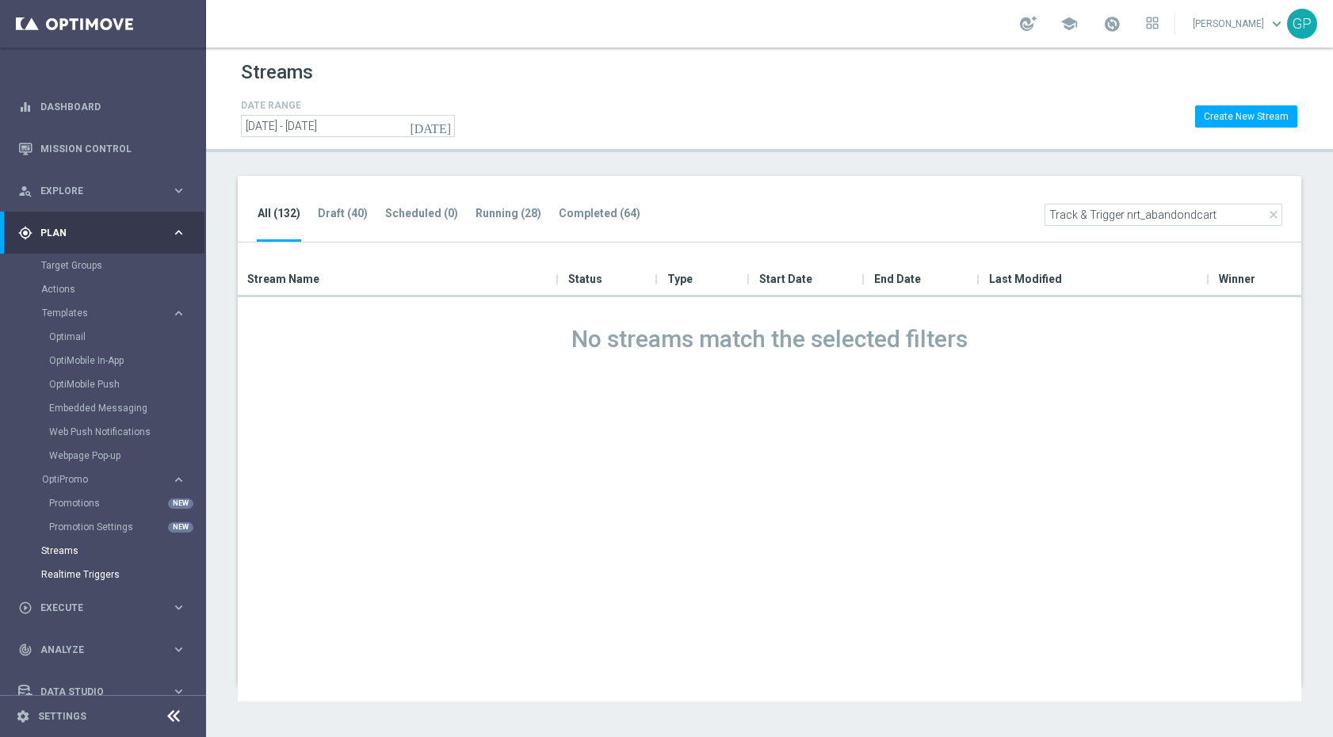
type input "Track & Trigger nrt_abandondcart"
click at [74, 571] on link "Realtime Triggers" at bounding box center [103, 574] width 124 height 13
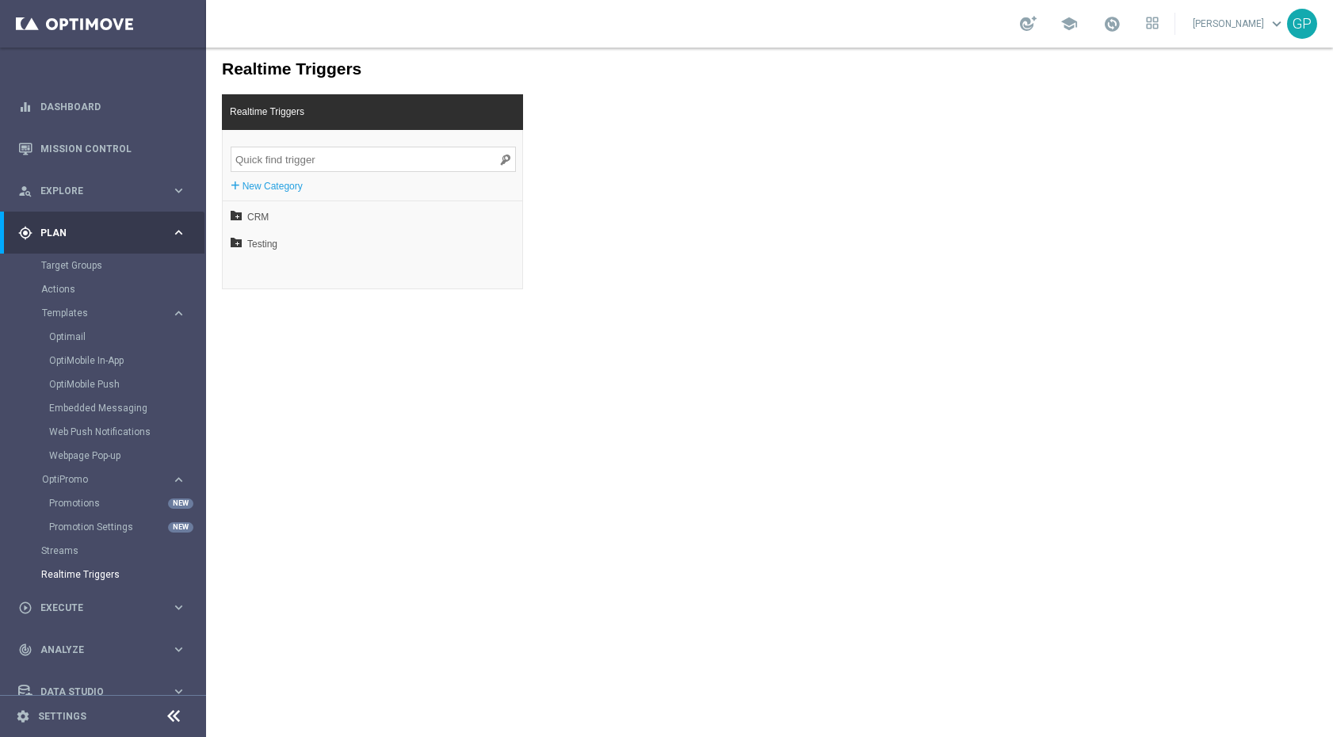
click at [337, 157] on input "search" at bounding box center [373, 159] width 285 height 25
type input "Track & Trigger nrt_abandondcart"
click at [53, 289] on link "Actions" at bounding box center [103, 289] width 124 height 13
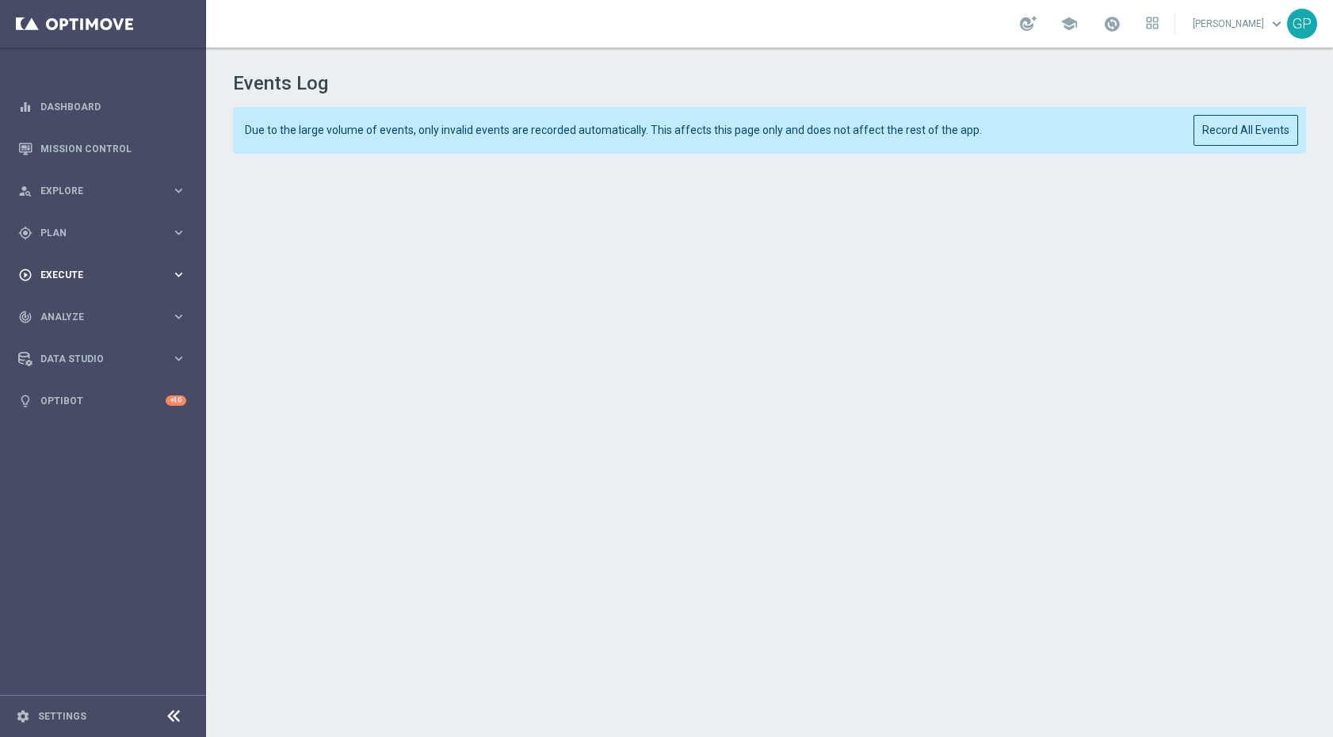
click at [180, 269] on icon "keyboard_arrow_right" at bounding box center [178, 274] width 15 height 15
click at [179, 271] on icon "keyboard_arrow_right" at bounding box center [178, 274] width 15 height 15
click at [181, 331] on div "track_changes Analyze keyboard_arrow_right" at bounding box center [102, 317] width 204 height 42
click at [163, 542] on div "Data Studio" at bounding box center [94, 549] width 153 height 14
click at [49, 712] on link "Settings" at bounding box center [62, 717] width 48 height 10
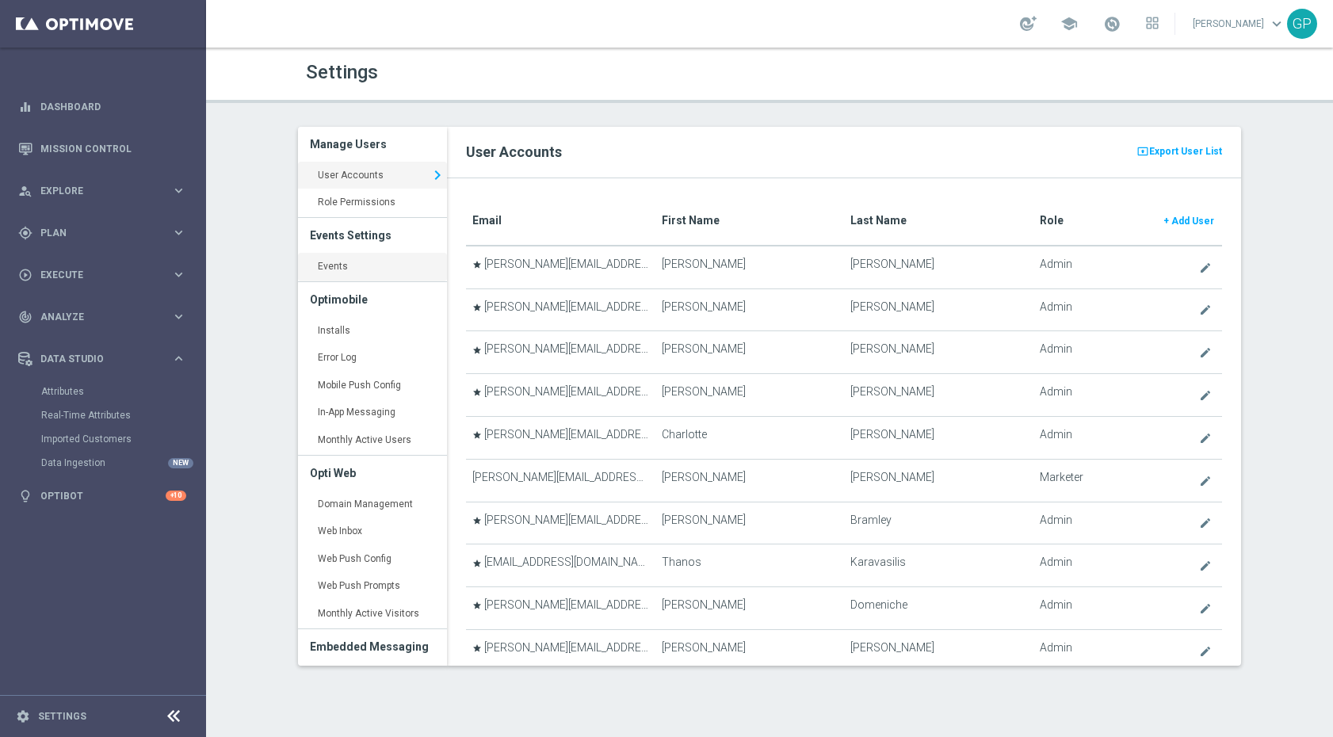
click at [360, 275] on link "Events keyboard_arrow_right" at bounding box center [372, 267] width 149 height 29
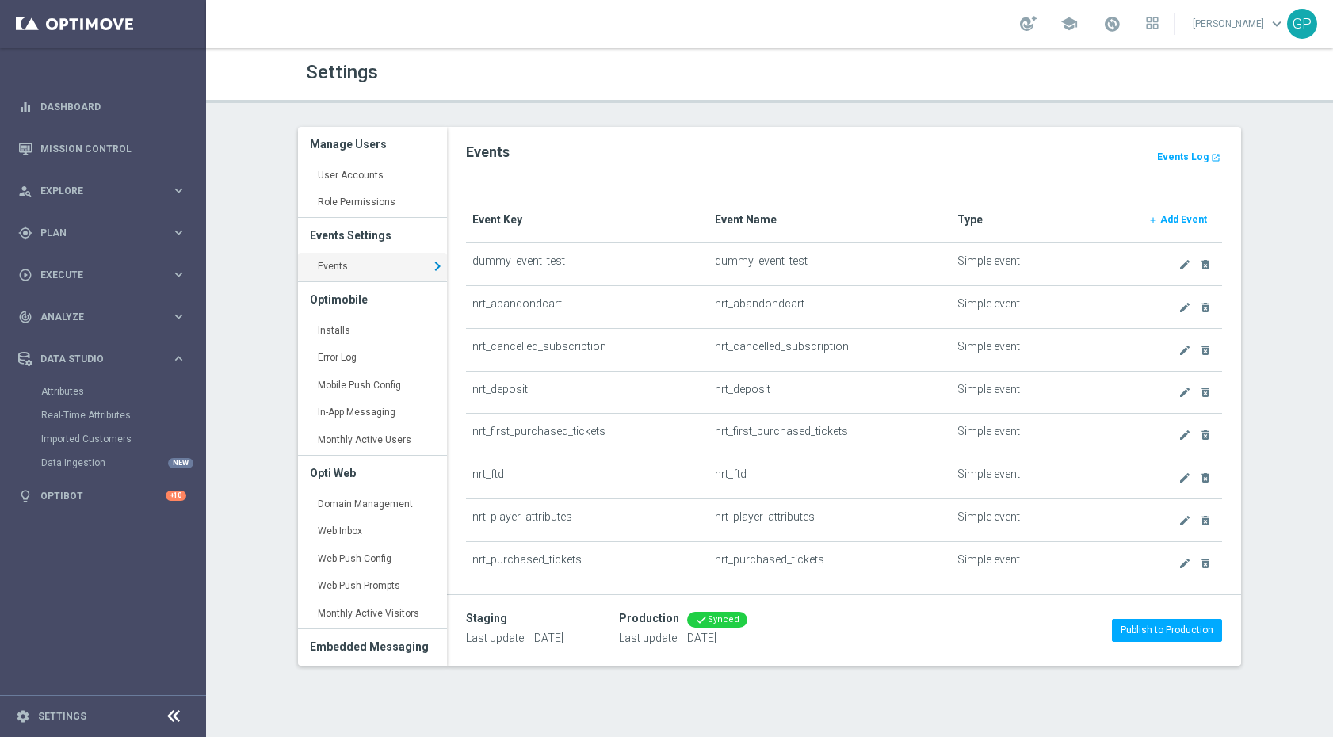
click at [428, 268] on icon "keyboard_arrow_right" at bounding box center [437, 266] width 19 height 24
click at [429, 267] on icon "keyboard_arrow_right" at bounding box center [437, 266] width 19 height 24
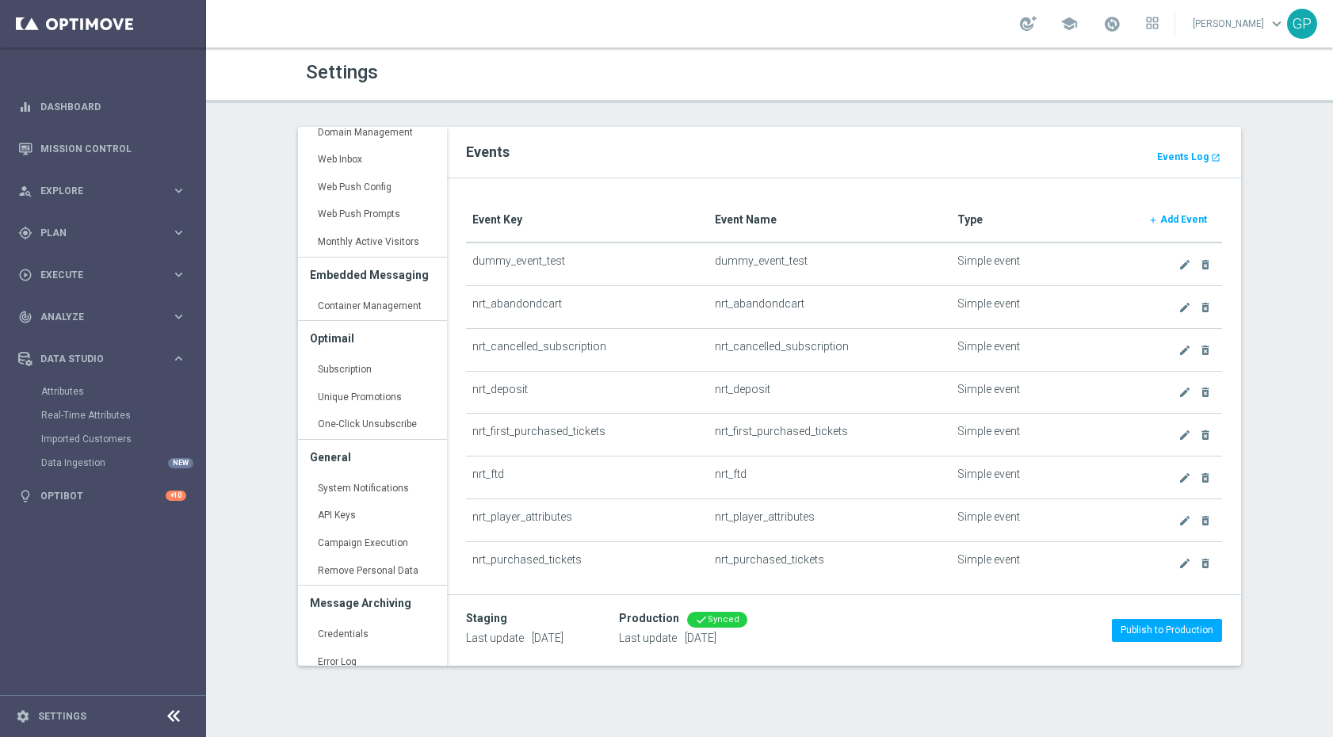
scroll to position [383, 0]
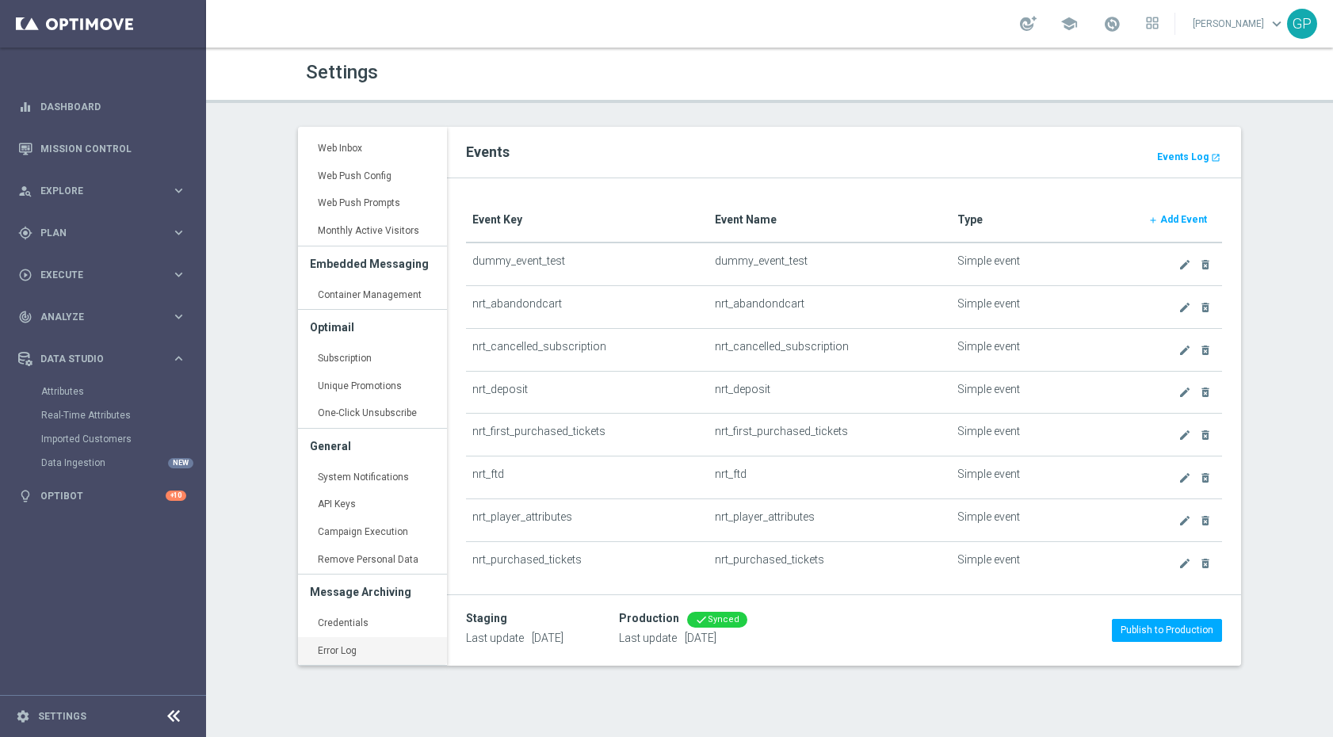
click at [378, 648] on link "Error Log keyboard_arrow_right" at bounding box center [372, 651] width 149 height 29
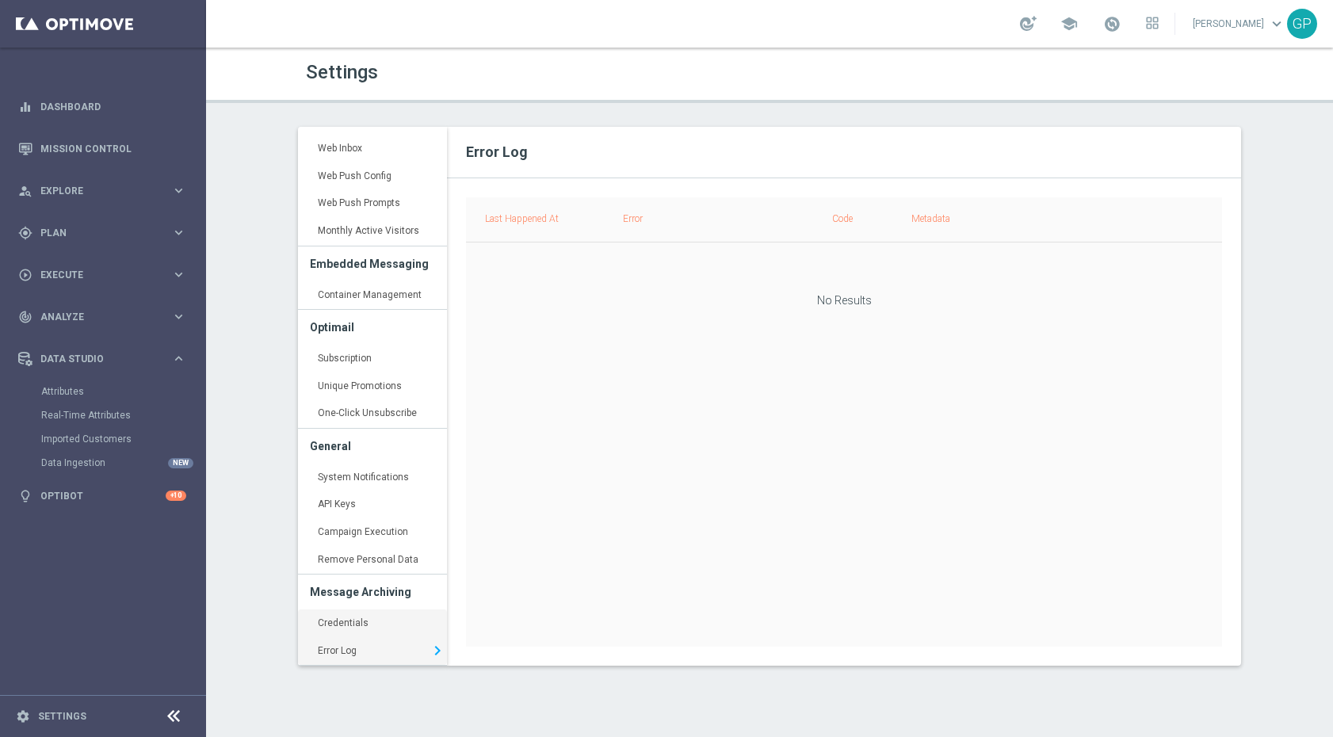
click at [365, 615] on link "Credentials keyboard_arrow_right" at bounding box center [372, 623] width 149 height 29
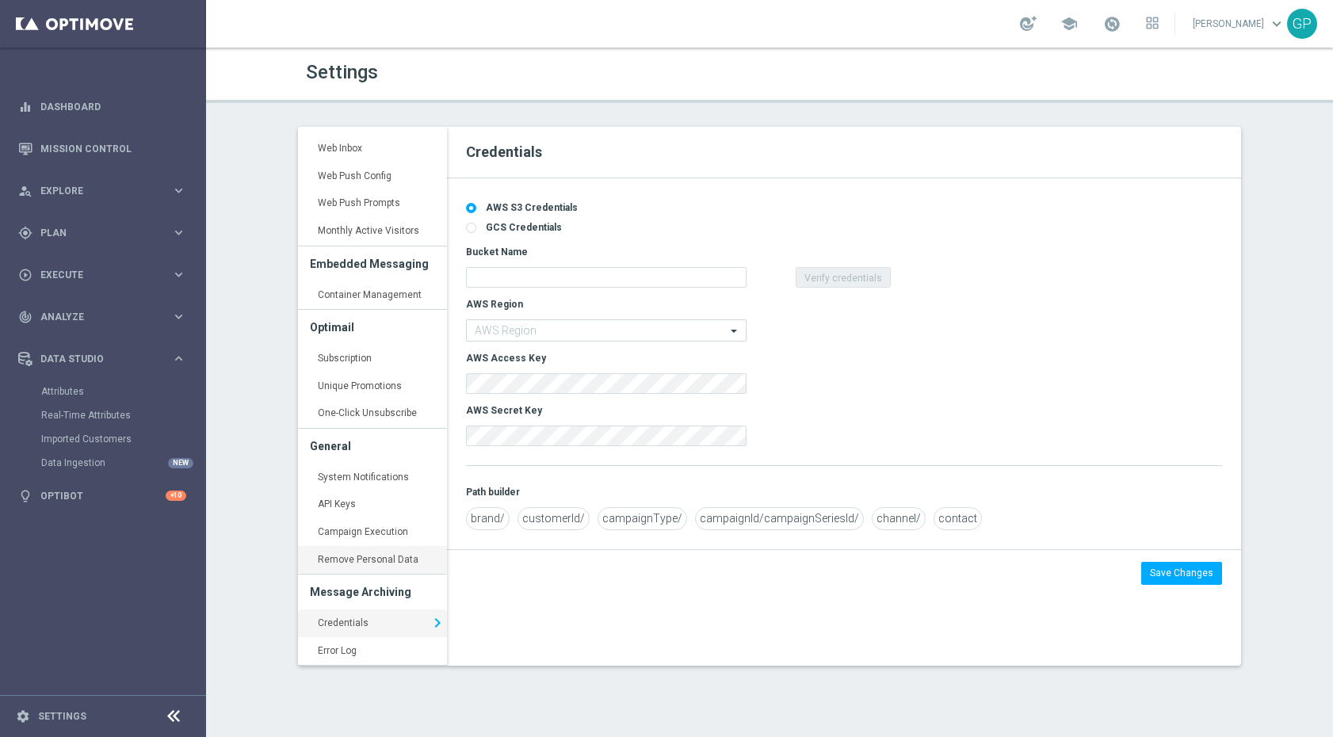
click at [392, 561] on link "Remove Personal Data keyboard_arrow_right" at bounding box center [372, 560] width 149 height 29
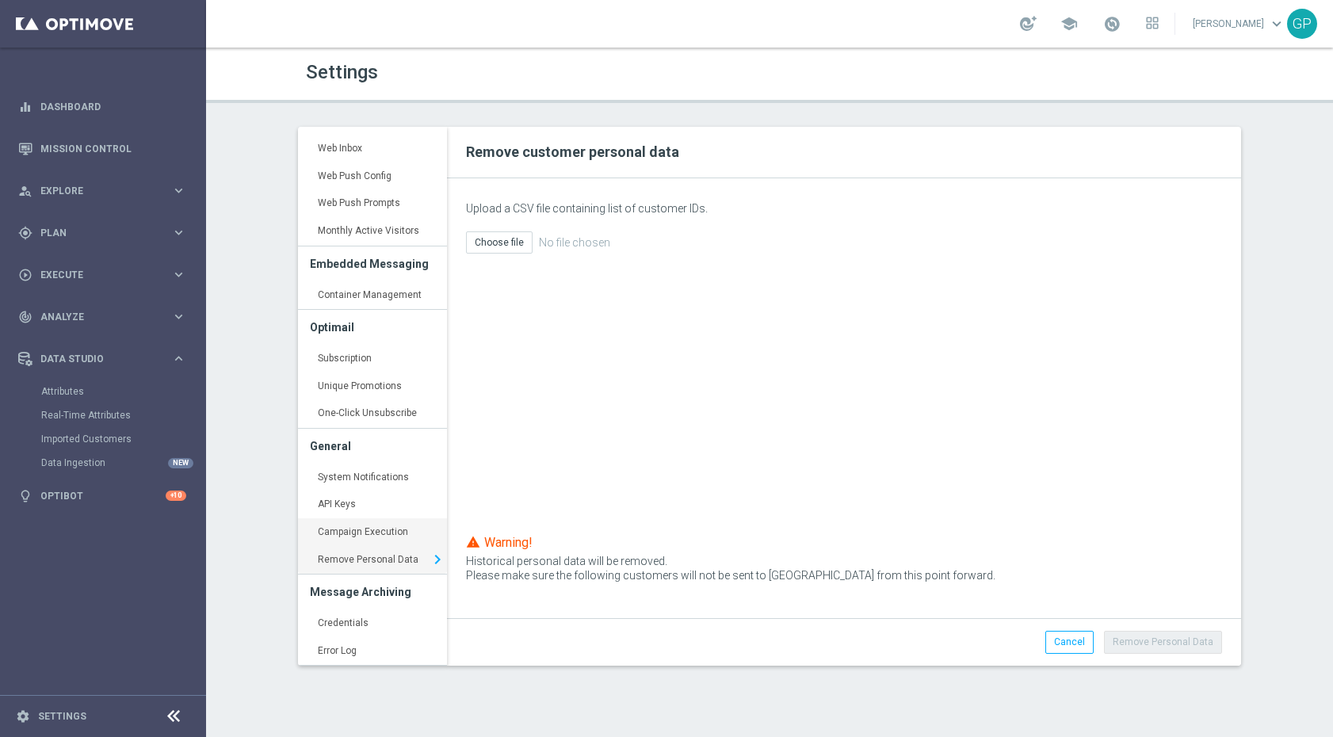
click at [383, 526] on link "Campaign Execution keyboard_arrow_right" at bounding box center [372, 532] width 149 height 29
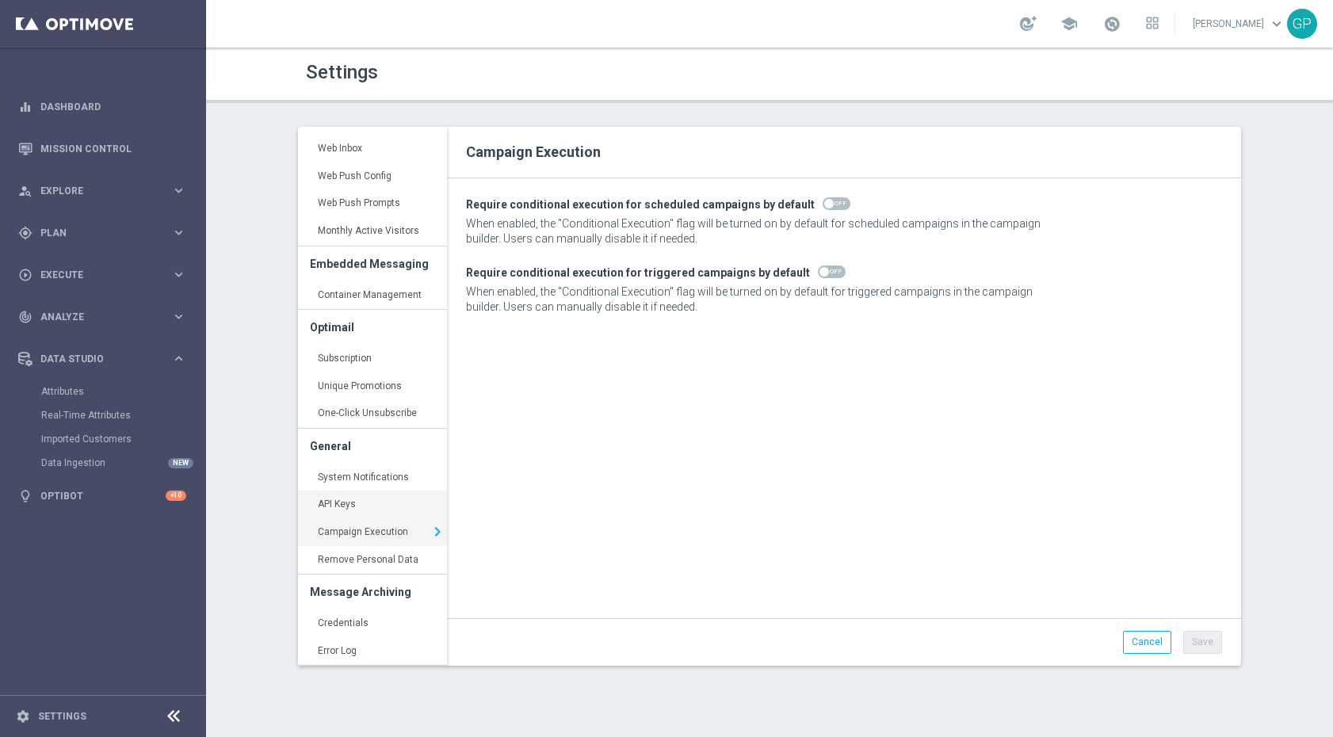
click at [384, 502] on link "API Keys keyboard_arrow_right" at bounding box center [372, 504] width 149 height 29
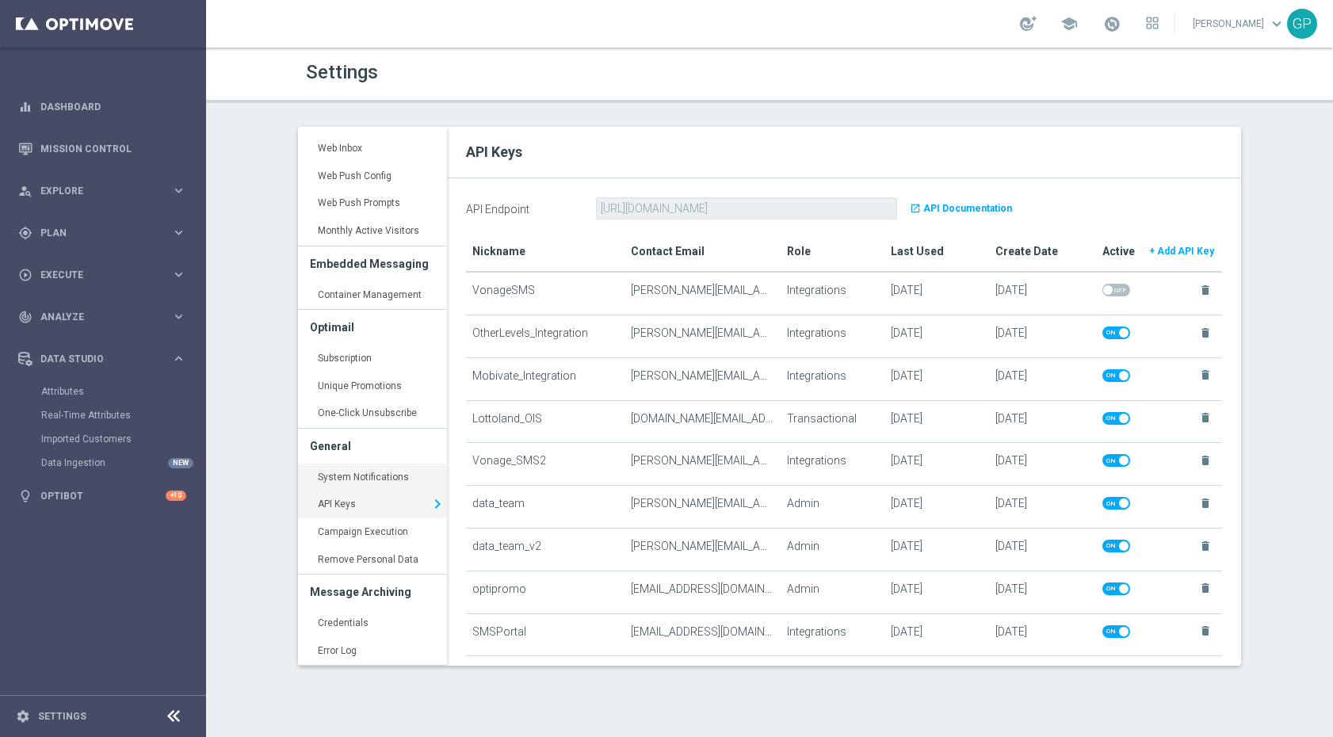
click at [404, 480] on link "System Notifications keyboard_arrow_right" at bounding box center [372, 478] width 149 height 29
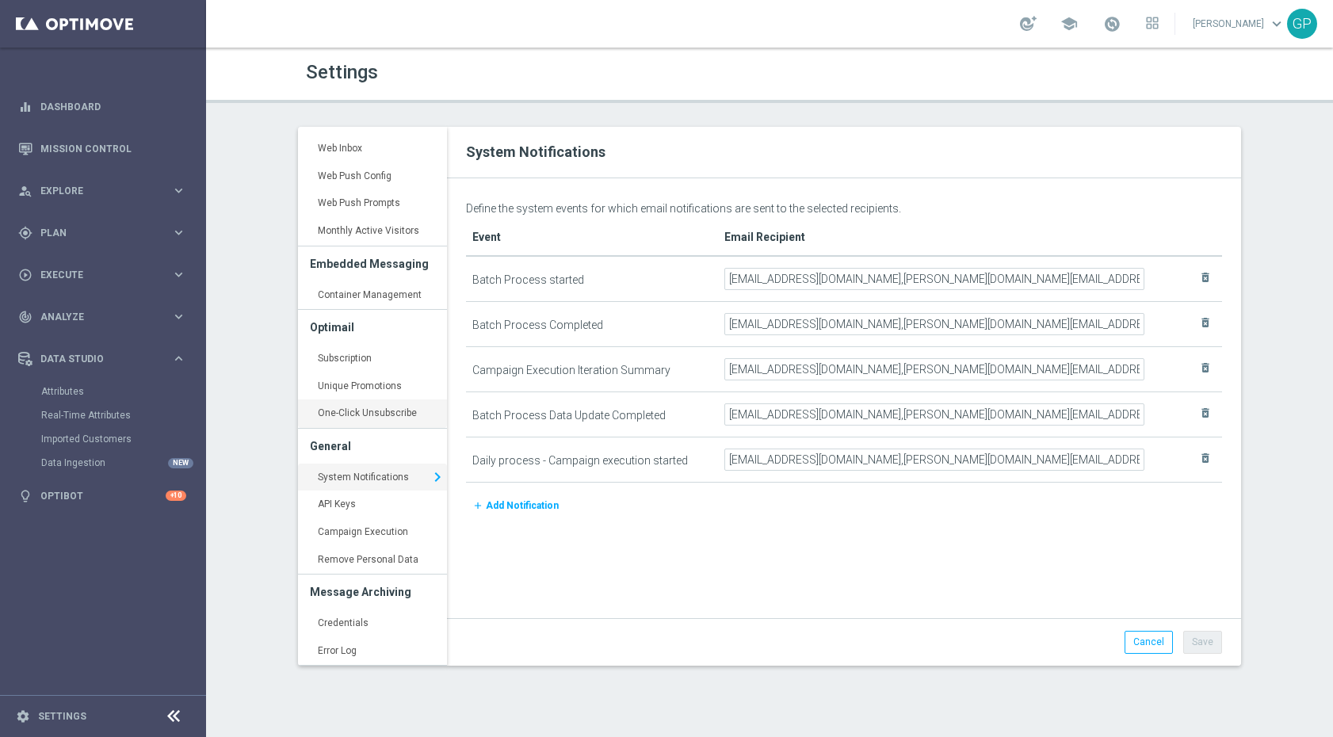
click at [424, 422] on link "One-Click Unsubscribe keyboard_arrow_right" at bounding box center [372, 413] width 149 height 29
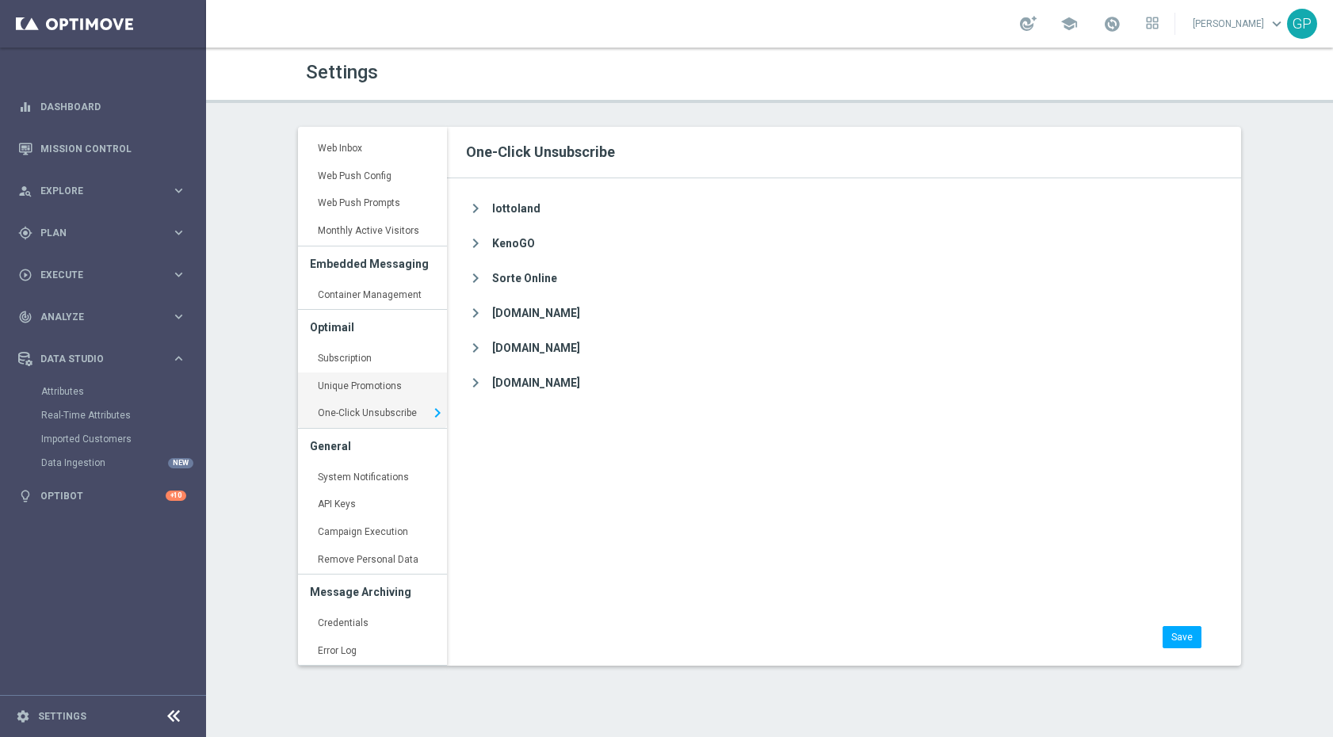
click at [384, 392] on link "Unique Promotions keyboard_arrow_right" at bounding box center [372, 386] width 149 height 29
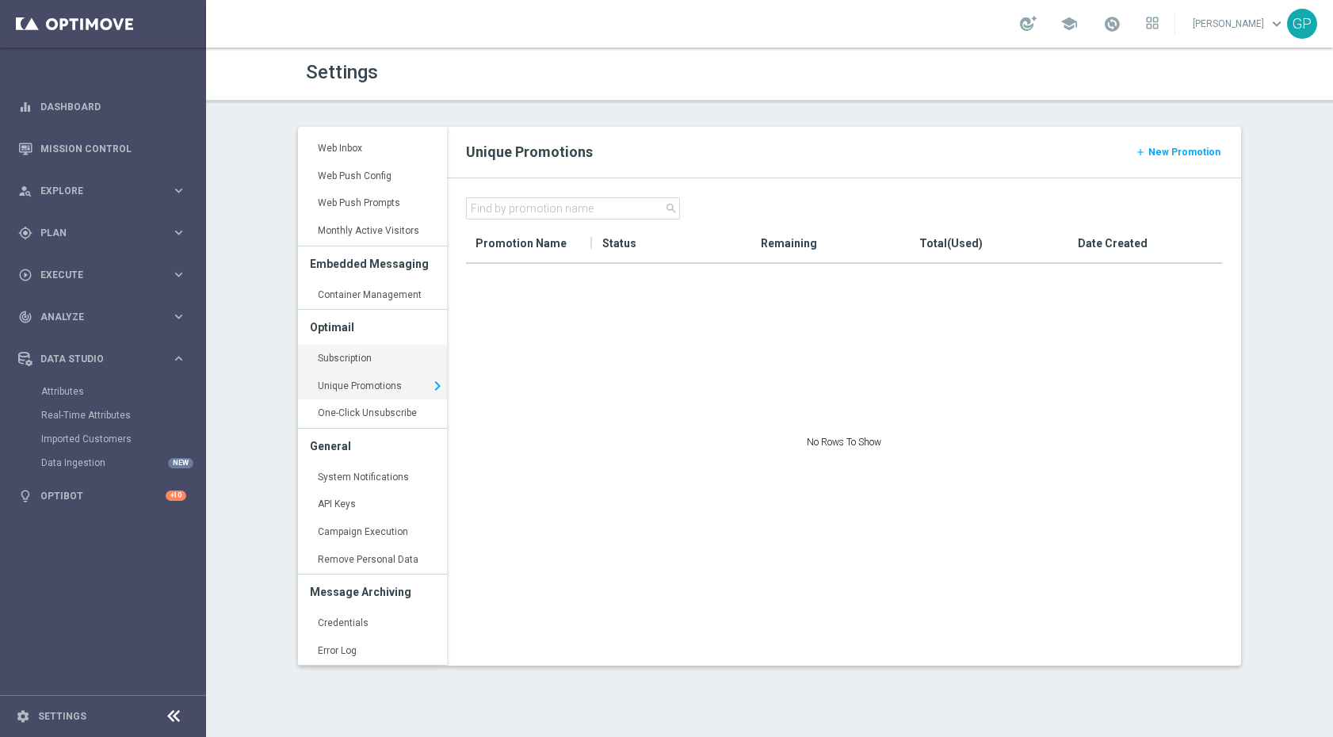
click at [398, 366] on link "Subscription keyboard_arrow_right" at bounding box center [372, 359] width 149 height 29
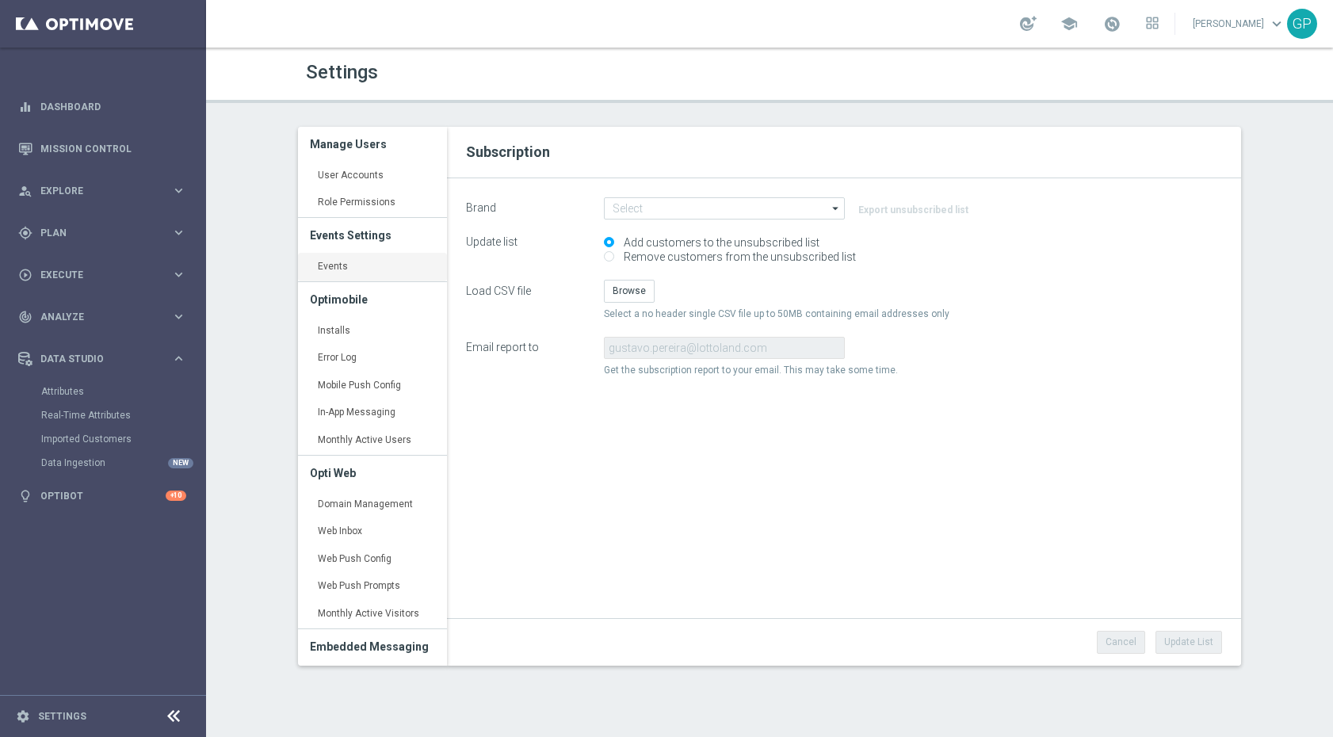
click at [345, 262] on link "Events keyboard_arrow_right" at bounding box center [372, 267] width 149 height 29
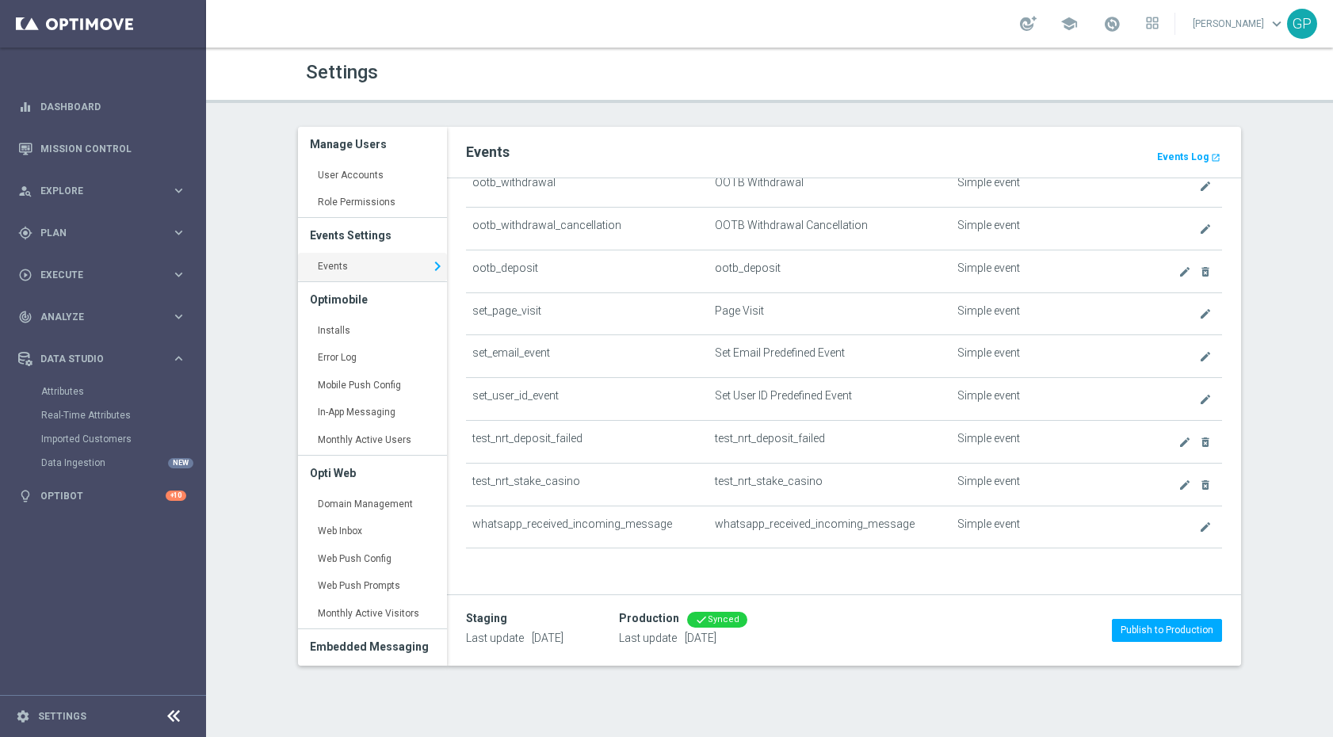
scroll to position [931, 0]
click at [267, 428] on div "Settings Manage Users User Accounts keyboard_arrow_right Role Permissions keybo…" at bounding box center [769, 392] width 1127 height 689
click at [1155, 21] on icon at bounding box center [1152, 23] width 13 height 13
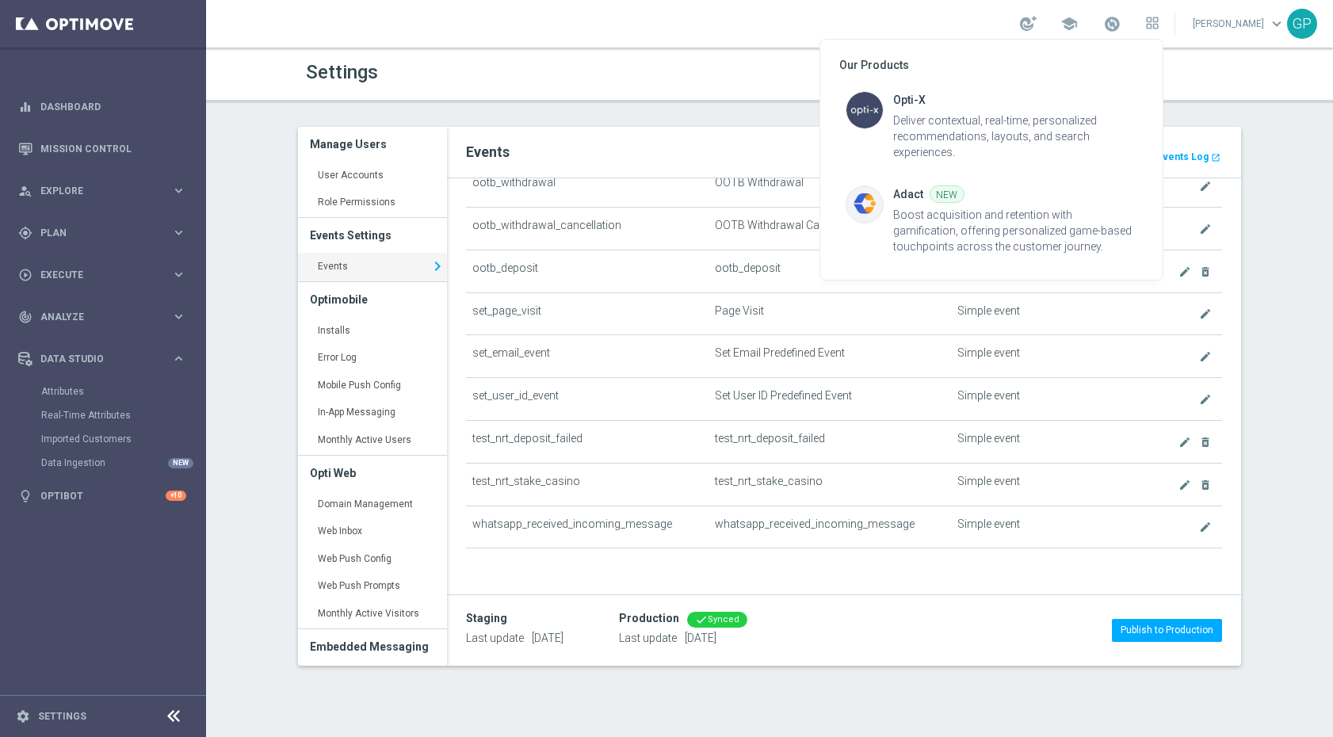
click at [1298, 26] on div at bounding box center [666, 368] width 1333 height 737
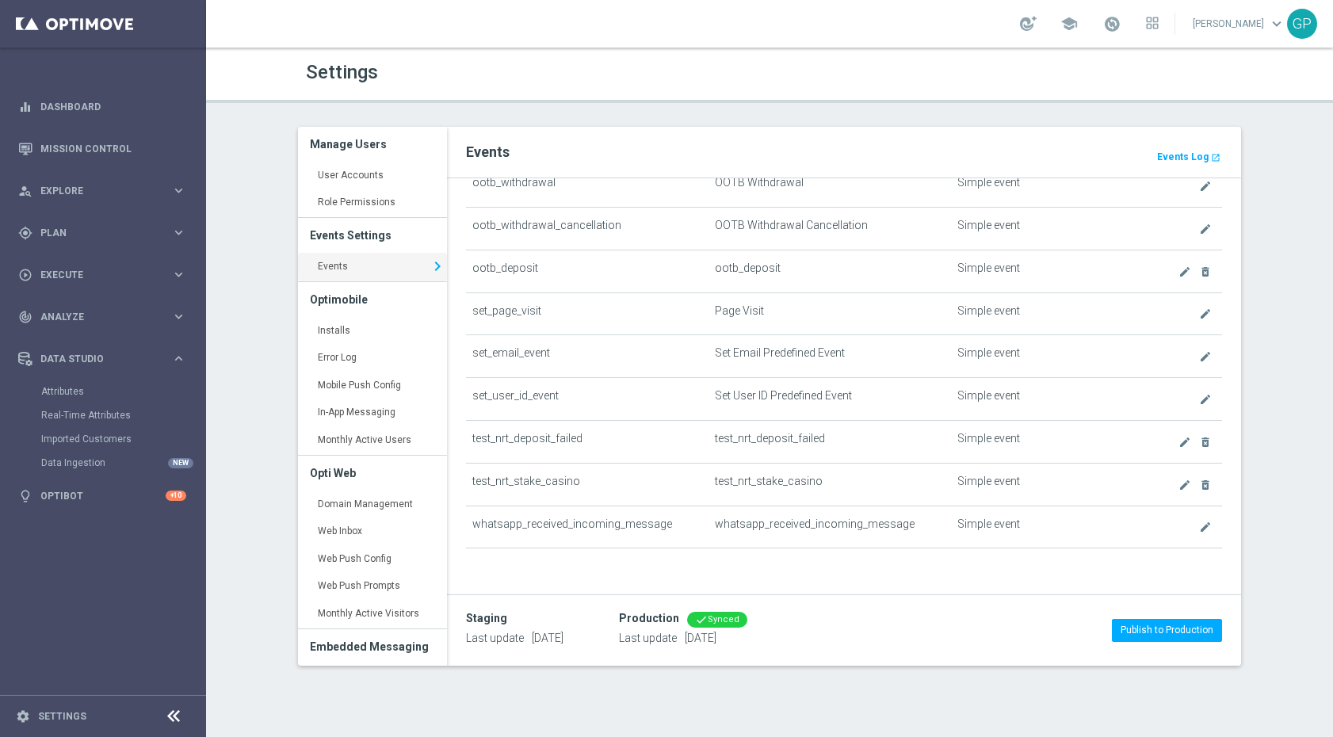
click at [1292, 28] on div "GP" at bounding box center [1302, 24] width 30 height 30
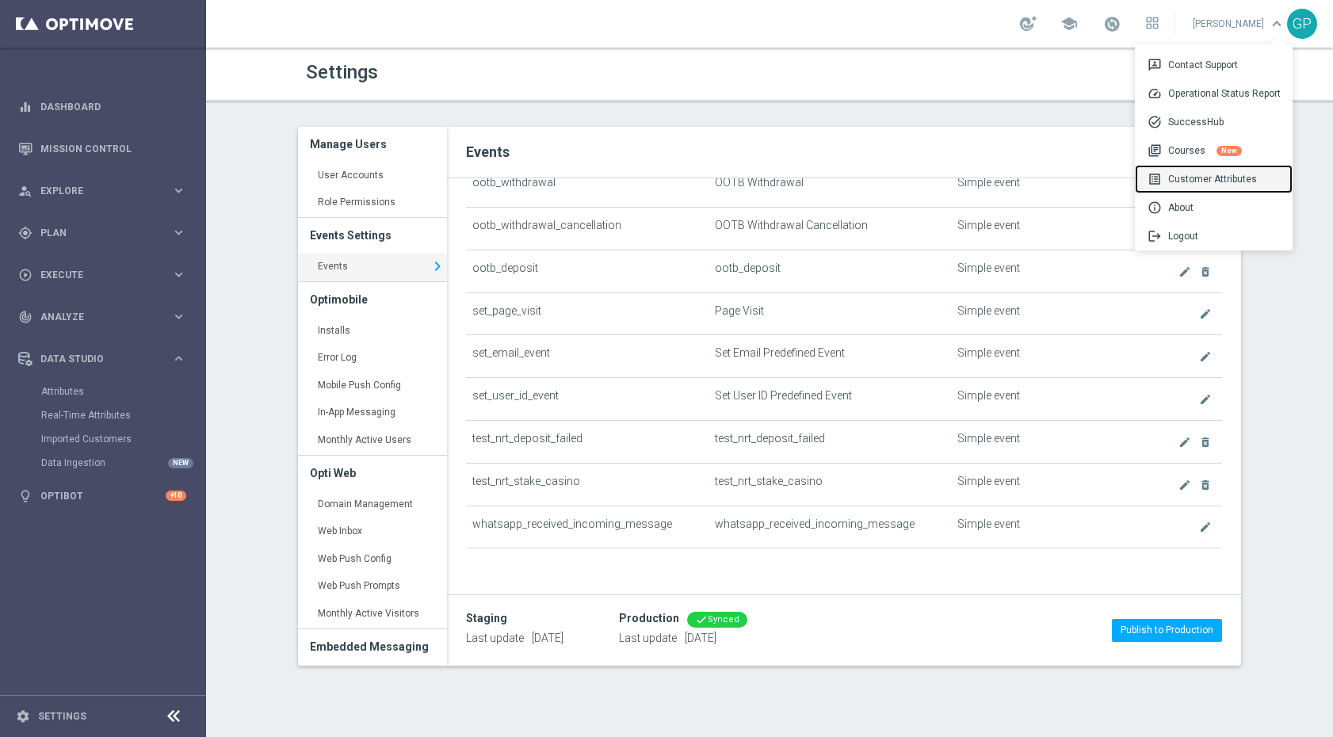
click at [1238, 185] on div "list_alt Customer Attributes" at bounding box center [1214, 179] width 158 height 29
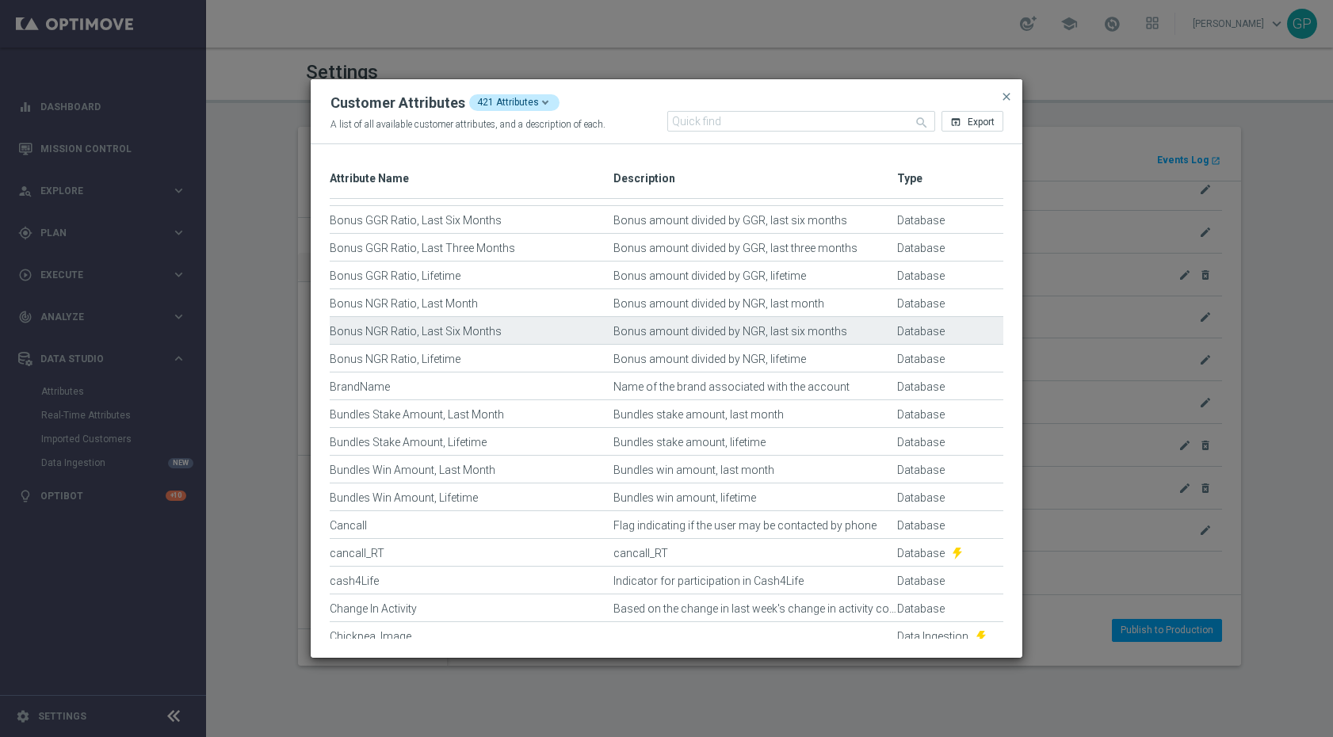
scroll to position [1120, 0]
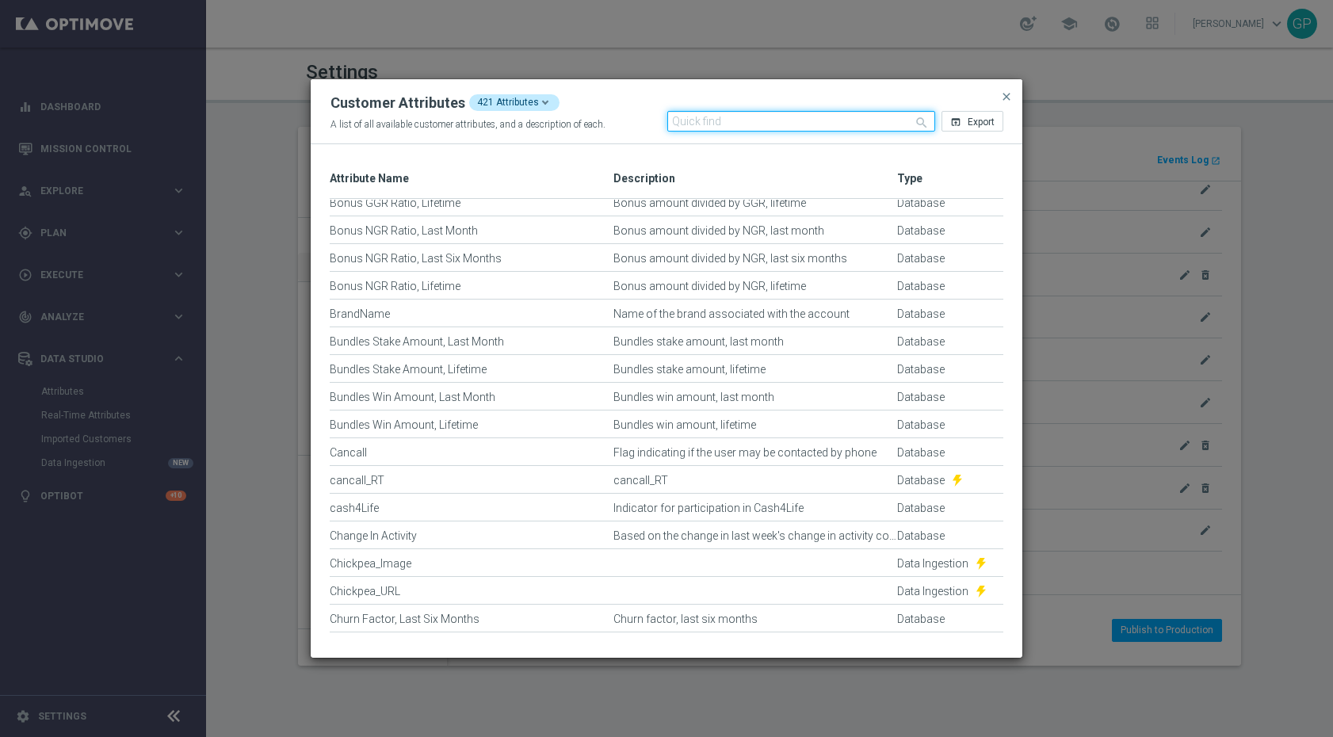
click at [816, 125] on input "text" at bounding box center [801, 121] width 269 height 21
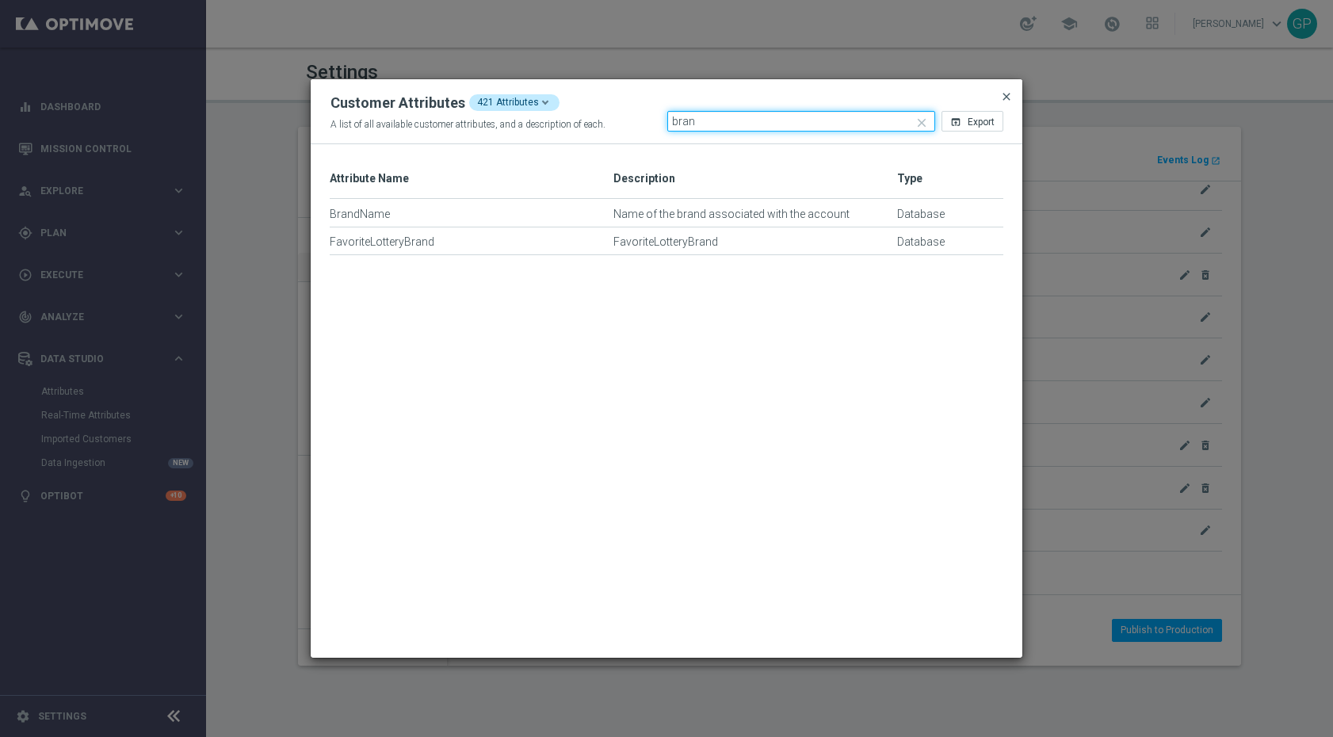
type input "bran"
click at [1008, 97] on span "close" at bounding box center [1006, 96] width 13 height 13
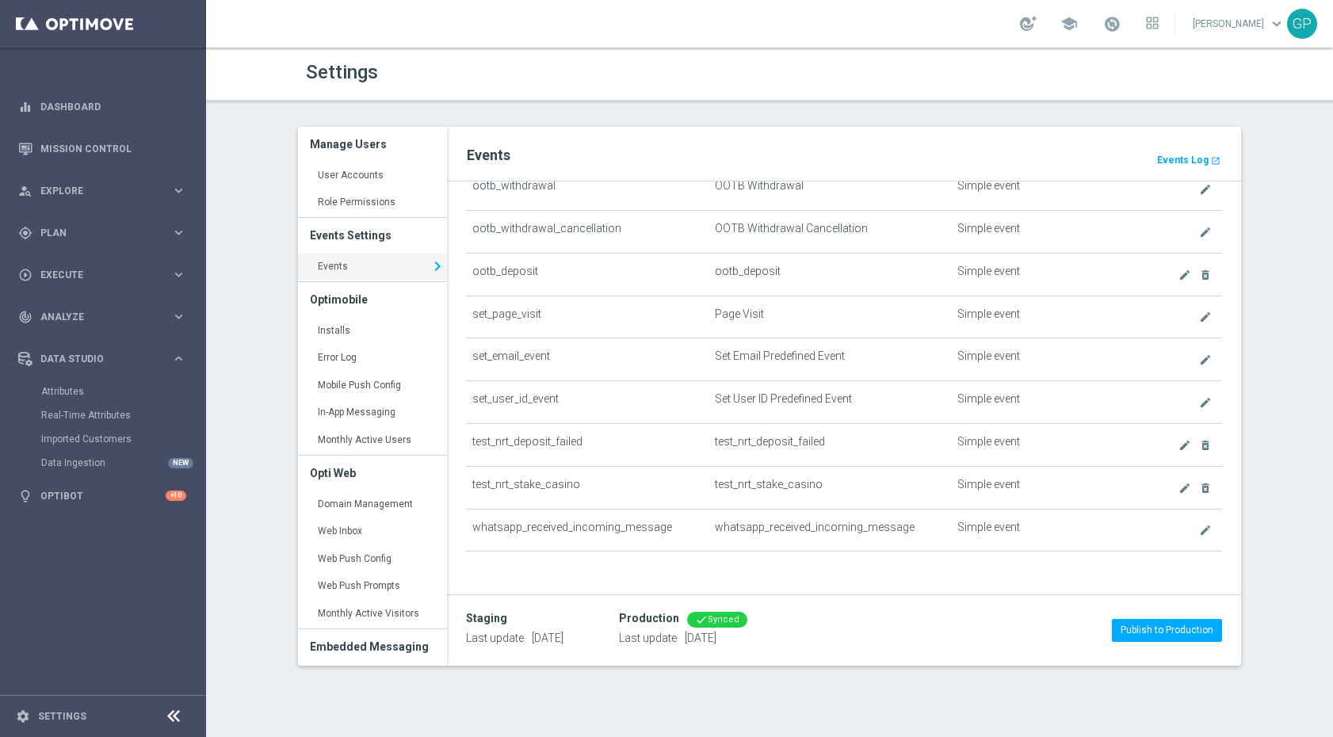
click at [1267, 31] on link "[PERSON_NAME] keyboard_arrow_down" at bounding box center [1239, 24] width 96 height 24
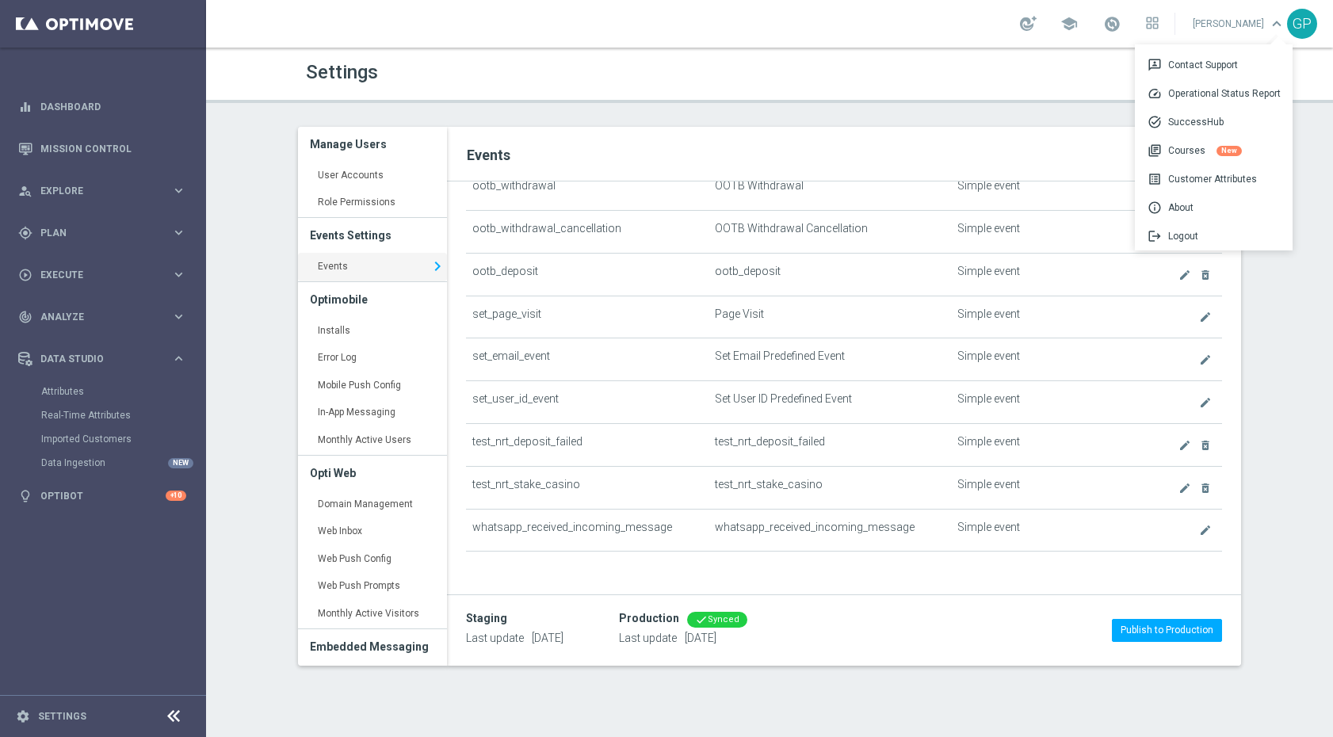
click at [769, 84] on div "Settings" at bounding box center [769, 72] width 951 height 31
